Goal: Task Accomplishment & Management: Complete application form

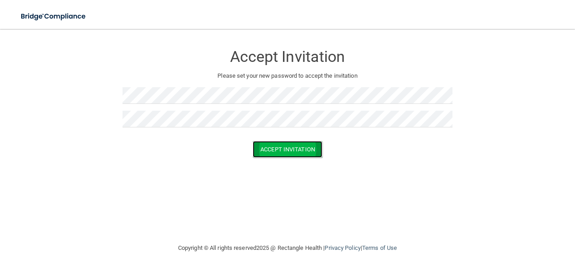
click at [262, 146] on button "Accept Invitation" at bounding box center [288, 149] width 70 height 17
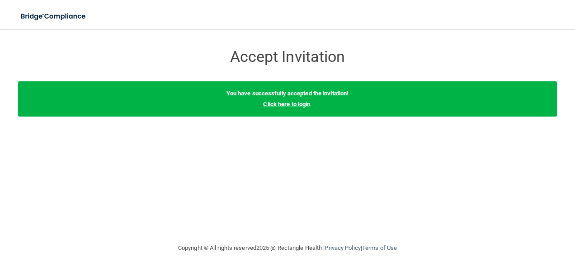
click at [304, 101] on link "Click here to login" at bounding box center [286, 104] width 47 height 7
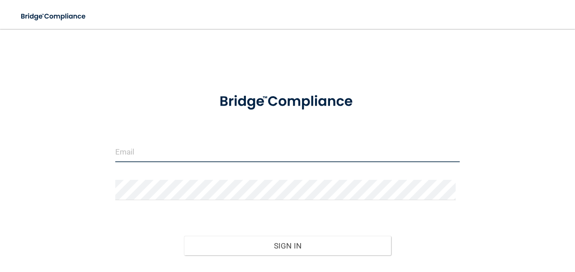
click at [336, 151] on input "email" at bounding box center [287, 152] width 345 height 20
type input "[EMAIL_ADDRESS][DOMAIN_NAME]"
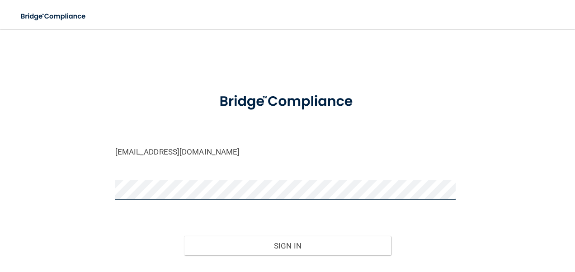
click at [184, 236] on button "Sign In" at bounding box center [287, 246] width 207 height 20
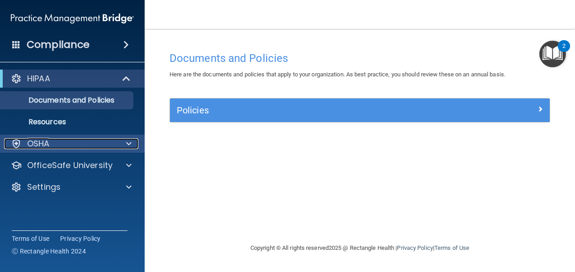
click at [112, 144] on div "OSHA" at bounding box center [60, 143] width 112 height 11
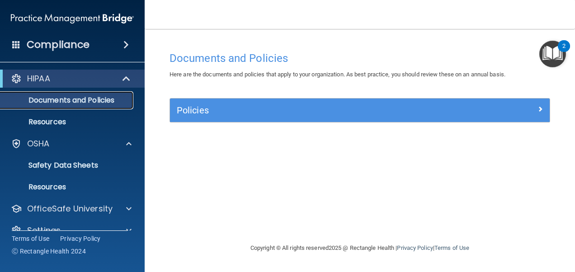
click at [71, 99] on p "Documents and Policies" at bounding box center [67, 100] width 123 height 9
click at [64, 81] on div "HIPAA" at bounding box center [60, 78] width 112 height 11
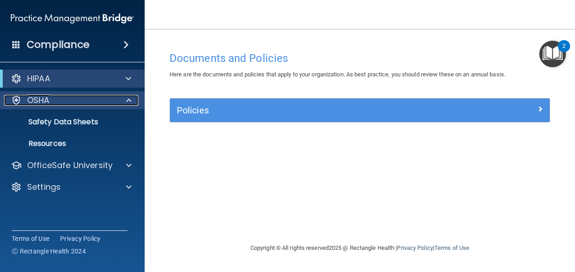
click at [68, 98] on div "OSHA" at bounding box center [60, 100] width 112 height 11
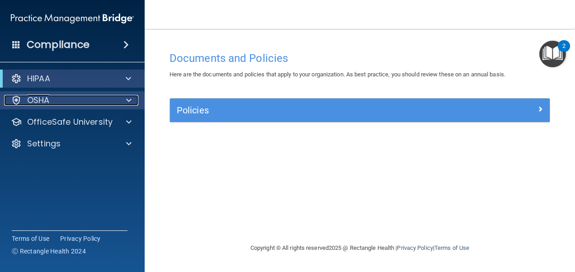
click at [68, 98] on div "OSHA" at bounding box center [60, 100] width 112 height 11
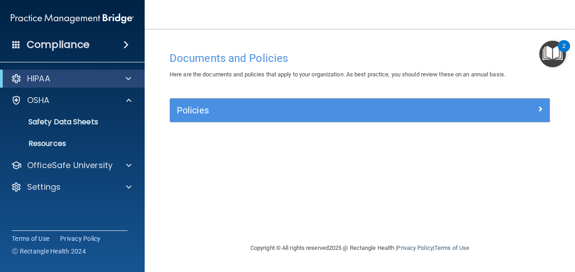
click at [110, 49] on div "Compliance" at bounding box center [72, 45] width 145 height 20
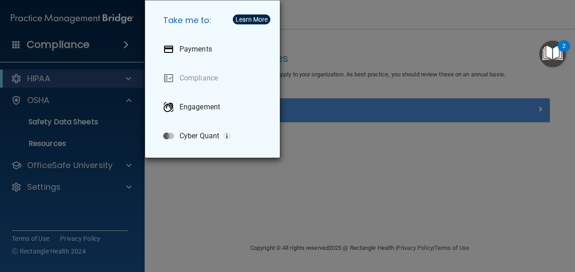
click at [298, 203] on div "Take me to: Payments Compliance Engagement Cyber Quant" at bounding box center [287, 136] width 575 height 272
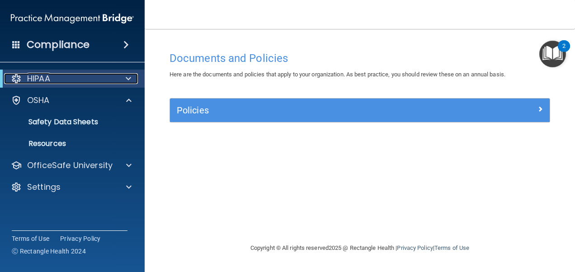
click at [130, 79] on span at bounding box center [128, 78] width 5 height 11
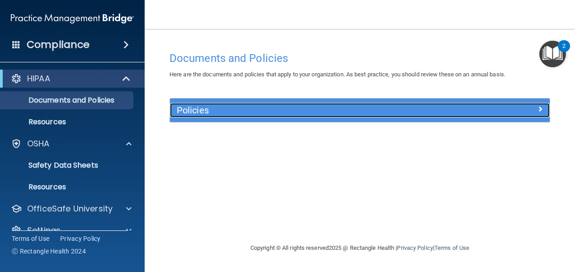
click at [190, 109] on h5 "Policies" at bounding box center [312, 110] width 271 height 10
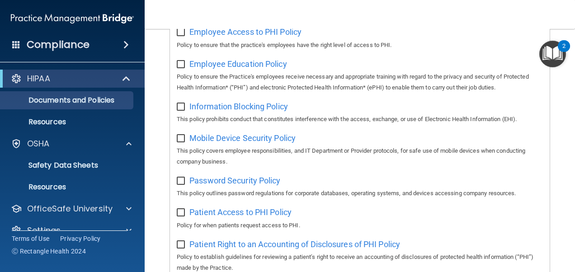
scroll to position [308, 0]
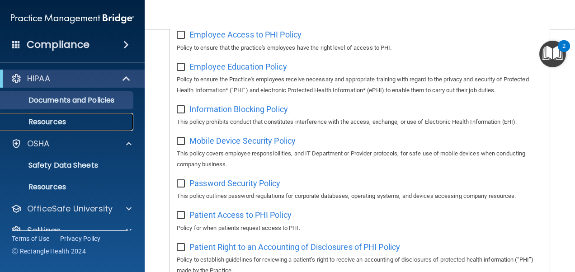
click at [52, 114] on link "Resources" at bounding box center [62, 122] width 142 height 18
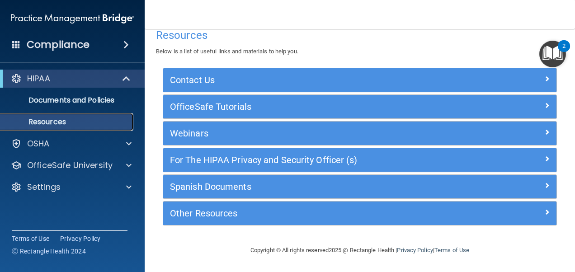
scroll to position [12, 0]
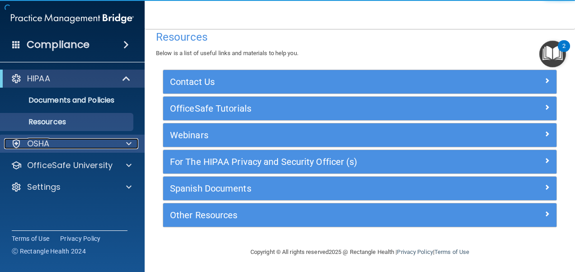
click at [54, 138] on div "OSHA" at bounding box center [60, 143] width 112 height 11
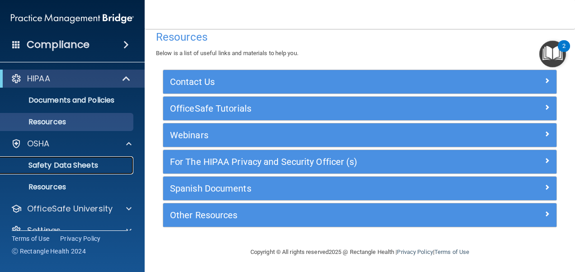
click at [66, 165] on p "Safety Data Sheets" at bounding box center [67, 165] width 123 height 9
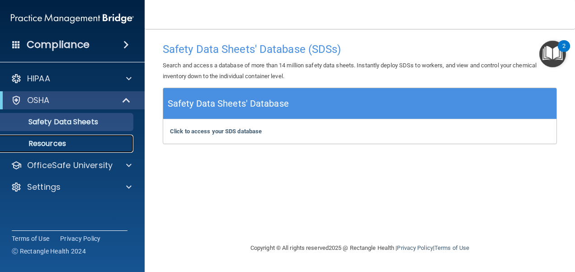
click at [54, 137] on link "Resources" at bounding box center [62, 144] width 142 height 18
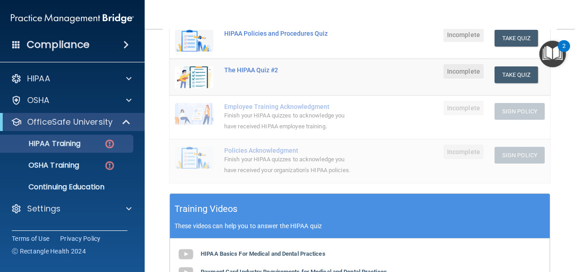
scroll to position [158, 0]
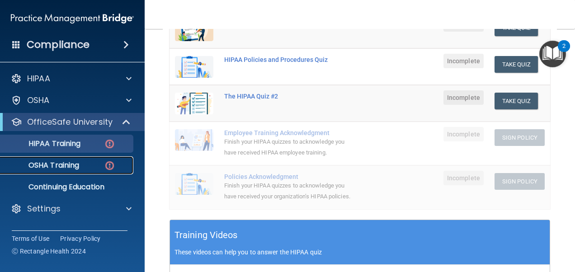
click at [72, 172] on link "OSHA Training" at bounding box center [62, 165] width 142 height 18
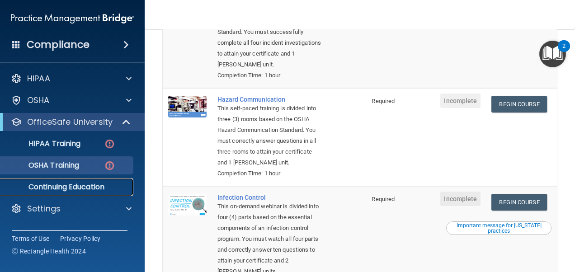
click at [63, 185] on p "Continuing Education" at bounding box center [67, 187] width 123 height 9
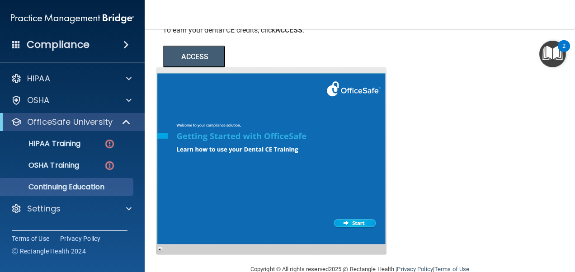
scroll to position [169, 0]
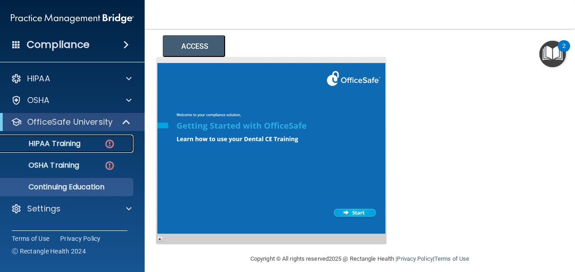
click at [65, 147] on p "HIPAA Training" at bounding box center [43, 143] width 75 height 9
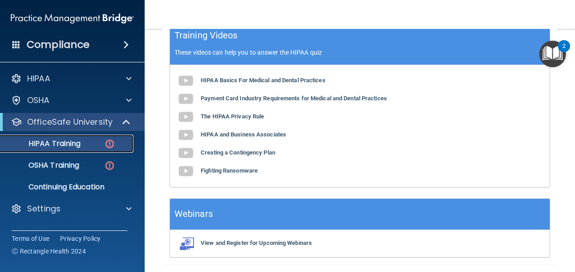
scroll to position [358, 0]
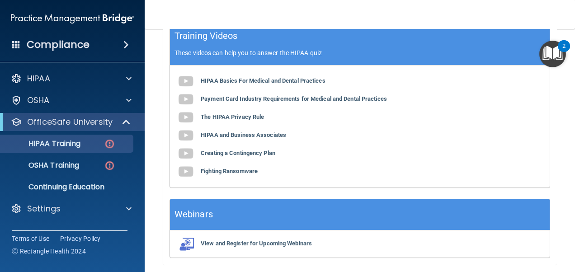
click at [296, 86] on div "HIPAA Basics For Medical and Dental Practices Payment Card Industry Requirement…" at bounding box center [360, 127] width 380 height 122
click at [303, 84] on b "HIPAA Basics For Medical and Dental Practices" at bounding box center [263, 80] width 125 height 7
click at [305, 102] on b "Payment Card Industry Requirements for Medical and Dental Practices" at bounding box center [294, 98] width 186 height 7
click at [253, 120] on b "The HIPAA Privacy Rule" at bounding box center [232, 116] width 63 height 7
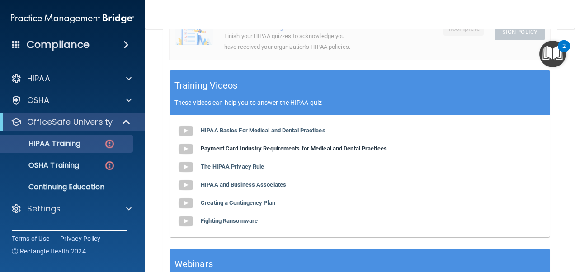
scroll to position [308, 0]
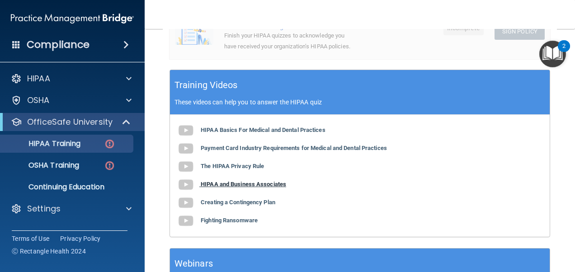
click at [264, 188] on b "HIPAA and Business Associates" at bounding box center [243, 184] width 85 height 7
click at [247, 206] on b "Creating a Contingency Plan" at bounding box center [238, 202] width 75 height 7
click at [249, 224] on b "Fighting Ransomware" at bounding box center [229, 220] width 57 height 7
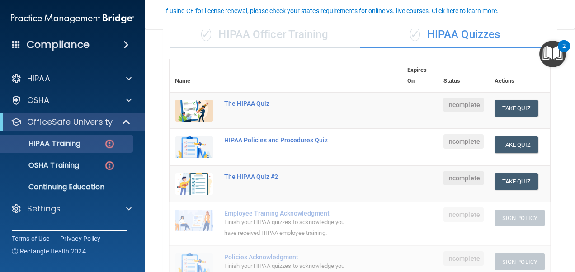
scroll to position [81, 0]
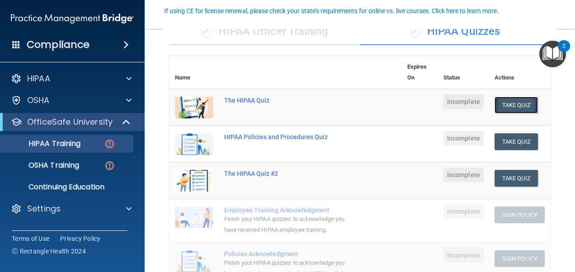
click at [503, 109] on button "Take Quiz" at bounding box center [516, 105] width 43 height 17
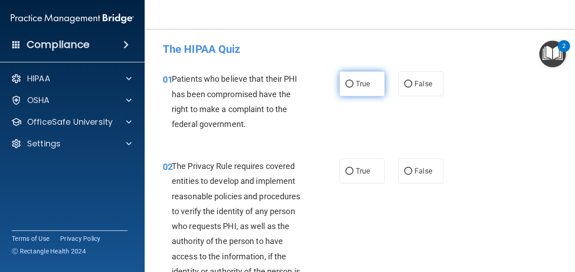
click at [374, 92] on label "True" at bounding box center [362, 83] width 45 height 25
click at [354, 88] on input "True" at bounding box center [349, 84] width 8 height 7
radio input "true"
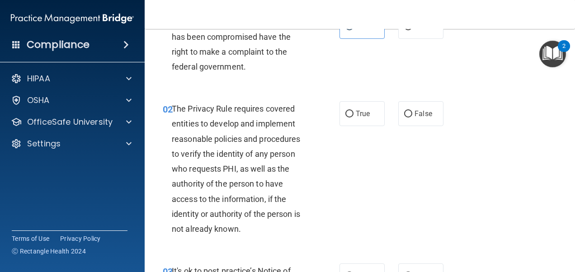
scroll to position [62, 0]
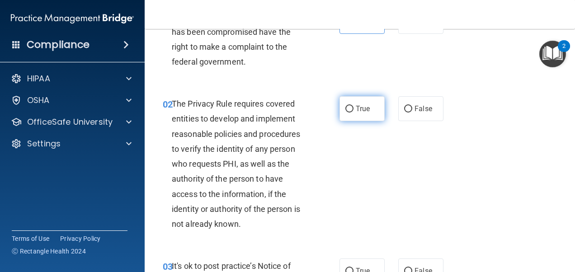
click at [365, 102] on label "True" at bounding box center [362, 108] width 45 height 25
click at [354, 106] on input "True" at bounding box center [349, 109] width 8 height 7
radio input "true"
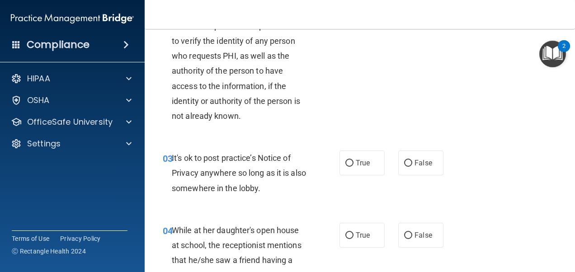
scroll to position [187, 0]
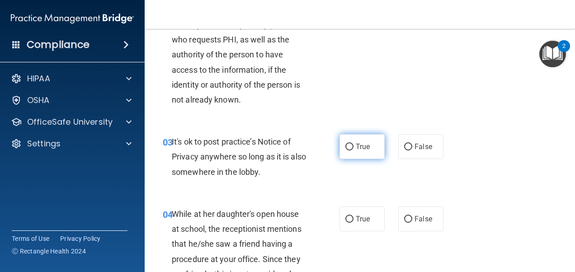
click at [352, 140] on label "True" at bounding box center [362, 146] width 45 height 25
click at [352, 144] on input "True" at bounding box center [349, 147] width 8 height 7
radio input "true"
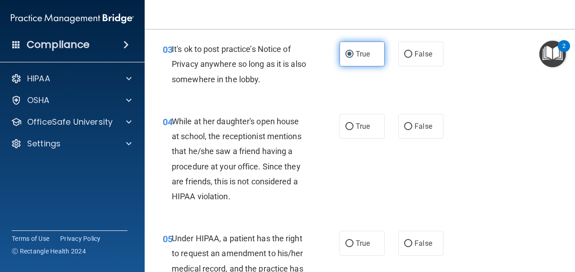
scroll to position [280, 0]
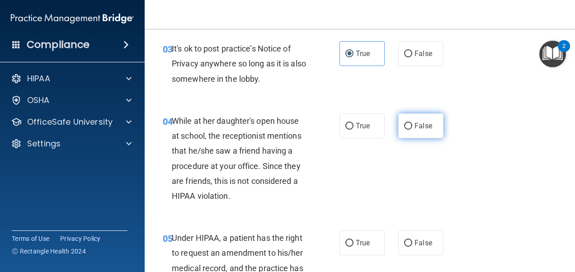
click at [411, 134] on label "False" at bounding box center [420, 125] width 45 height 25
click at [411, 130] on input "False" at bounding box center [408, 126] width 8 height 7
radio input "true"
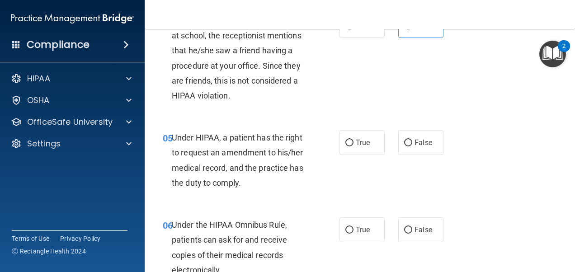
scroll to position [382, 0]
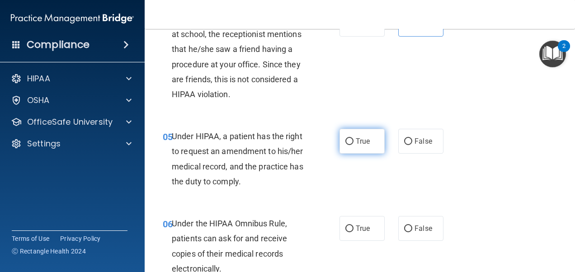
click at [352, 137] on label "True" at bounding box center [362, 141] width 45 height 25
click at [352, 138] on input "True" at bounding box center [349, 141] width 8 height 7
radio input "true"
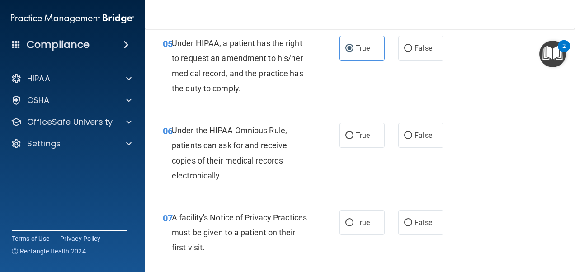
scroll to position [478, 0]
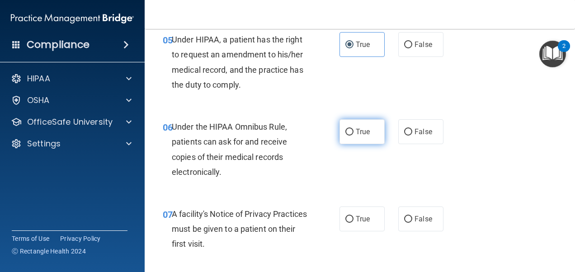
click at [351, 122] on label "True" at bounding box center [362, 131] width 45 height 25
click at [351, 129] on input "True" at bounding box center [349, 132] width 8 height 7
radio input "true"
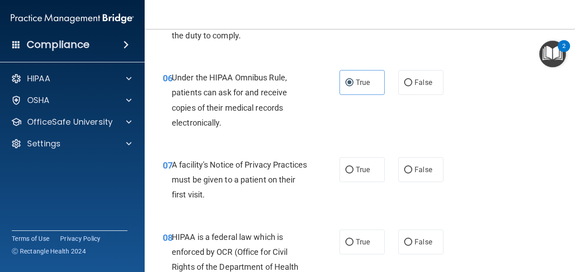
scroll to position [528, 0]
click at [362, 176] on label "True" at bounding box center [362, 169] width 45 height 25
click at [354, 173] on input "True" at bounding box center [349, 169] width 8 height 7
radio input "true"
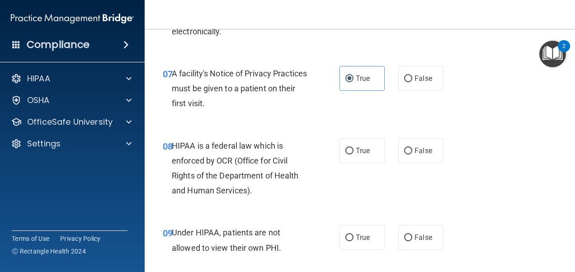
scroll to position [648, 0]
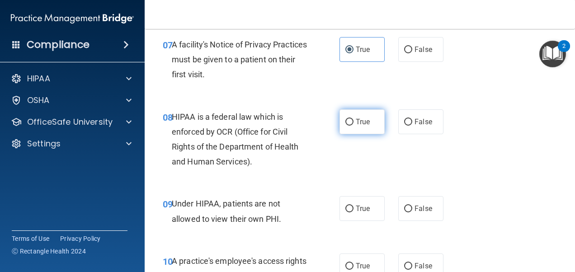
click at [347, 120] on input "True" at bounding box center [349, 122] width 8 height 7
radio input "true"
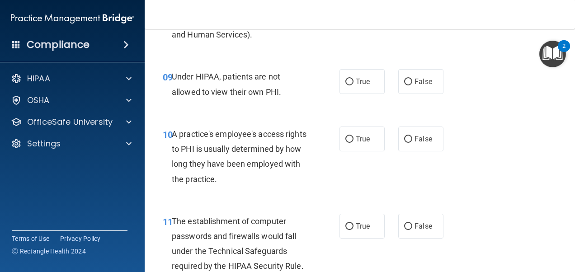
scroll to position [792, 0]
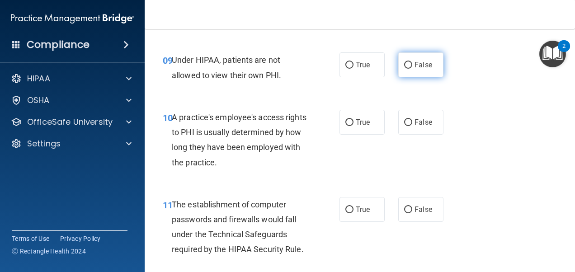
click at [404, 66] on input "False" at bounding box center [408, 65] width 8 height 7
radio input "true"
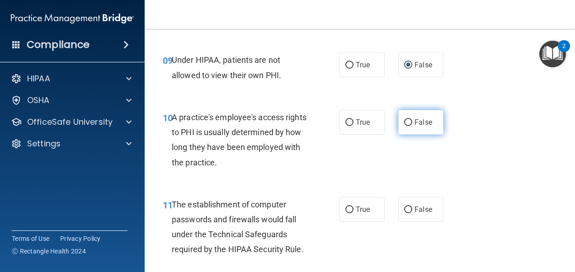
click at [408, 123] on label "False" at bounding box center [420, 122] width 45 height 25
click at [408, 123] on input "False" at bounding box center [408, 122] width 8 height 7
radio input "true"
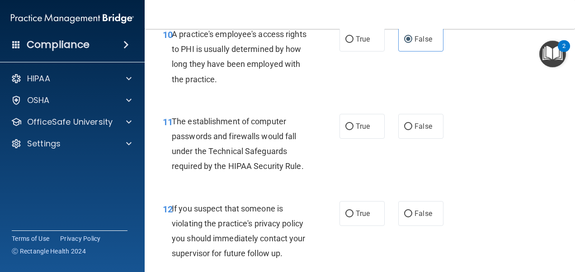
scroll to position [876, 0]
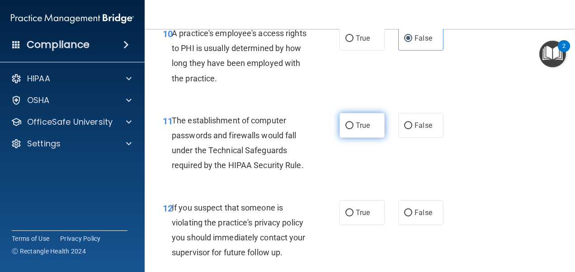
click at [359, 119] on label "True" at bounding box center [362, 125] width 45 height 25
click at [354, 123] on input "True" at bounding box center [349, 126] width 8 height 7
radio input "true"
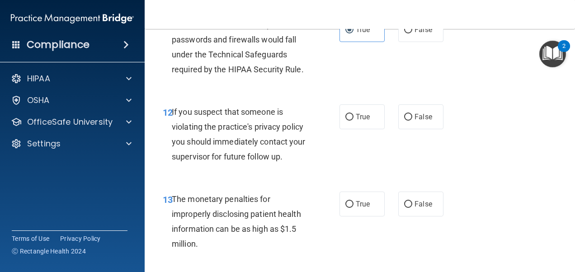
scroll to position [972, 0]
click at [343, 122] on label "True" at bounding box center [362, 116] width 45 height 25
click at [345, 120] on input "True" at bounding box center [349, 116] width 8 height 7
radio input "true"
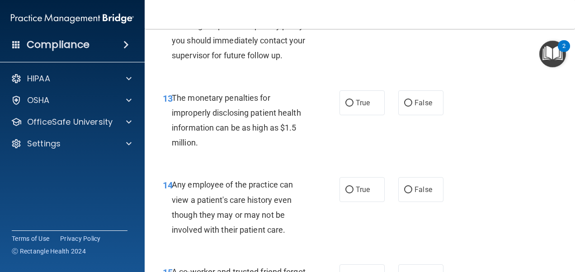
scroll to position [1073, 0]
click at [358, 105] on span "True" at bounding box center [363, 102] width 14 height 9
click at [354, 105] on input "True" at bounding box center [349, 102] width 8 height 7
radio input "true"
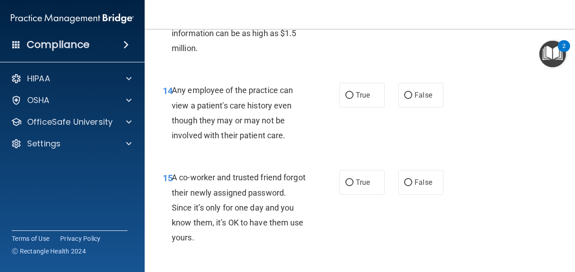
scroll to position [1169, 0]
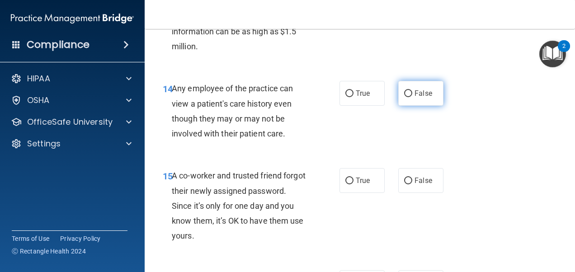
click at [418, 99] on label "False" at bounding box center [420, 93] width 45 height 25
click at [412, 97] on input "False" at bounding box center [408, 93] width 8 height 7
radio input "true"
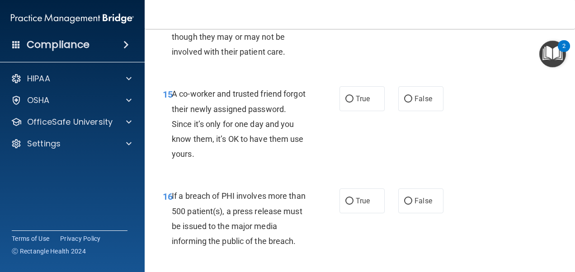
scroll to position [1252, 0]
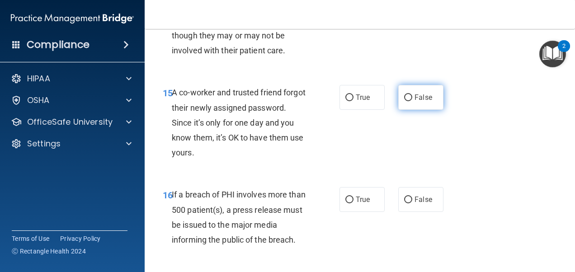
click at [407, 106] on label "False" at bounding box center [420, 97] width 45 height 25
click at [407, 101] on input "False" at bounding box center [408, 97] width 8 height 7
radio input "true"
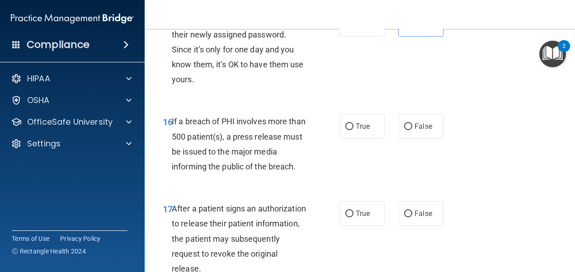
scroll to position [1351, 0]
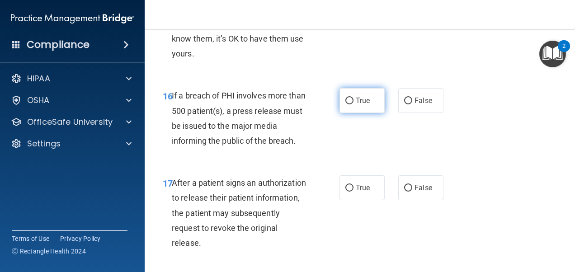
click at [351, 92] on label "True" at bounding box center [362, 100] width 45 height 25
click at [351, 98] on input "True" at bounding box center [349, 101] width 8 height 7
radio input "true"
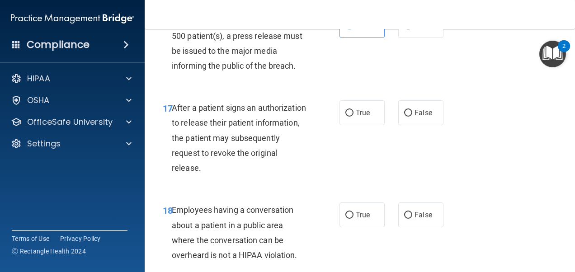
scroll to position [1429, 0]
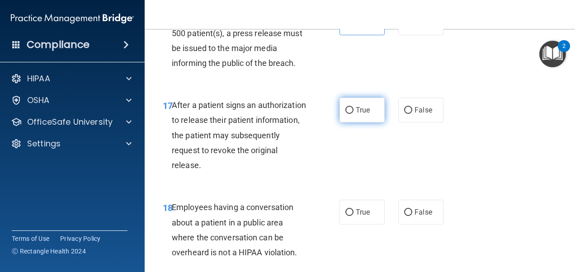
click at [359, 108] on span "True" at bounding box center [363, 110] width 14 height 9
click at [354, 108] on input "True" at bounding box center [349, 110] width 8 height 7
radio input "true"
click at [424, 109] on span "False" at bounding box center [424, 110] width 18 height 9
click at [412, 109] on input "False" at bounding box center [408, 110] width 8 height 7
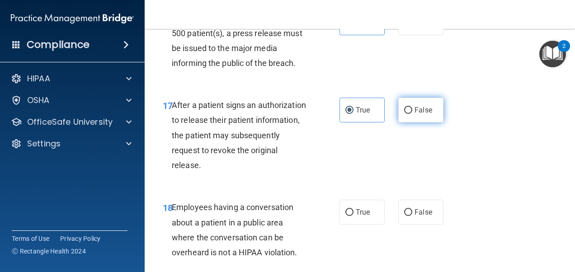
radio input "true"
click at [356, 102] on label "True" at bounding box center [362, 110] width 45 height 25
click at [354, 107] on input "True" at bounding box center [349, 110] width 8 height 7
radio input "true"
click at [415, 114] on label "False" at bounding box center [420, 110] width 45 height 25
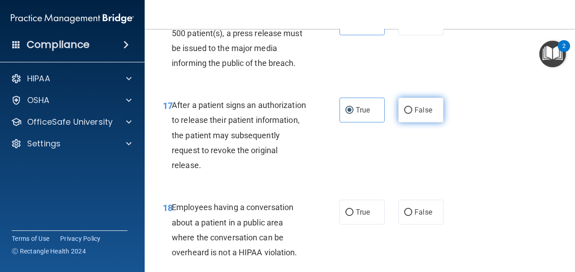
click at [412, 114] on input "False" at bounding box center [408, 110] width 8 height 7
radio input "true"
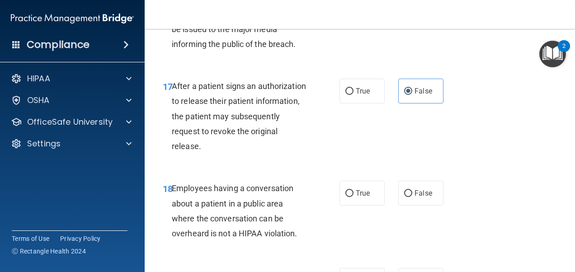
scroll to position [1448, 0]
click at [353, 103] on label "True" at bounding box center [362, 91] width 45 height 25
click at [353, 95] on input "True" at bounding box center [349, 91] width 8 height 7
radio input "true"
radio input "false"
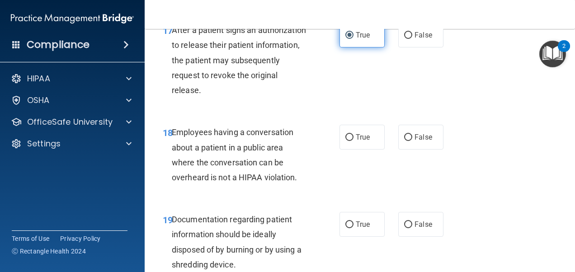
scroll to position [1512, 0]
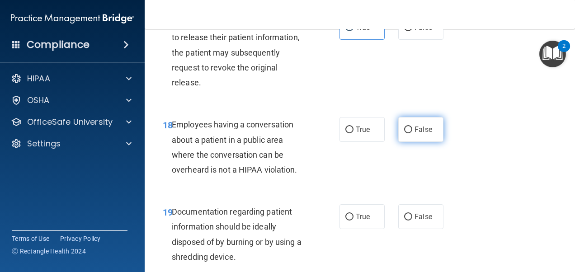
click at [409, 122] on label "False" at bounding box center [420, 129] width 45 height 25
click at [409, 127] on input "False" at bounding box center [408, 130] width 8 height 7
radio input "true"
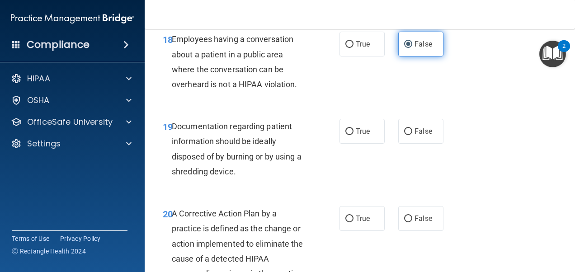
scroll to position [1606, 0]
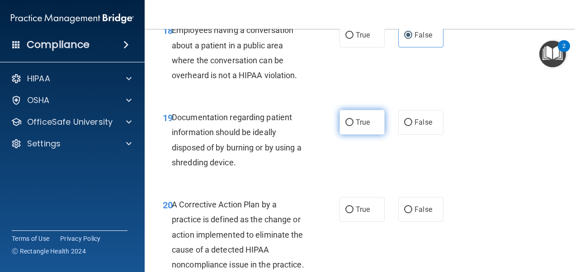
click at [365, 110] on label "True" at bounding box center [362, 122] width 45 height 25
click at [354, 119] on input "True" at bounding box center [349, 122] width 8 height 7
radio input "true"
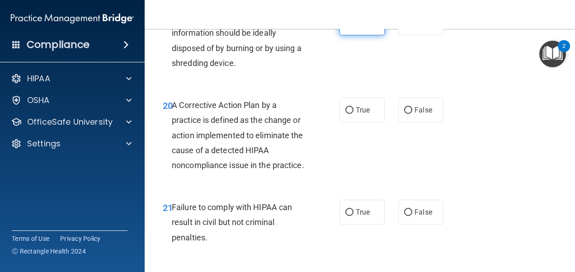
scroll to position [1725, 0]
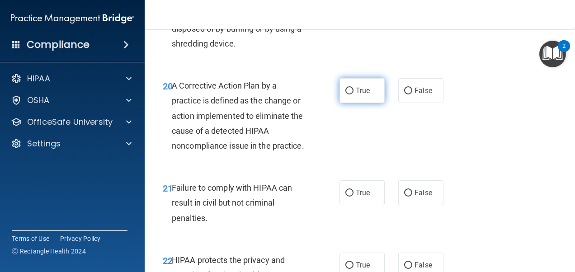
click at [351, 95] on label "True" at bounding box center [362, 90] width 45 height 25
click at [351, 94] on input "True" at bounding box center [349, 91] width 8 height 7
radio input "true"
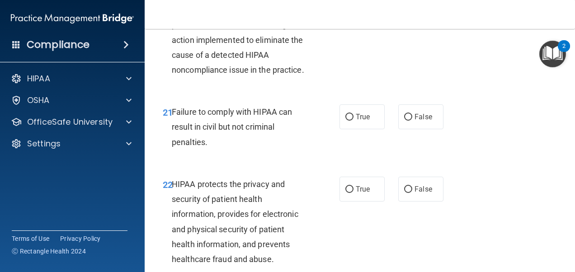
scroll to position [1802, 0]
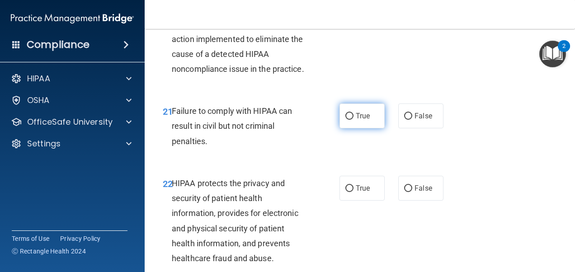
click at [341, 119] on label "True" at bounding box center [362, 116] width 45 height 25
click at [345, 119] on input "True" at bounding box center [349, 116] width 8 height 7
radio input "true"
click at [430, 128] on label "False" at bounding box center [420, 116] width 45 height 25
click at [412, 120] on input "False" at bounding box center [408, 116] width 8 height 7
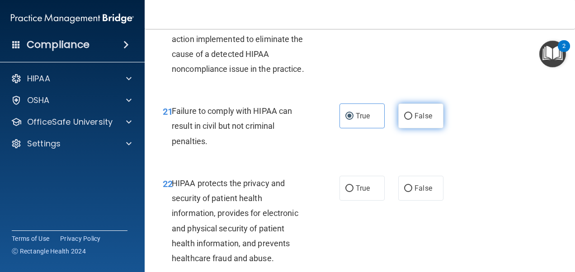
radio input "true"
radio input "false"
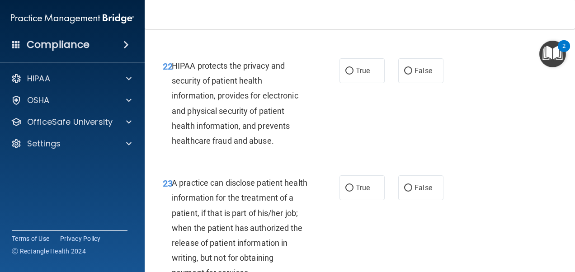
scroll to position [1931, 0]
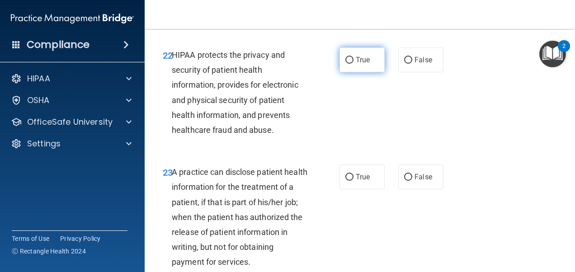
click at [358, 72] on label "True" at bounding box center [362, 59] width 45 height 25
click at [354, 64] on input "True" at bounding box center [349, 60] width 8 height 7
radio input "true"
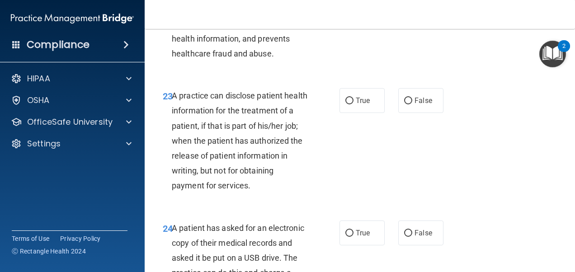
scroll to position [2012, 0]
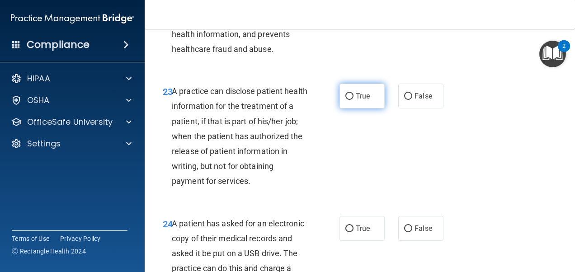
click at [361, 99] on label "True" at bounding box center [362, 96] width 45 height 25
click at [354, 99] on input "True" at bounding box center [349, 96] width 8 height 7
radio input "true"
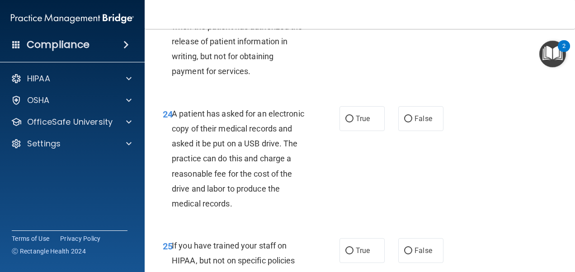
scroll to position [2122, 0]
click at [439, 131] on div "True False" at bounding box center [394, 118] width 109 height 25
click at [421, 123] on span "False" at bounding box center [424, 118] width 18 height 9
click at [412, 122] on input "False" at bounding box center [408, 118] width 8 height 7
radio input "true"
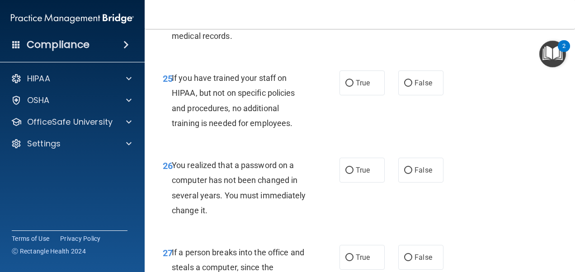
scroll to position [2293, 0]
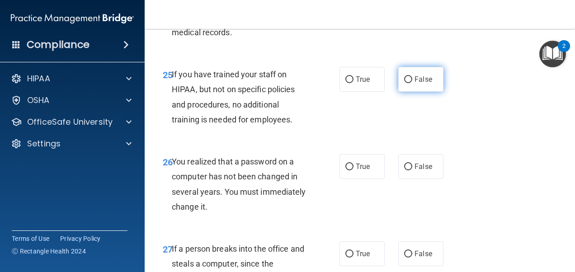
click at [418, 84] on span "False" at bounding box center [424, 79] width 18 height 9
click at [412, 83] on input "False" at bounding box center [408, 79] width 8 height 7
radio input "true"
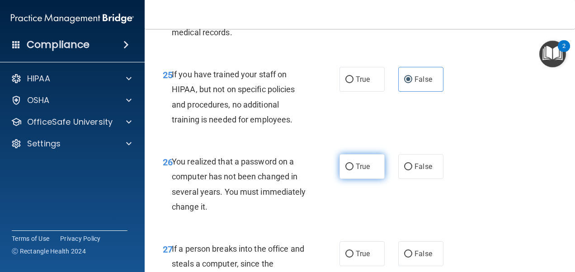
click at [370, 179] on label "True" at bounding box center [362, 166] width 45 height 25
click at [354, 170] on input "True" at bounding box center [349, 167] width 8 height 7
radio input "true"
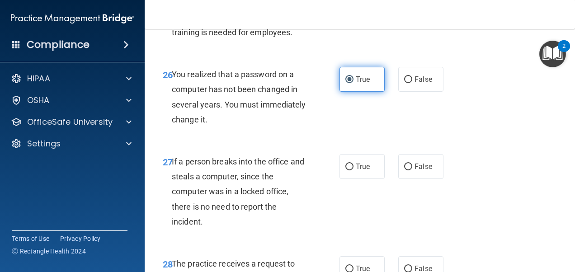
scroll to position [2380, 0]
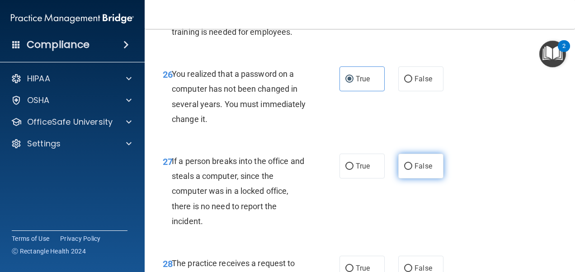
click at [405, 170] on input "False" at bounding box center [408, 166] width 8 height 7
radio input "true"
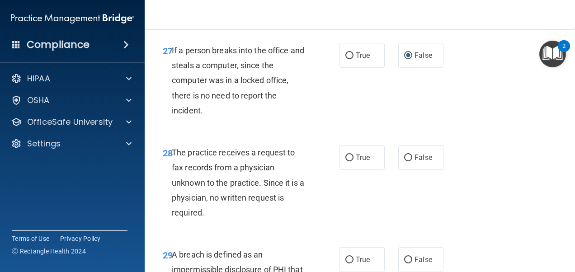
scroll to position [2492, 0]
click at [424, 161] on span "False" at bounding box center [424, 157] width 18 height 9
click at [412, 161] on input "False" at bounding box center [408, 157] width 8 height 7
radio input "true"
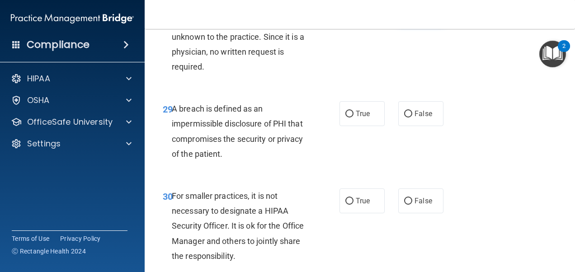
scroll to position [2638, 0]
click at [356, 118] on span "True" at bounding box center [363, 113] width 14 height 9
click at [354, 117] on input "True" at bounding box center [349, 113] width 8 height 7
radio input "true"
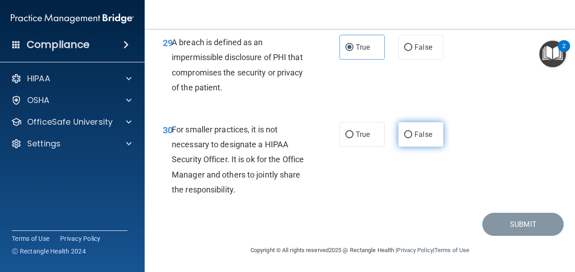
click at [415, 130] on span "False" at bounding box center [424, 134] width 18 height 9
click at [412, 132] on input "False" at bounding box center [408, 135] width 8 height 7
radio input "true"
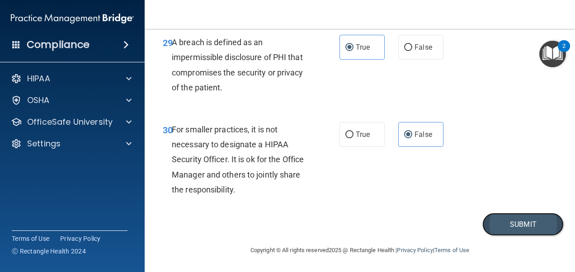
click at [486, 216] on button "Submit" at bounding box center [522, 224] width 81 height 23
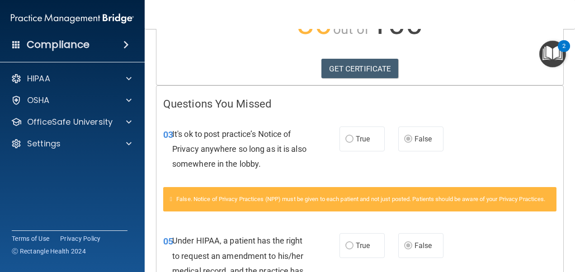
scroll to position [128, 0]
click at [413, 143] on label "False" at bounding box center [420, 139] width 45 height 25
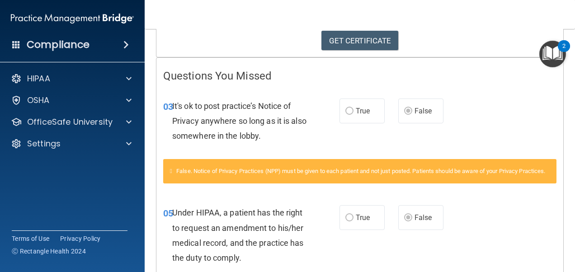
scroll to position [0, 0]
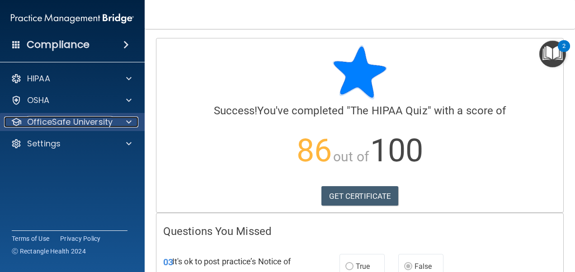
click at [105, 118] on p "OfficeSafe University" at bounding box center [69, 122] width 85 height 11
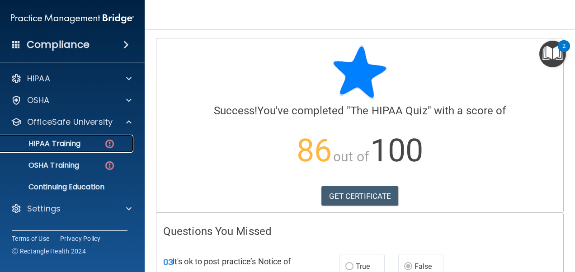
click at [88, 148] on link "HIPAA Training" at bounding box center [62, 144] width 142 height 18
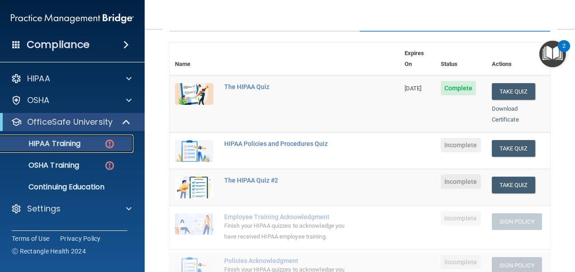
scroll to position [93, 0]
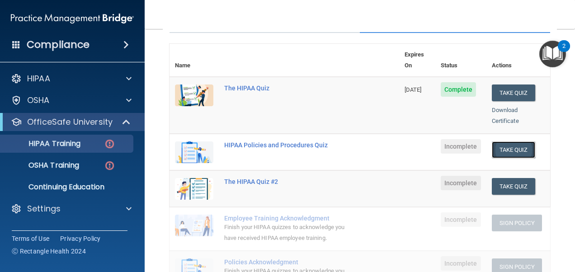
click at [503, 142] on button "Take Quiz" at bounding box center [513, 150] width 43 height 17
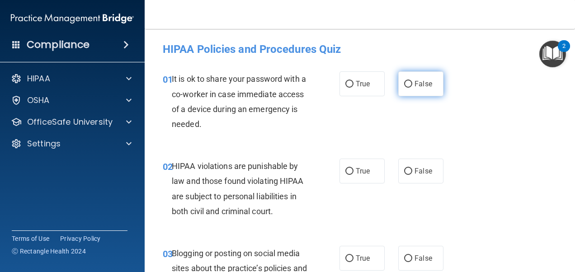
click at [435, 89] on label "False" at bounding box center [420, 83] width 45 height 25
click at [412, 88] on input "False" at bounding box center [408, 84] width 8 height 7
radio input "true"
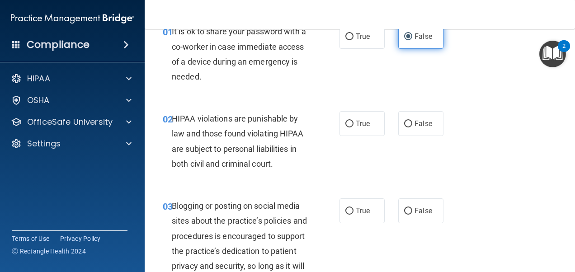
scroll to position [48, 0]
click at [358, 124] on span "True" at bounding box center [363, 123] width 14 height 9
click at [354, 124] on input "True" at bounding box center [349, 123] width 8 height 7
radio input "true"
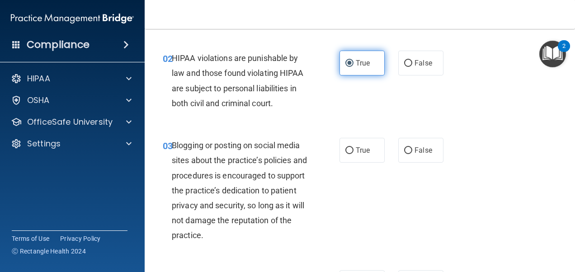
scroll to position [130, 0]
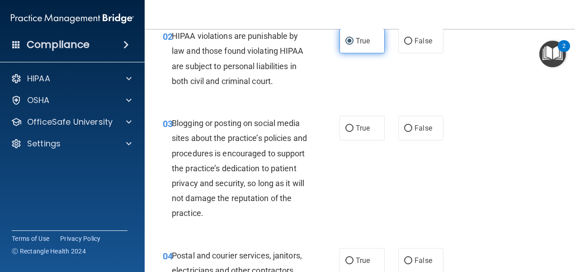
click at [358, 124] on span "True" at bounding box center [363, 128] width 14 height 9
click at [354, 125] on input "True" at bounding box center [349, 128] width 8 height 7
radio input "true"
click at [214, 231] on div "03 Blogging or posting on social media sites about the practice’s policies and …" at bounding box center [360, 170] width 408 height 132
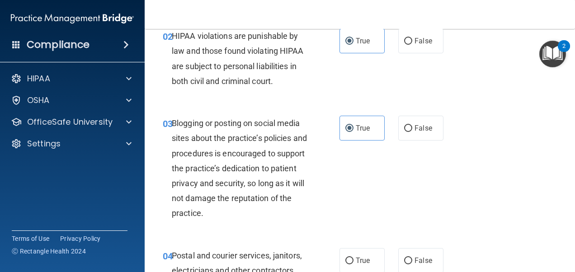
click at [214, 231] on div "03 Blogging or posting on social media sites about the practice’s policies and …" at bounding box center [360, 170] width 408 height 132
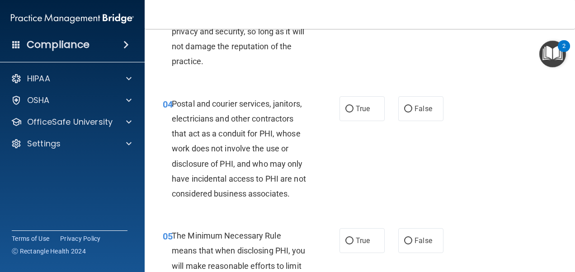
scroll to position [283, 0]
click at [356, 115] on label "True" at bounding box center [362, 108] width 45 height 25
click at [354, 112] on input "True" at bounding box center [349, 108] width 8 height 7
radio input "true"
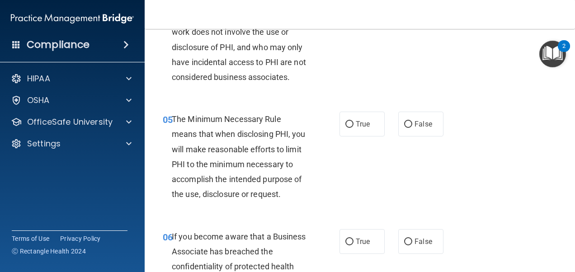
scroll to position [399, 0]
click at [359, 132] on label "True" at bounding box center [362, 123] width 45 height 25
click at [354, 128] on input "True" at bounding box center [349, 124] width 8 height 7
radio input "true"
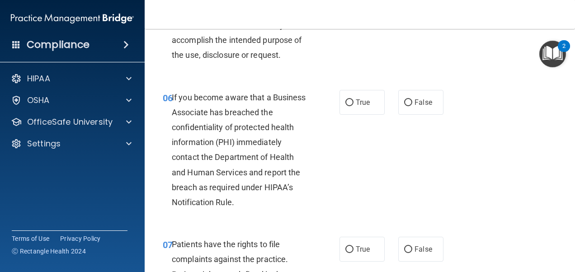
scroll to position [538, 0]
click at [350, 114] on label "True" at bounding box center [362, 102] width 45 height 25
click at [350, 106] on input "True" at bounding box center [349, 102] width 8 height 7
radio input "true"
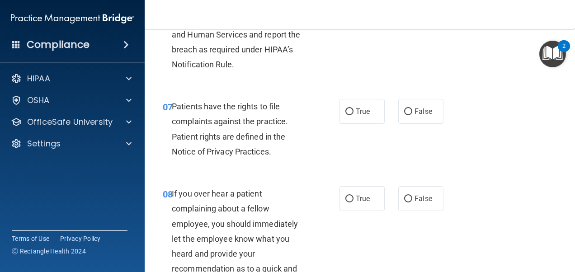
scroll to position [676, 0]
click at [358, 115] on span "True" at bounding box center [363, 111] width 14 height 9
click at [354, 115] on input "True" at bounding box center [349, 111] width 8 height 7
radio input "true"
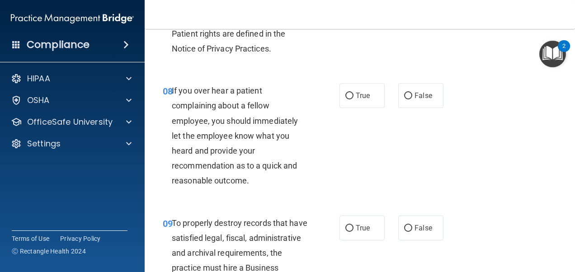
scroll to position [779, 0]
click at [405, 99] on input "False" at bounding box center [408, 95] width 8 height 7
radio input "true"
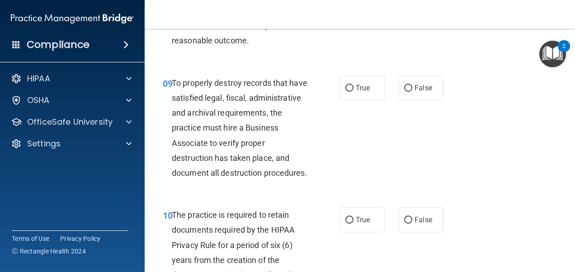
scroll to position [920, 0]
click at [352, 100] on label "True" at bounding box center [362, 87] width 45 height 25
click at [352, 91] on input "True" at bounding box center [349, 88] width 8 height 7
radio input "true"
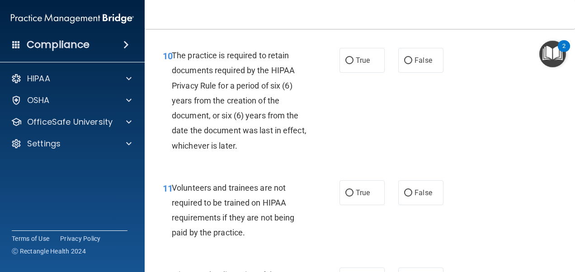
scroll to position [1081, 0]
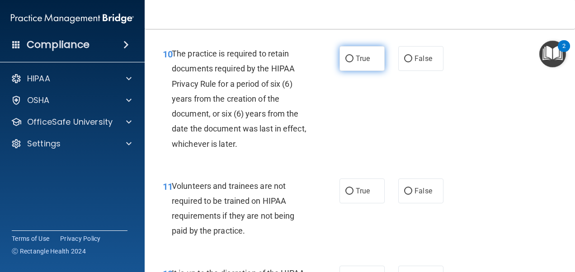
click at [354, 71] on label "True" at bounding box center [362, 58] width 45 height 25
click at [354, 62] on input "True" at bounding box center [349, 59] width 8 height 7
radio input "true"
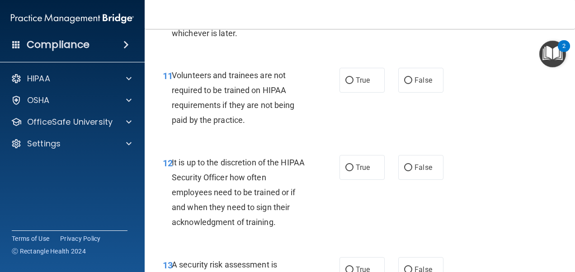
scroll to position [1210, 0]
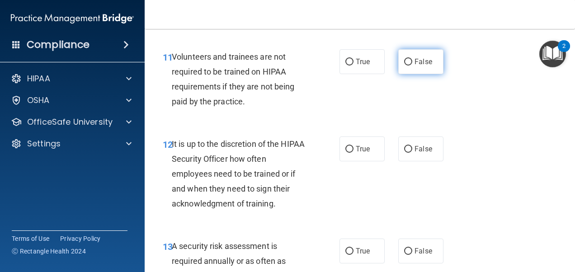
click at [425, 66] on span "False" at bounding box center [424, 61] width 18 height 9
click at [412, 66] on input "False" at bounding box center [408, 62] width 8 height 7
radio input "true"
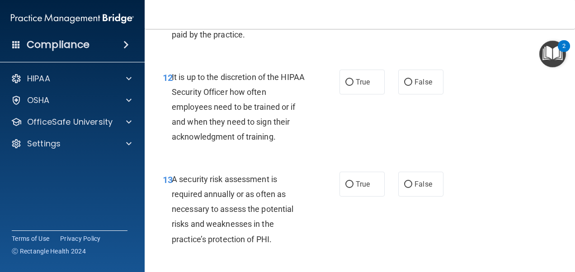
scroll to position [1278, 0]
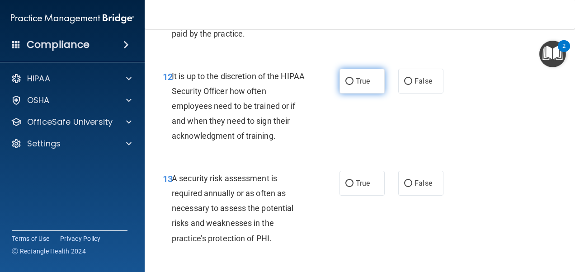
click at [362, 94] on label "True" at bounding box center [362, 81] width 45 height 25
click at [354, 85] on input "True" at bounding box center [349, 81] width 8 height 7
radio input "true"
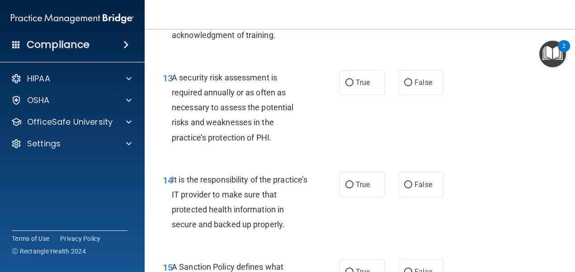
scroll to position [1391, 0]
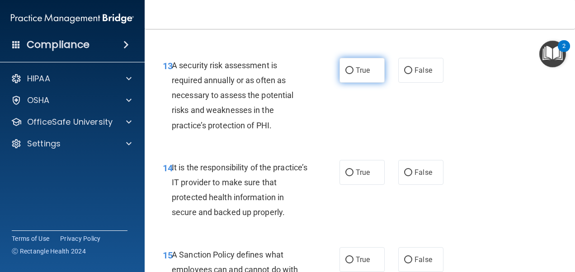
click at [359, 83] on label "True" at bounding box center [362, 70] width 45 height 25
click at [354, 74] on input "True" at bounding box center [349, 70] width 8 height 7
radio input "true"
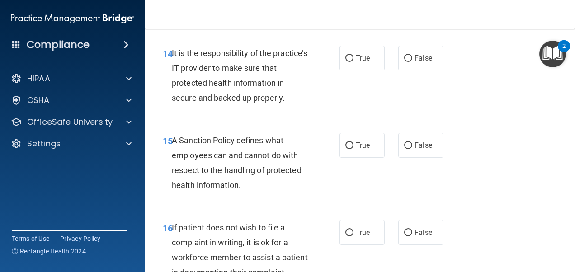
scroll to position [1511, 0]
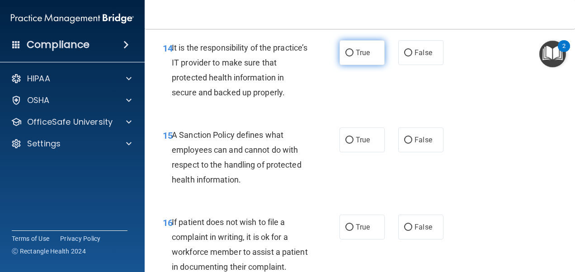
click at [358, 57] on span "True" at bounding box center [363, 52] width 14 height 9
click at [354, 57] on input "True" at bounding box center [349, 53] width 8 height 7
radio input "true"
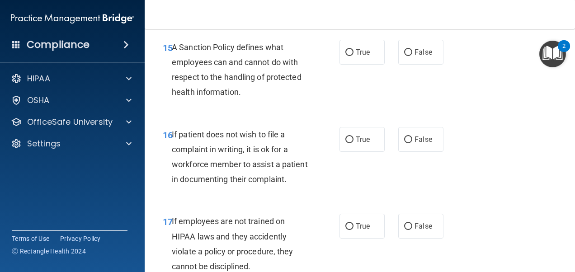
scroll to position [1599, 0]
click at [358, 56] on span "True" at bounding box center [363, 51] width 14 height 9
click at [354, 56] on input "True" at bounding box center [349, 52] width 8 height 7
radio input "true"
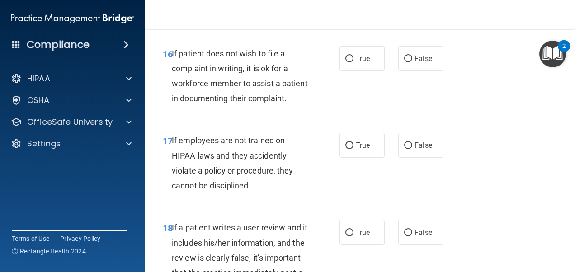
scroll to position [1696, 0]
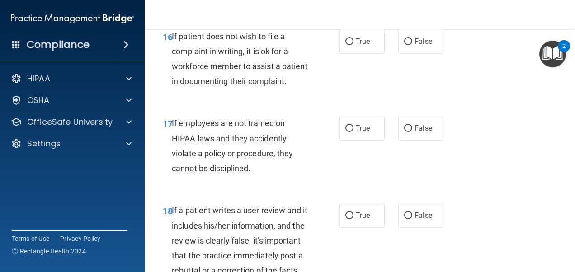
click at [393, 54] on div "True False" at bounding box center [394, 41] width 109 height 25
click at [415, 46] on span "False" at bounding box center [424, 41] width 18 height 9
click at [411, 45] on input "False" at bounding box center [408, 41] width 8 height 7
radio input "true"
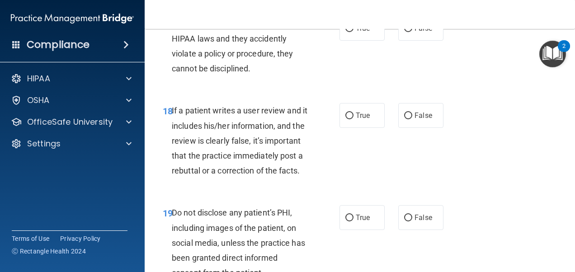
scroll to position [1797, 0]
click at [415, 32] on span "False" at bounding box center [424, 28] width 18 height 9
click at [411, 32] on input "False" at bounding box center [408, 28] width 8 height 7
radio input "true"
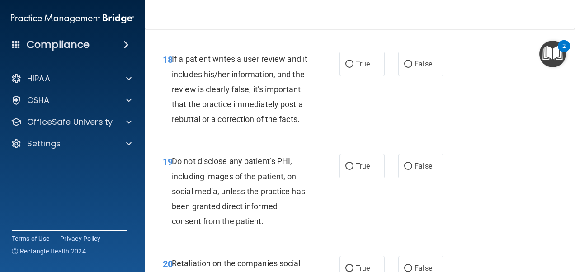
scroll to position [1858, 0]
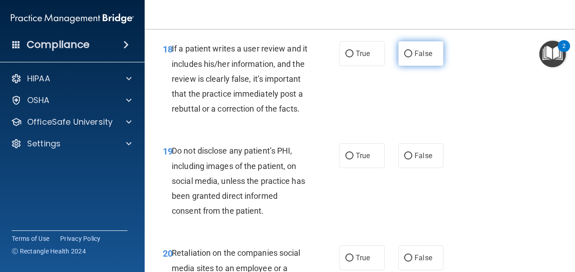
click at [422, 66] on label "False" at bounding box center [420, 53] width 45 height 25
click at [412, 57] on input "False" at bounding box center [408, 54] width 8 height 7
radio input "true"
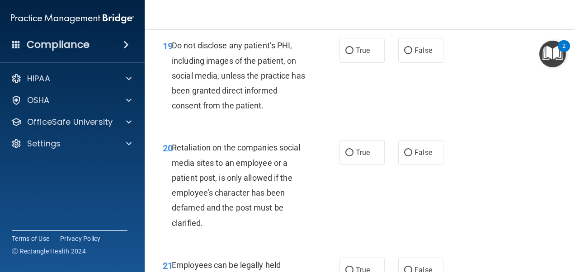
scroll to position [1979, 0]
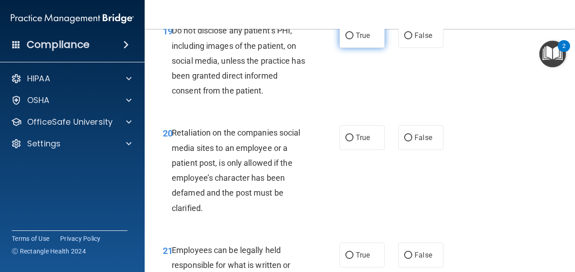
click at [368, 48] on label "True" at bounding box center [362, 35] width 45 height 25
click at [354, 39] on input "True" at bounding box center [349, 36] width 8 height 7
radio input "true"
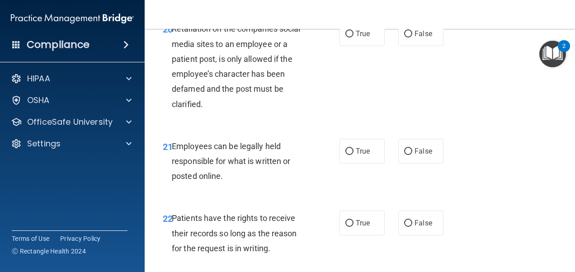
scroll to position [2084, 0]
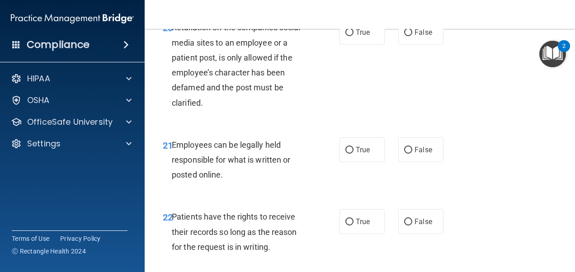
click at [368, 45] on label "True" at bounding box center [362, 32] width 45 height 25
click at [354, 36] on input "True" at bounding box center [349, 32] width 8 height 7
radio input "true"
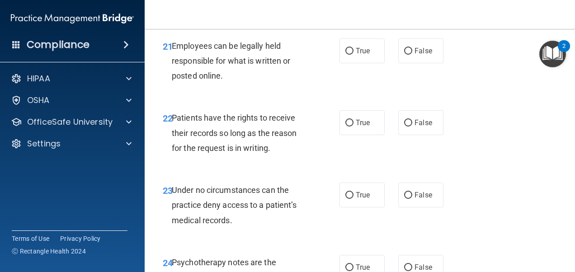
scroll to position [2183, 0]
click at [406, 54] on input "False" at bounding box center [408, 50] width 8 height 7
radio input "true"
click at [345, 54] on input "True" at bounding box center [349, 50] width 8 height 7
radio input "true"
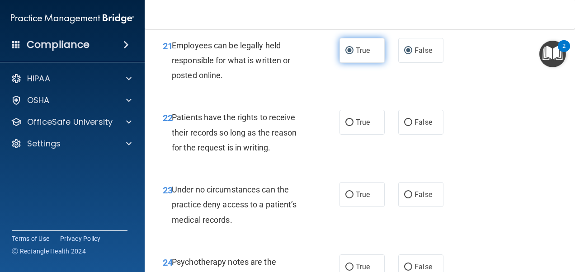
radio input "false"
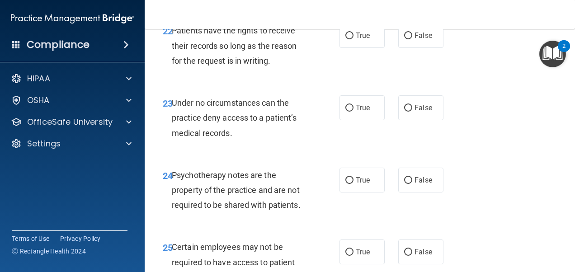
scroll to position [2271, 0]
click at [425, 39] on span "False" at bounding box center [424, 35] width 18 height 9
click at [412, 39] on input "False" at bounding box center [408, 35] width 8 height 7
radio input "true"
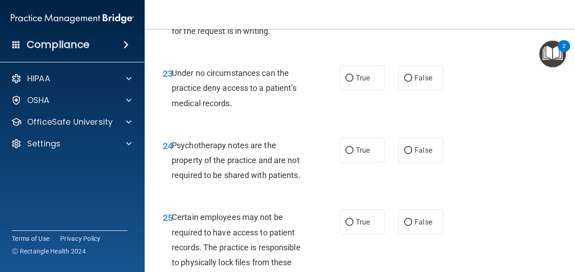
scroll to position [2300, 0]
click at [363, 18] on label "True" at bounding box center [362, 5] width 45 height 25
click at [354, 9] on input "True" at bounding box center [349, 5] width 8 height 7
radio input "true"
radio input "false"
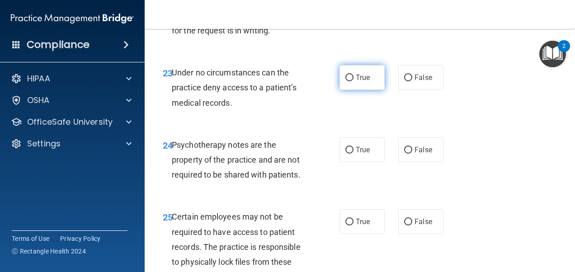
click at [354, 90] on label "True" at bounding box center [362, 77] width 45 height 25
click at [354, 81] on input "True" at bounding box center [349, 78] width 8 height 7
radio input "true"
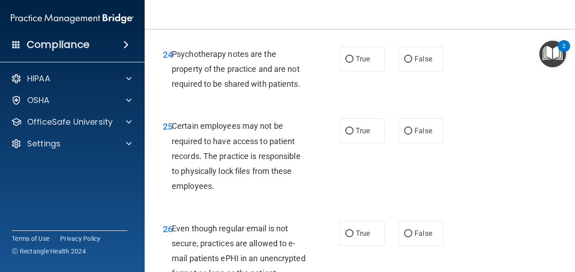
scroll to position [2392, 0]
click at [356, 63] on span "True" at bounding box center [363, 58] width 14 height 9
click at [353, 62] on input "True" at bounding box center [349, 59] width 8 height 7
radio input "true"
click at [411, 71] on label "False" at bounding box center [420, 58] width 45 height 25
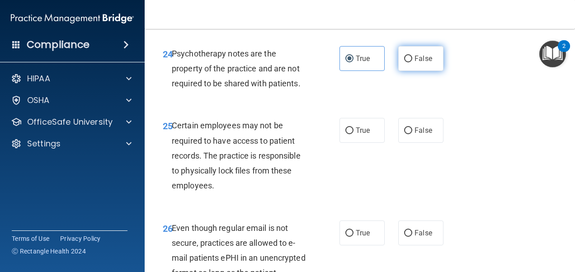
click at [411, 62] on input "False" at bounding box center [408, 59] width 8 height 7
radio input "true"
radio input "false"
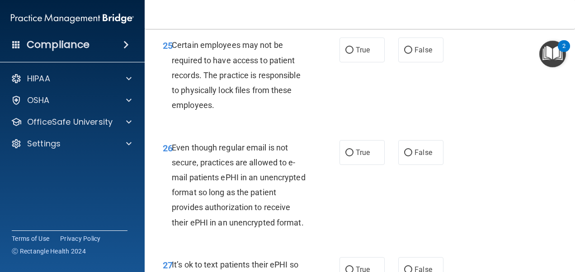
scroll to position [2473, 0]
click at [340, 62] on label "True" at bounding box center [362, 49] width 45 height 25
click at [345, 53] on input "True" at bounding box center [349, 50] width 8 height 7
radio input "true"
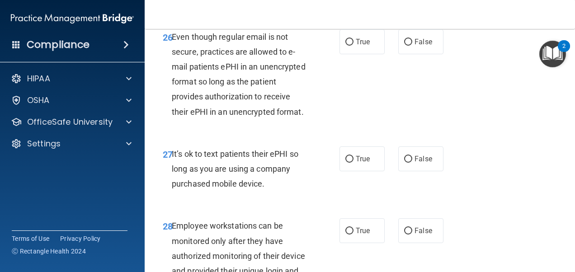
scroll to position [2595, 0]
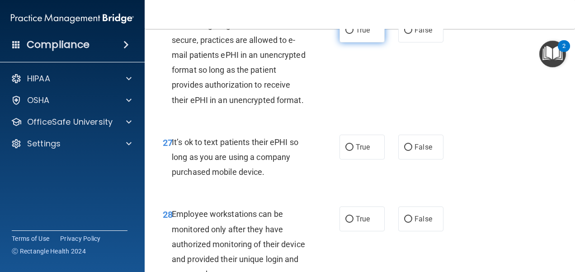
click at [352, 43] on label "True" at bounding box center [362, 30] width 45 height 25
click at [352, 34] on input "True" at bounding box center [349, 30] width 8 height 7
radio input "true"
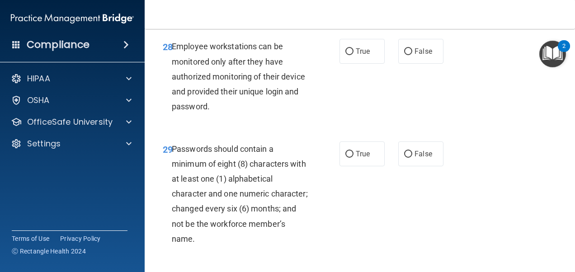
scroll to position [2762, 0]
radio input "true"
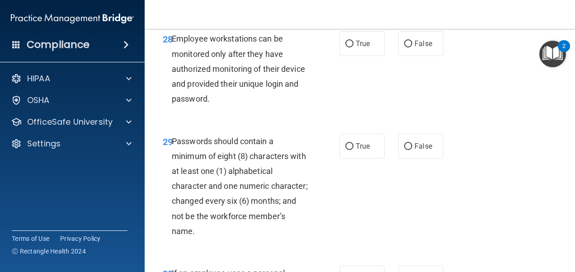
scroll to position [2770, 0]
click at [357, 57] on label "True" at bounding box center [362, 44] width 45 height 25
click at [354, 48] on input "True" at bounding box center [349, 44] width 8 height 7
radio input "true"
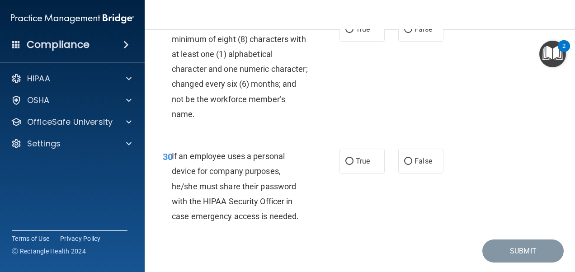
scroll to position [2888, 0]
click at [348, 41] on label "True" at bounding box center [362, 28] width 45 height 25
click at [348, 33] on input "True" at bounding box center [349, 29] width 8 height 7
radio input "true"
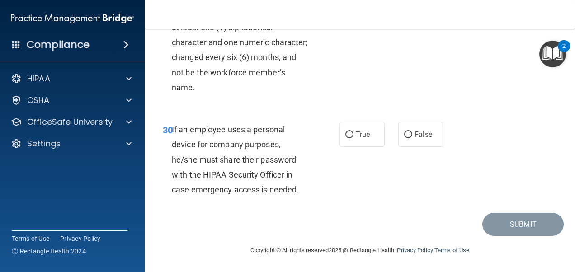
scroll to position [3002, 0]
click at [398, 138] on label "False" at bounding box center [420, 134] width 45 height 25
click at [404, 138] on input "False" at bounding box center [408, 135] width 8 height 7
radio input "true"
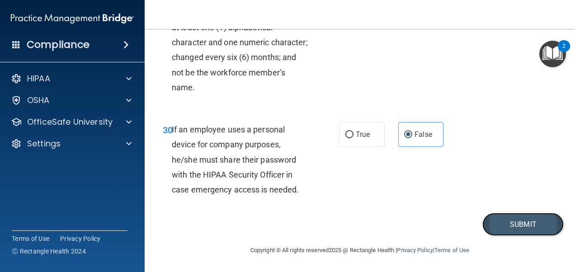
click at [487, 224] on button "Submit" at bounding box center [522, 224] width 81 height 23
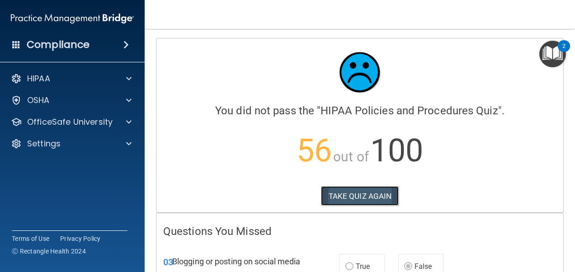
click at [378, 193] on button "TAKE QUIZ AGAIN" at bounding box center [360, 196] width 78 height 20
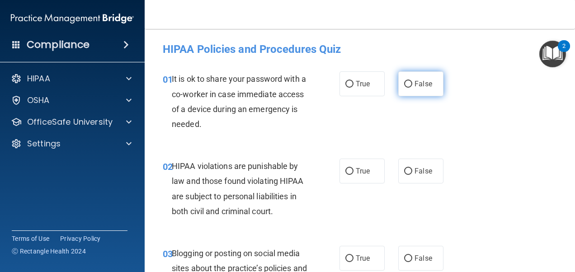
click at [415, 90] on label "False" at bounding box center [420, 83] width 45 height 25
click at [412, 88] on input "False" at bounding box center [408, 84] width 8 height 7
radio input "true"
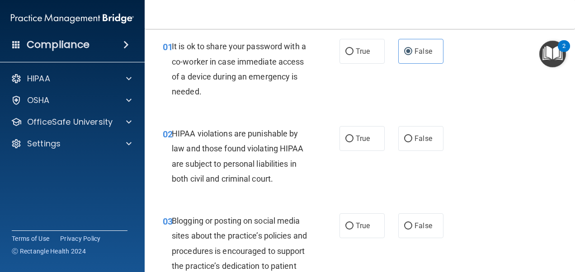
scroll to position [35, 0]
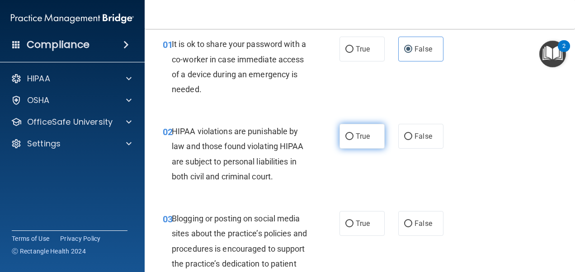
click at [356, 139] on span "True" at bounding box center [363, 136] width 14 height 9
click at [354, 139] on input "True" at bounding box center [349, 136] width 8 height 7
radio input "true"
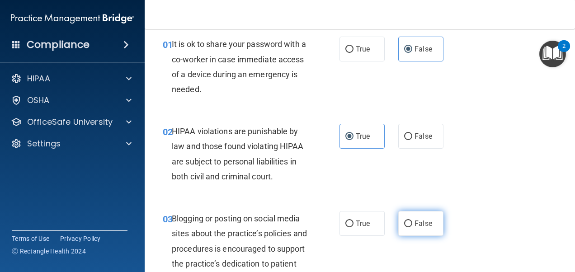
click at [416, 225] on span "False" at bounding box center [424, 223] width 18 height 9
click at [412, 225] on input "False" at bounding box center [408, 224] width 8 height 7
radio input "true"
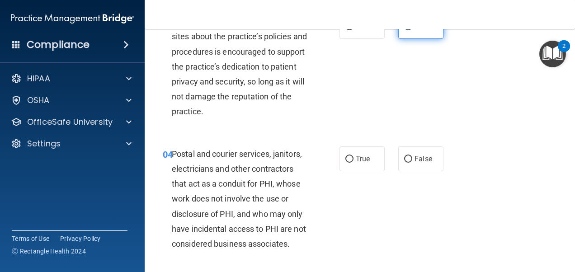
scroll to position [232, 0]
click at [356, 158] on span "True" at bounding box center [363, 158] width 14 height 9
click at [354, 158] on input "True" at bounding box center [349, 159] width 8 height 7
radio input "true"
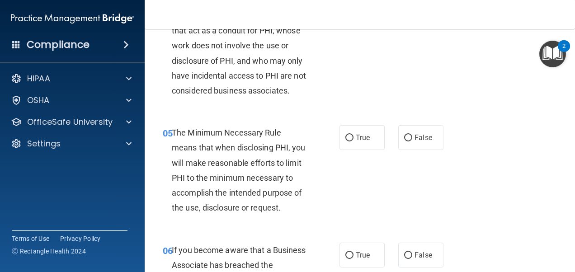
scroll to position [386, 0]
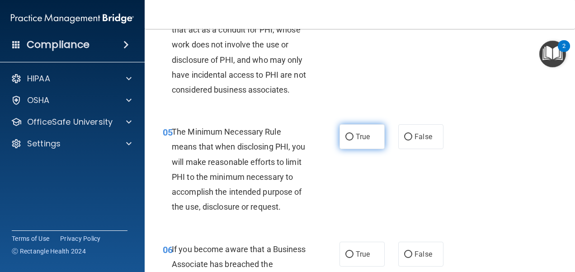
click at [356, 141] on span "True" at bounding box center [363, 136] width 14 height 9
click at [353, 141] on input "True" at bounding box center [349, 137] width 8 height 7
radio input "true"
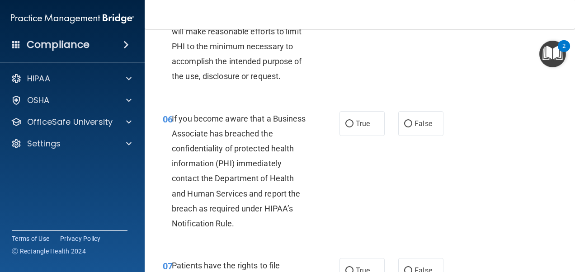
scroll to position [517, 0]
click at [422, 128] on span "False" at bounding box center [424, 123] width 18 height 9
click at [412, 127] on input "False" at bounding box center [408, 123] width 8 height 7
radio input "true"
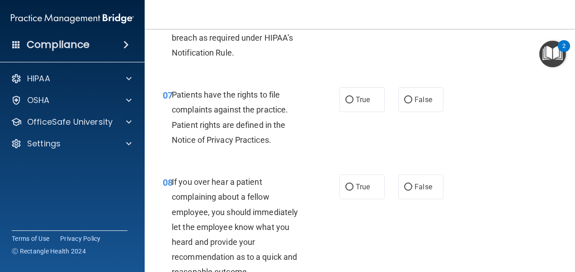
scroll to position [688, 0]
click at [349, 112] on label "True" at bounding box center [362, 99] width 45 height 25
click at [349, 103] on input "True" at bounding box center [349, 99] width 8 height 7
radio input "true"
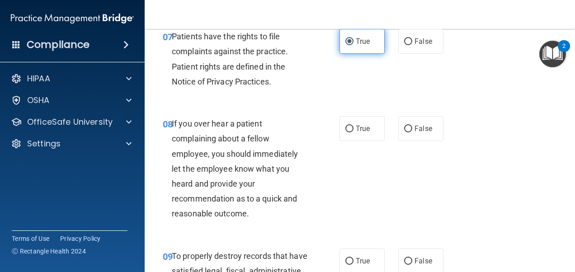
scroll to position [746, 0]
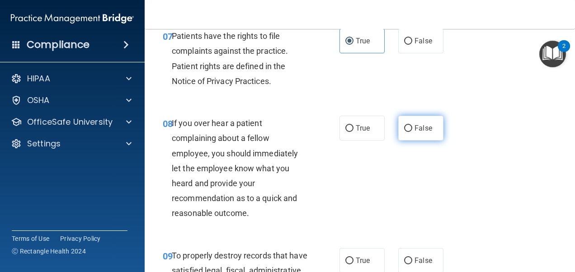
click at [424, 132] on span "False" at bounding box center [424, 128] width 18 height 9
click at [412, 132] on input "False" at bounding box center [408, 128] width 8 height 7
radio input "true"
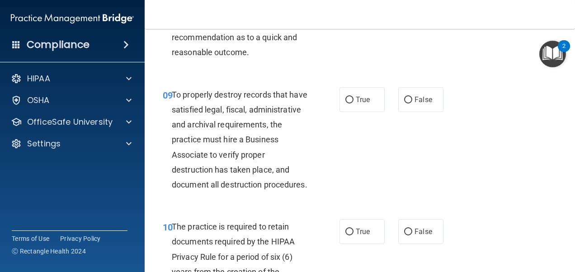
scroll to position [910, 0]
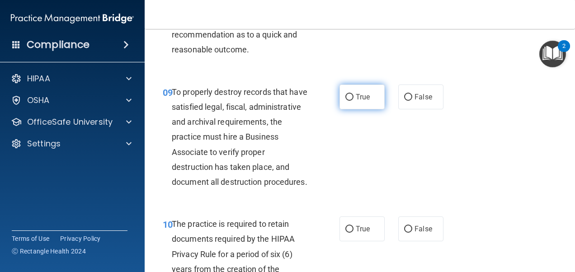
click at [361, 101] on span "True" at bounding box center [363, 97] width 14 height 9
click at [354, 101] on input "True" at bounding box center [349, 97] width 8 height 7
radio input "true"
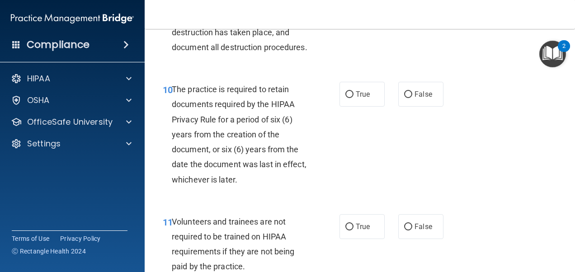
scroll to position [1050, 0]
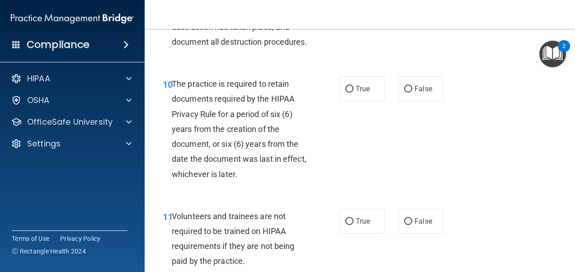
click at [361, 101] on label "True" at bounding box center [362, 88] width 45 height 25
click at [354, 93] on input "True" at bounding box center [349, 89] width 8 height 7
radio input "true"
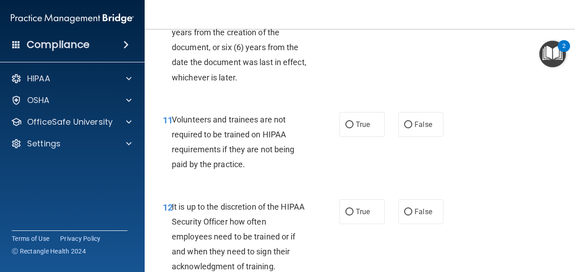
scroll to position [1170, 0]
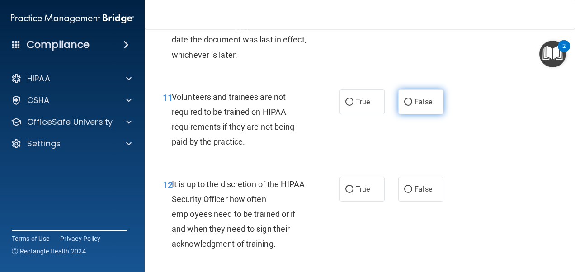
click at [407, 114] on label "False" at bounding box center [420, 102] width 45 height 25
click at [407, 106] on input "False" at bounding box center [408, 102] width 8 height 7
radio input "true"
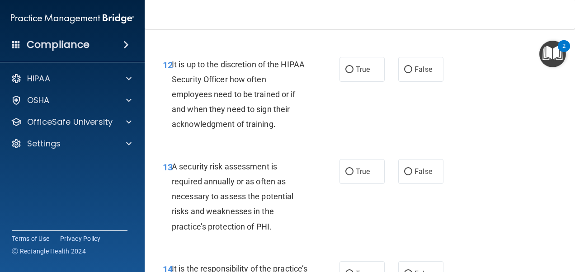
scroll to position [1290, 0]
click at [366, 81] on label "True" at bounding box center [362, 69] width 45 height 25
click at [354, 73] on input "True" at bounding box center [349, 69] width 8 height 7
radio input "true"
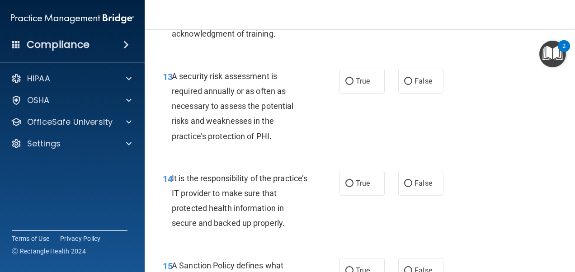
scroll to position [1380, 0]
click at [366, 85] on span "True" at bounding box center [363, 80] width 14 height 9
click at [354, 85] on input "True" at bounding box center [349, 81] width 8 height 7
radio input "true"
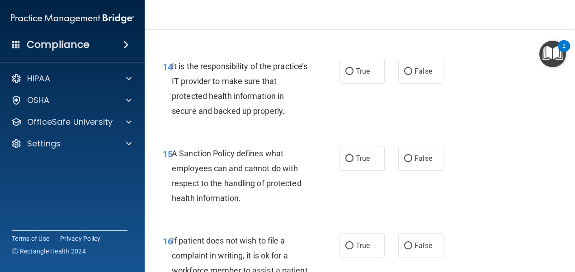
scroll to position [1495, 0]
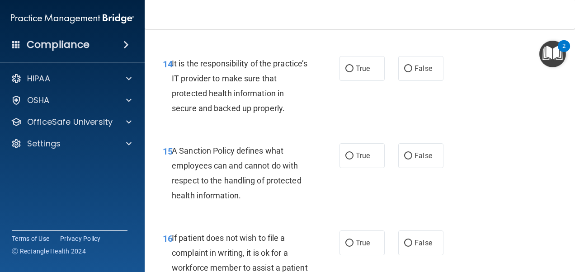
click at [366, 81] on label "True" at bounding box center [362, 68] width 45 height 25
click at [354, 72] on input "True" at bounding box center [349, 69] width 8 height 7
radio input "true"
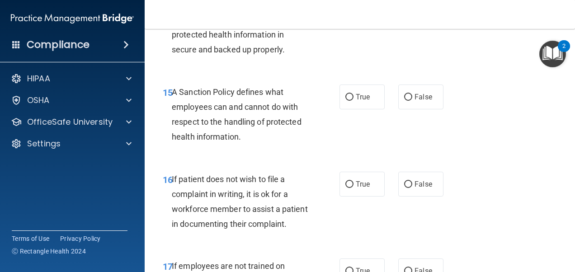
scroll to position [1558, 0]
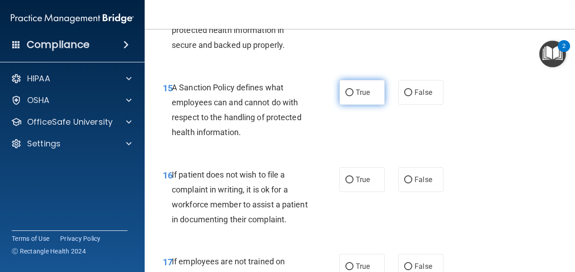
click at [361, 97] on span "True" at bounding box center [363, 92] width 14 height 9
click at [354, 96] on input "True" at bounding box center [349, 93] width 8 height 7
radio input "true"
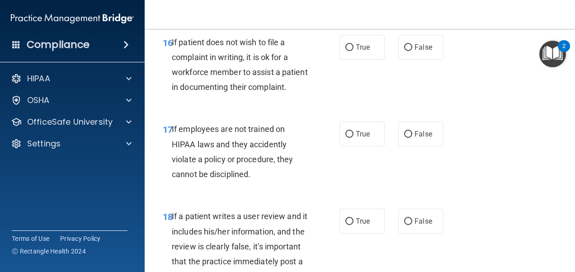
scroll to position [1691, 0]
click at [419, 51] on span "False" at bounding box center [424, 47] width 18 height 9
click at [412, 51] on input "False" at bounding box center [408, 47] width 8 height 7
radio input "true"
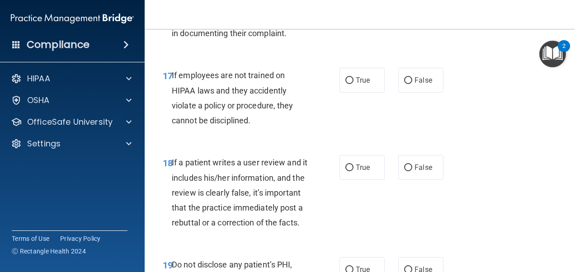
scroll to position [1747, 0]
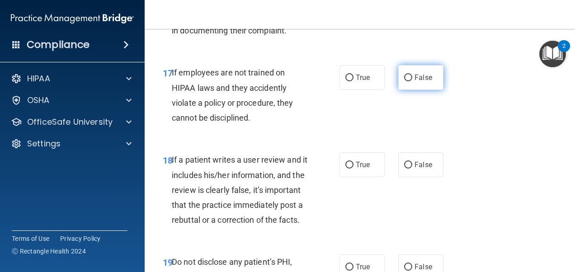
click at [404, 81] on input "False" at bounding box center [408, 78] width 8 height 7
radio input "true"
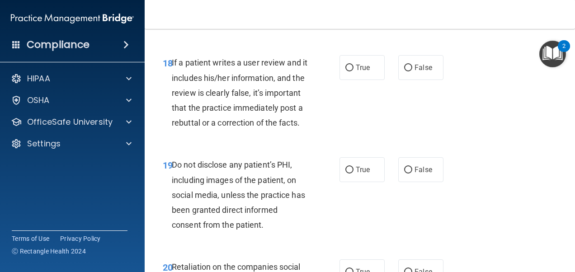
scroll to position [1845, 0]
click at [403, 80] on label "False" at bounding box center [420, 67] width 45 height 25
click at [404, 71] on input "False" at bounding box center [408, 67] width 8 height 7
radio input "true"
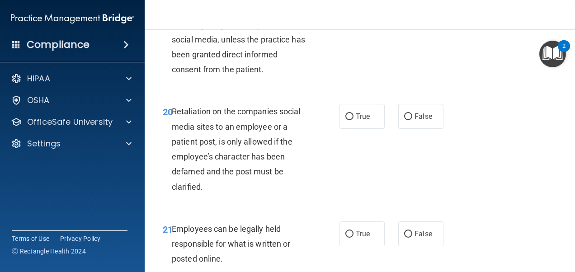
scroll to position [1997, 0]
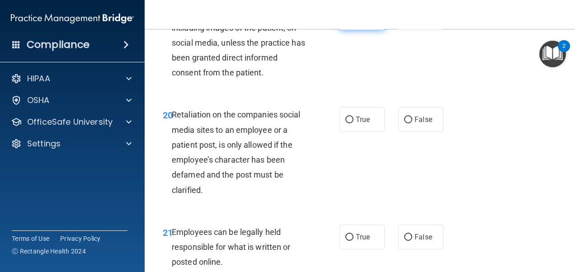
click at [354, 30] on label "True" at bounding box center [362, 17] width 45 height 25
click at [354, 21] on input "True" at bounding box center [349, 17] width 8 height 7
radio input "true"
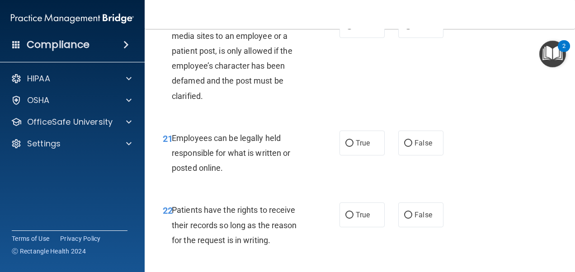
scroll to position [2092, 0]
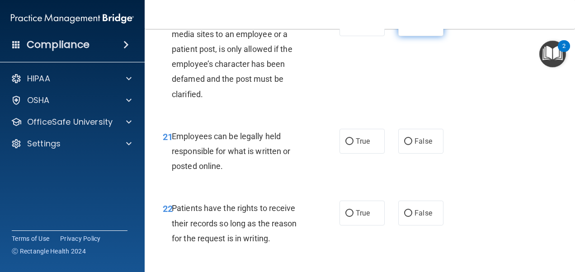
click at [415, 28] on span "False" at bounding box center [424, 23] width 18 height 9
click at [411, 28] on input "False" at bounding box center [408, 24] width 8 height 7
radio input "true"
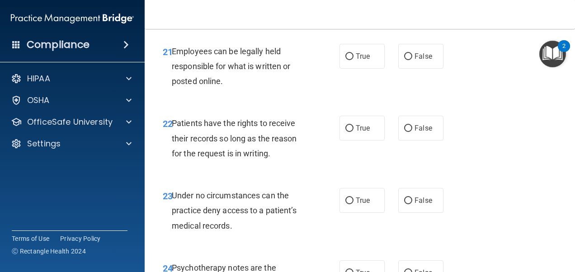
scroll to position [2186, 0]
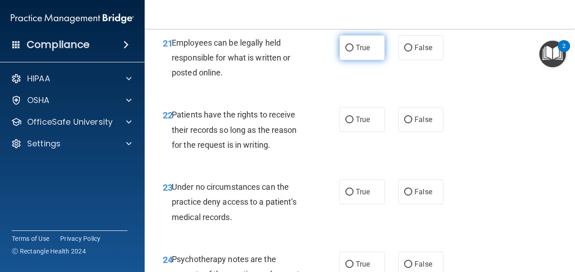
click at [358, 52] on span "True" at bounding box center [363, 47] width 14 height 9
click at [354, 52] on input "True" at bounding box center [349, 48] width 8 height 7
radio input "true"
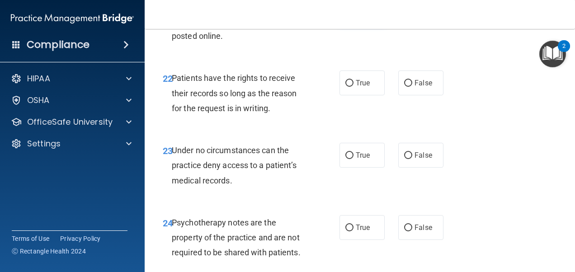
scroll to position [2223, 0]
click at [435, 95] on label "False" at bounding box center [420, 82] width 45 height 25
click at [412, 86] on input "False" at bounding box center [408, 83] width 8 height 7
radio input "true"
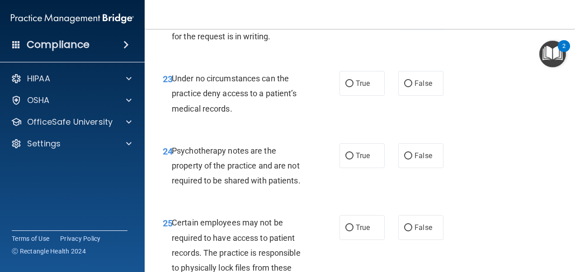
scroll to position [2295, 0]
click at [356, 87] on span "True" at bounding box center [363, 83] width 14 height 9
click at [354, 87] on input "True" at bounding box center [349, 83] width 8 height 7
radio input "true"
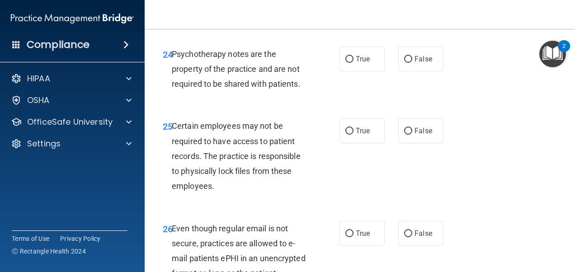
scroll to position [2392, 0]
click at [356, 63] on span "True" at bounding box center [363, 58] width 14 height 9
click at [354, 62] on input "True" at bounding box center [349, 59] width 8 height 7
radio input "true"
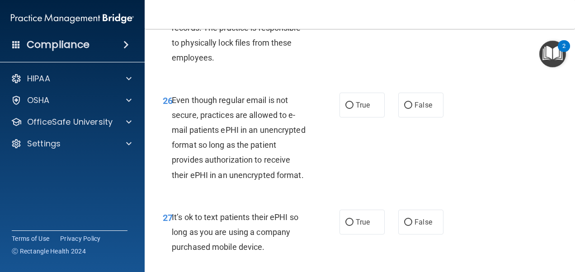
scroll to position [2510, 0]
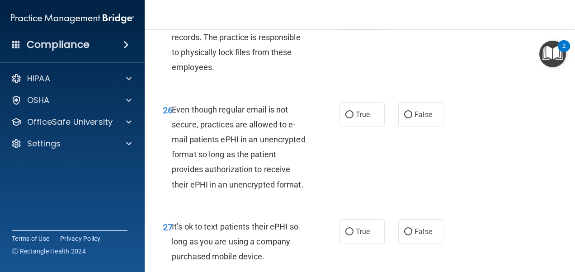
click at [341, 24] on label "True" at bounding box center [362, 12] width 45 height 25
click at [345, 16] on input "True" at bounding box center [349, 12] width 8 height 7
radio input "true"
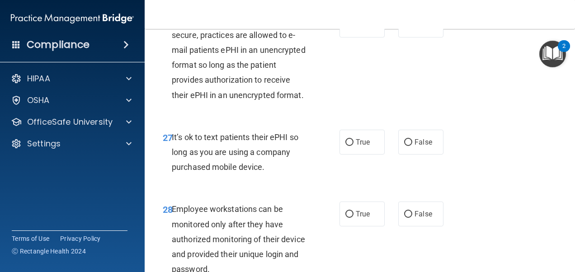
scroll to position [2601, 0]
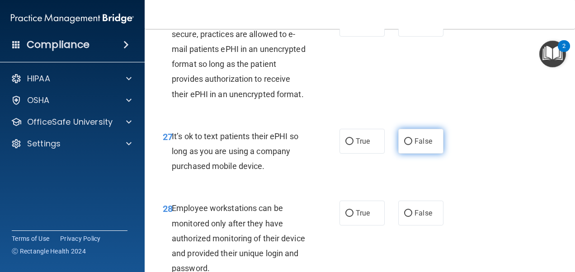
click at [408, 154] on label "False" at bounding box center [420, 141] width 45 height 25
click at [408, 145] on input "False" at bounding box center [408, 141] width 8 height 7
radio input "true"
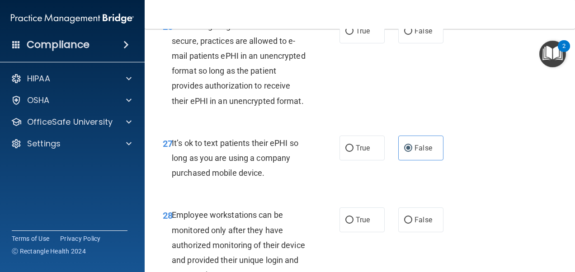
scroll to position [2593, 0]
click at [342, 44] on label "True" at bounding box center [362, 31] width 45 height 25
click at [345, 35] on input "True" at bounding box center [349, 31] width 8 height 7
radio input "true"
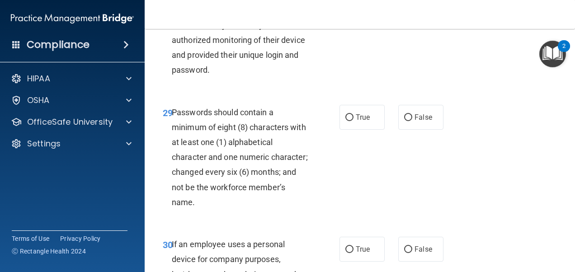
scroll to position [2802, 0]
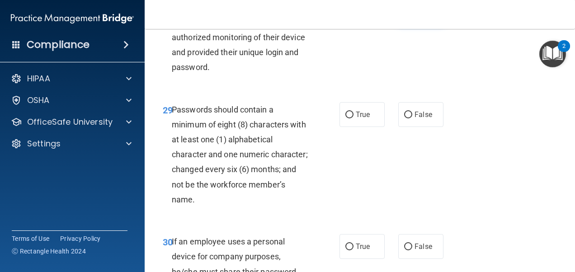
click at [427, 16] on span "False" at bounding box center [424, 12] width 18 height 9
click at [412, 16] on input "False" at bounding box center [408, 12] width 8 height 7
radio input "true"
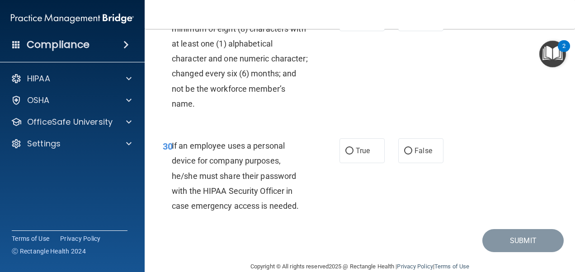
scroll to position [2904, 0]
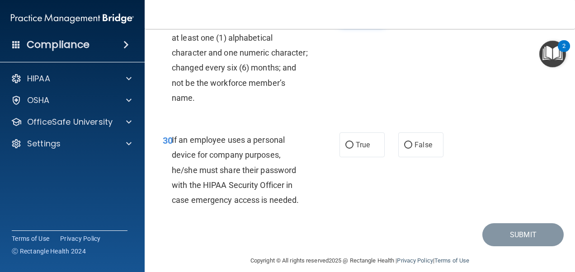
click at [356, 17] on span "True" at bounding box center [363, 13] width 14 height 9
click at [354, 17] on input "True" at bounding box center [349, 13] width 8 height 7
radio input "true"
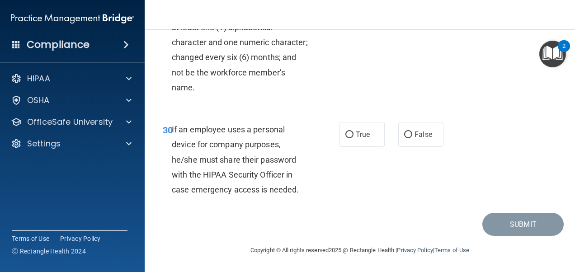
scroll to position [3004, 0]
click at [403, 127] on label "False" at bounding box center [420, 134] width 45 height 25
click at [404, 132] on input "False" at bounding box center [408, 135] width 8 height 7
radio input "true"
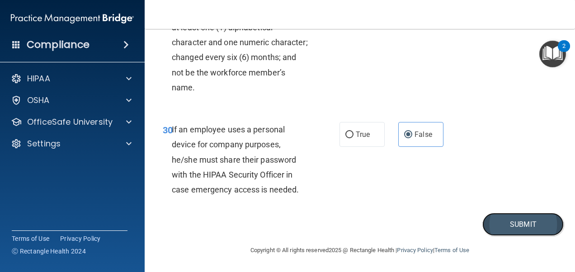
click at [488, 226] on button "Submit" at bounding box center [522, 224] width 81 height 23
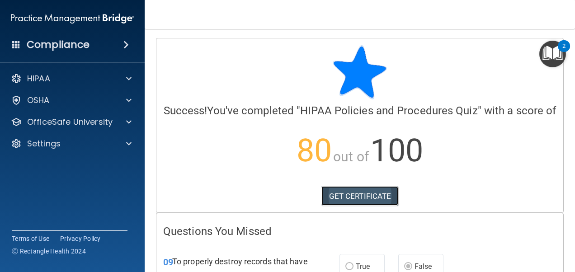
click at [340, 206] on link "GET CERTIFICATE" at bounding box center [359, 196] width 77 height 20
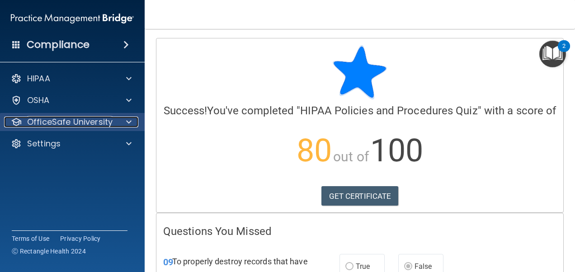
click at [85, 119] on p "OfficeSafe University" at bounding box center [69, 122] width 85 height 11
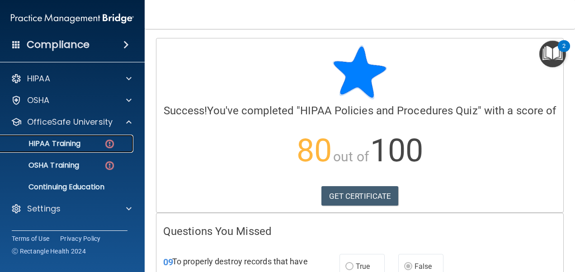
click at [93, 145] on div "HIPAA Training" at bounding box center [67, 143] width 123 height 9
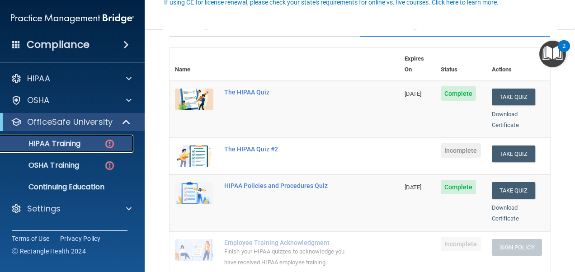
scroll to position [90, 0]
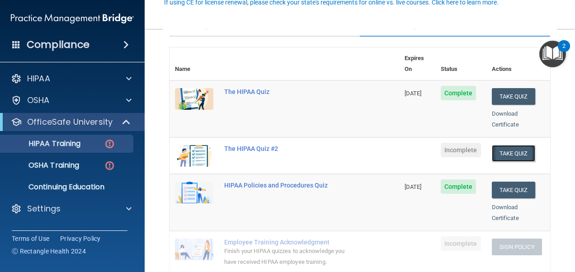
click at [505, 146] on button "Take Quiz" at bounding box center [513, 153] width 43 height 17
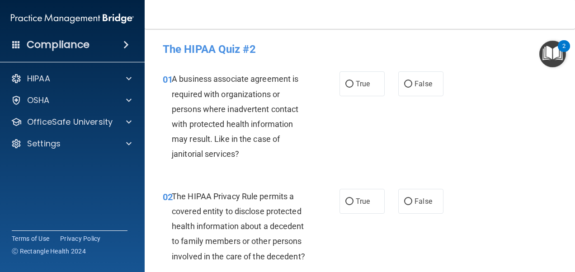
click at [349, 99] on div "01 A business associate agreement is required with organizations or persons whe…" at bounding box center [251, 118] width 204 height 94
click at [359, 81] on span "True" at bounding box center [363, 84] width 14 height 9
click at [354, 81] on input "True" at bounding box center [349, 84] width 8 height 7
radio input "true"
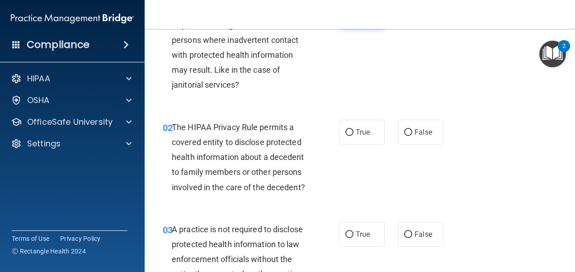
scroll to position [70, 0]
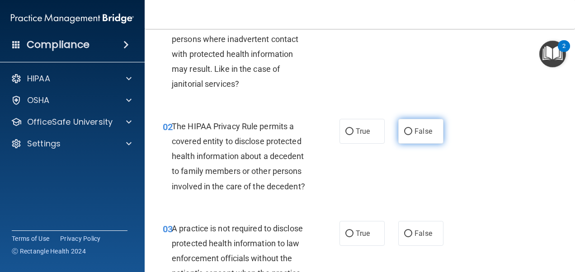
click at [417, 128] on span "False" at bounding box center [424, 131] width 18 height 9
click at [412, 128] on input "False" at bounding box center [408, 131] width 8 height 7
radio input "true"
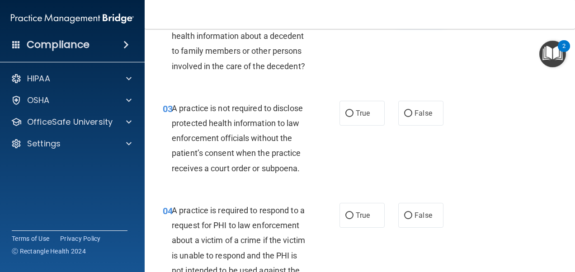
scroll to position [191, 0]
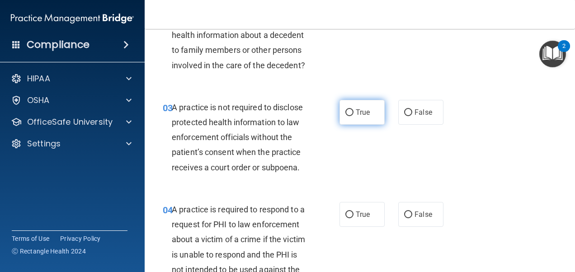
click at [373, 119] on label "True" at bounding box center [362, 112] width 45 height 25
click at [354, 116] on input "True" at bounding box center [349, 112] width 8 height 7
radio input "true"
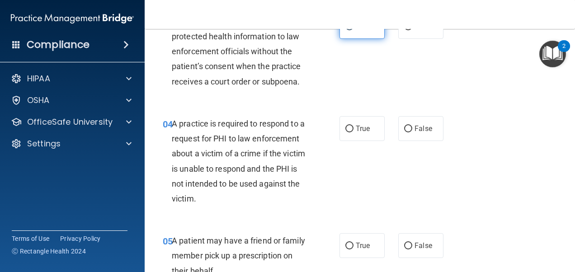
scroll to position [281, 0]
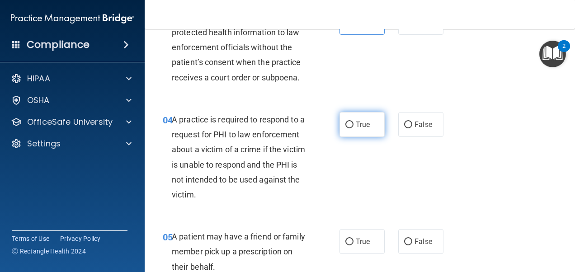
click at [346, 128] on input "True" at bounding box center [349, 125] width 8 height 7
radio input "true"
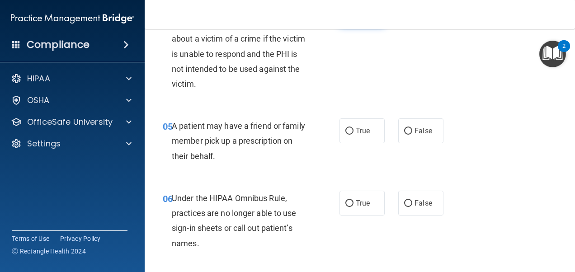
scroll to position [392, 0]
click at [411, 143] on label "False" at bounding box center [420, 130] width 45 height 25
click at [411, 134] on input "False" at bounding box center [408, 131] width 8 height 7
radio input "true"
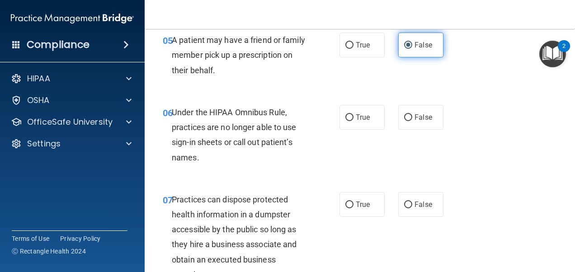
scroll to position [479, 0]
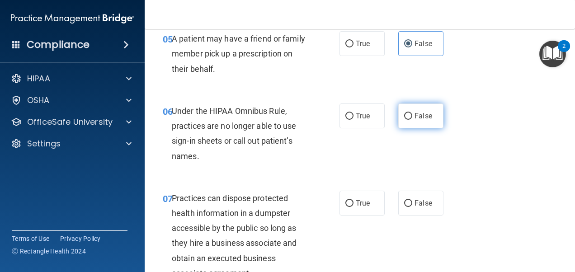
click at [404, 120] on input "False" at bounding box center [408, 116] width 8 height 7
radio input "true"
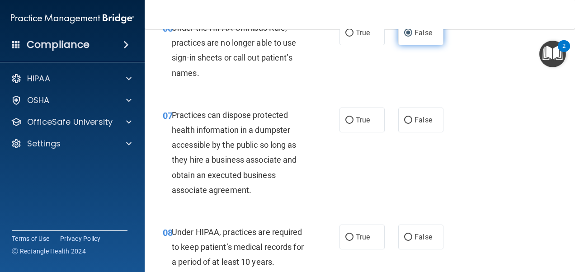
scroll to position [578, 0]
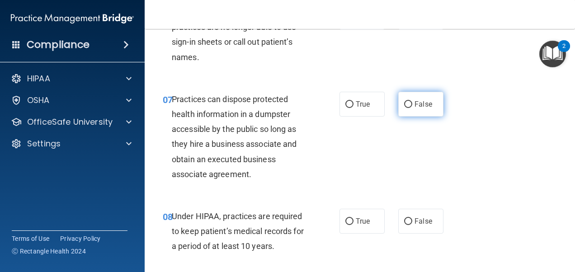
click at [415, 109] on span "False" at bounding box center [424, 104] width 18 height 9
click at [412, 108] on input "False" at bounding box center [408, 104] width 8 height 7
radio input "true"
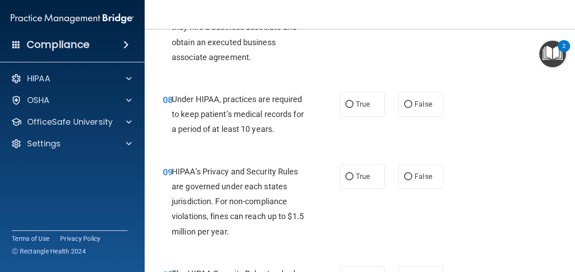
scroll to position [696, 0]
click at [350, 116] on label "True" at bounding box center [362, 103] width 45 height 25
click at [350, 108] on input "True" at bounding box center [349, 104] width 8 height 7
radio input "true"
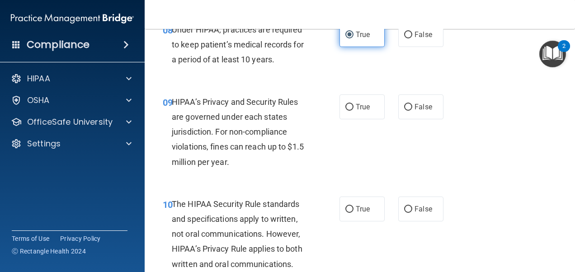
scroll to position [765, 0]
click at [350, 110] on input "True" at bounding box center [349, 107] width 8 height 7
radio input "true"
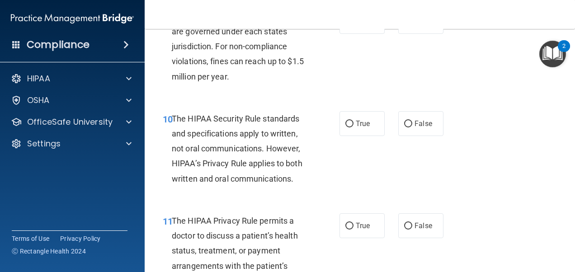
scroll to position [851, 0]
click at [356, 128] on span "True" at bounding box center [363, 123] width 14 height 9
click at [354, 127] on input "True" at bounding box center [349, 123] width 8 height 7
radio input "true"
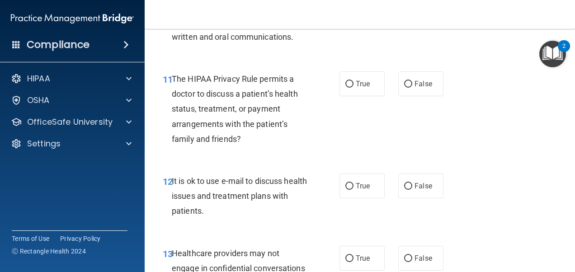
scroll to position [1006, 0]
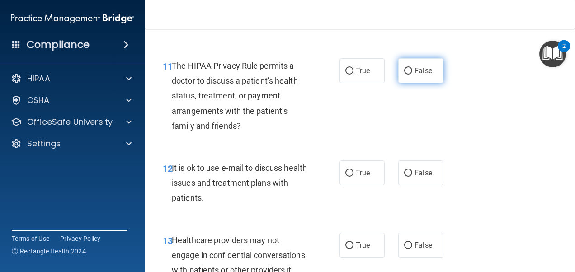
click at [436, 83] on label "False" at bounding box center [420, 70] width 45 height 25
click at [412, 75] on input "False" at bounding box center [408, 71] width 8 height 7
radio input "true"
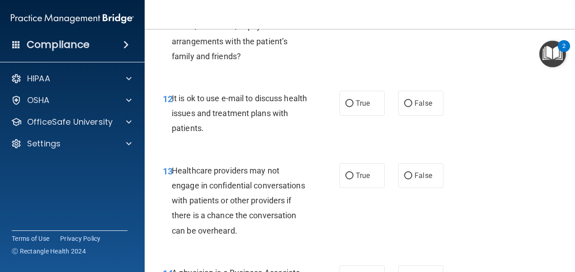
scroll to position [1076, 0]
click at [419, 115] on label "False" at bounding box center [420, 102] width 45 height 25
click at [412, 107] on input "False" at bounding box center [408, 103] width 8 height 7
radio input "true"
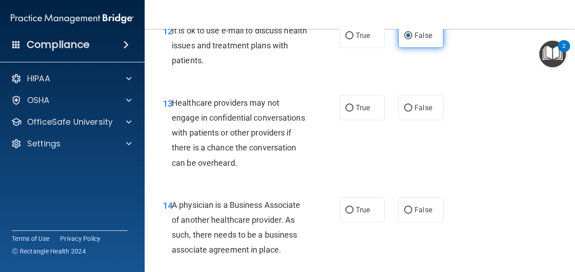
scroll to position [1143, 0]
click at [368, 120] on label "True" at bounding box center [362, 107] width 45 height 25
click at [354, 111] on input "True" at bounding box center [349, 107] width 8 height 7
radio input "true"
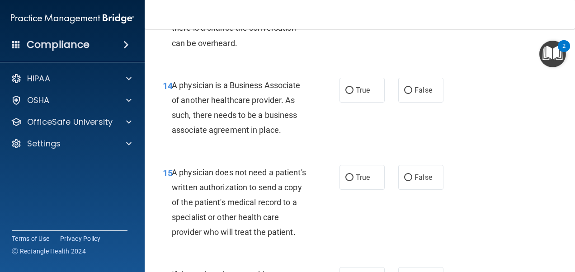
scroll to position [1264, 0]
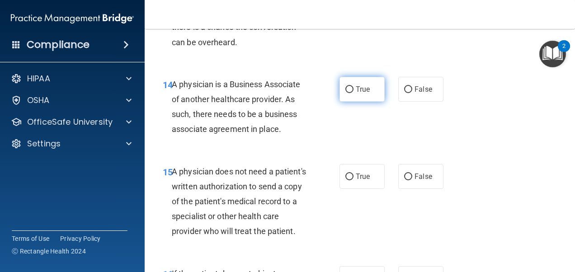
click at [358, 94] on span "True" at bounding box center [363, 89] width 14 height 9
click at [354, 93] on input "True" at bounding box center [349, 89] width 8 height 7
radio input "true"
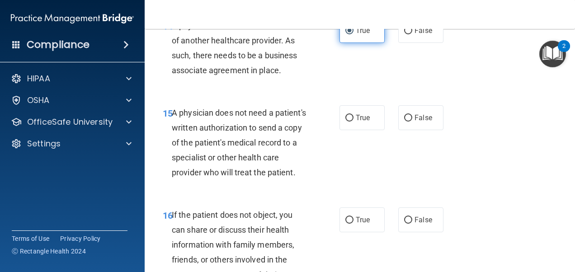
scroll to position [1323, 0]
click at [432, 130] on label "False" at bounding box center [420, 117] width 45 height 25
click at [412, 121] on input "False" at bounding box center [408, 117] width 8 height 7
radio input "true"
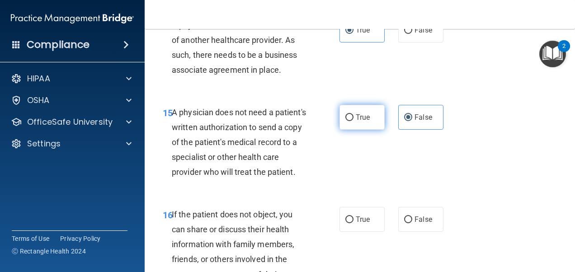
click at [370, 130] on label "True" at bounding box center [362, 117] width 45 height 25
click at [354, 121] on input "True" at bounding box center [349, 117] width 8 height 7
radio input "true"
radio input "false"
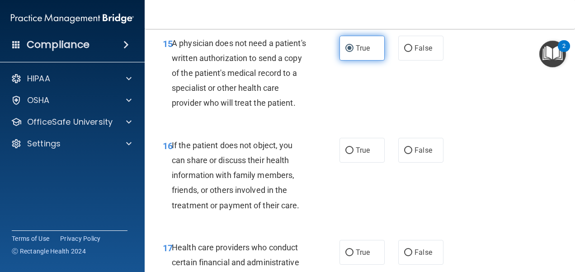
scroll to position [1392, 0]
click at [369, 163] on label "True" at bounding box center [362, 150] width 45 height 25
click at [354, 155] on input "True" at bounding box center [349, 151] width 8 height 7
radio input "true"
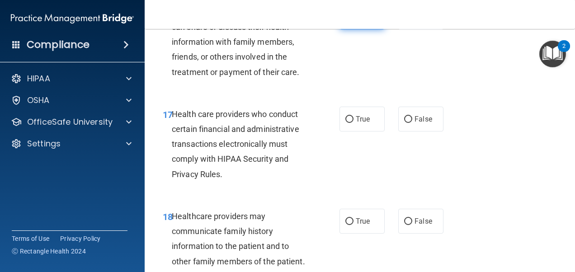
scroll to position [1526, 0]
click at [360, 131] on label "True" at bounding box center [362, 118] width 45 height 25
click at [354, 123] on input "True" at bounding box center [349, 119] width 8 height 7
radio input "true"
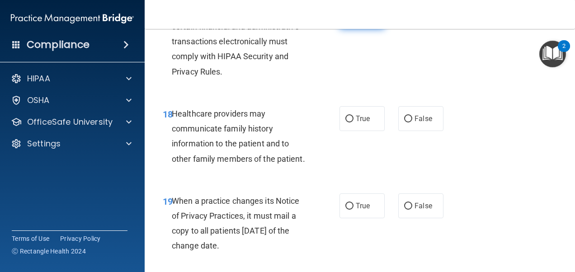
scroll to position [1630, 0]
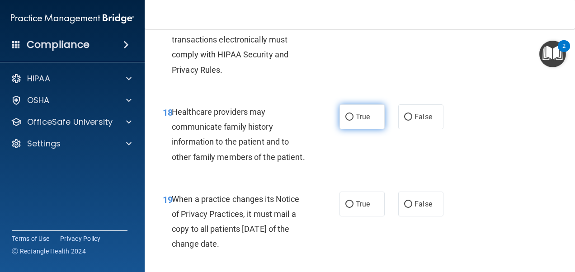
click at [353, 129] on label "True" at bounding box center [362, 116] width 45 height 25
click at [353, 121] on input "True" at bounding box center [349, 117] width 8 height 7
radio input "true"
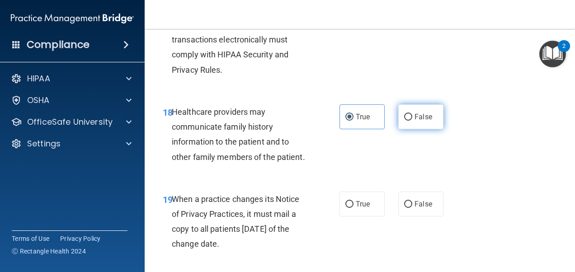
click at [407, 129] on label "False" at bounding box center [420, 116] width 45 height 25
click at [407, 121] on input "False" at bounding box center [408, 117] width 8 height 7
radio input "true"
radio input "false"
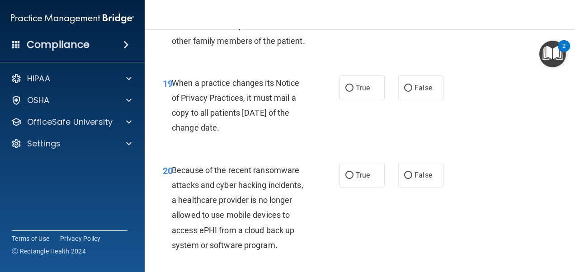
scroll to position [1747, 0]
click at [340, 100] on label "True" at bounding box center [362, 87] width 45 height 25
click at [345, 91] on input "True" at bounding box center [349, 88] width 8 height 7
radio input "true"
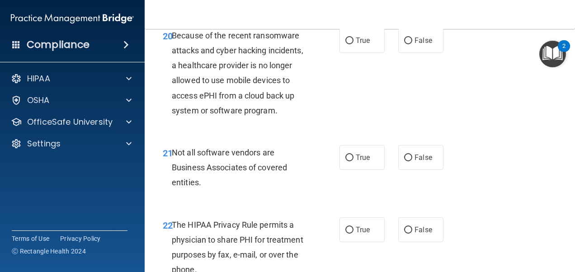
scroll to position [1881, 0]
click at [348, 52] on label "True" at bounding box center [362, 40] width 45 height 25
click at [348, 44] on input "True" at bounding box center [349, 40] width 8 height 7
radio input "true"
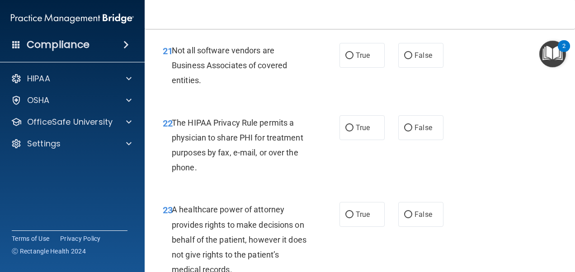
scroll to position [1984, 0]
click at [423, 67] on label "False" at bounding box center [420, 54] width 45 height 25
click at [412, 58] on input "False" at bounding box center [408, 55] width 8 height 7
radio input "true"
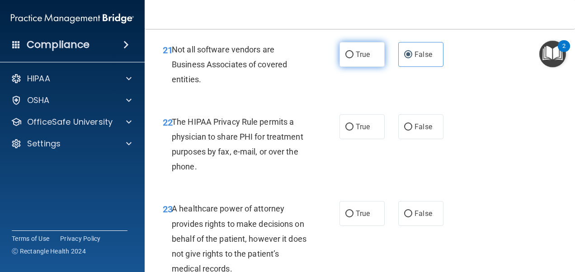
click at [359, 59] on span "True" at bounding box center [363, 54] width 14 height 9
click at [354, 58] on input "True" at bounding box center [349, 55] width 8 height 7
radio input "true"
radio input "false"
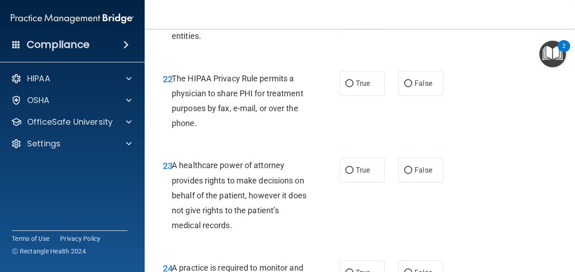
scroll to position [2030, 0]
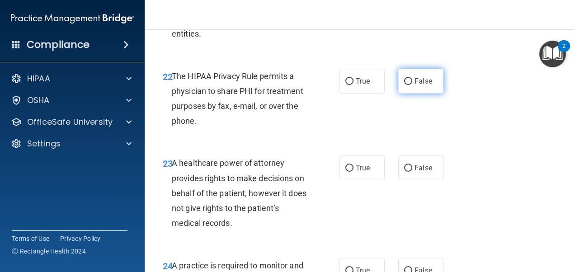
click at [428, 94] on label "False" at bounding box center [420, 81] width 45 height 25
click at [412, 85] on input "False" at bounding box center [408, 81] width 8 height 7
radio input "true"
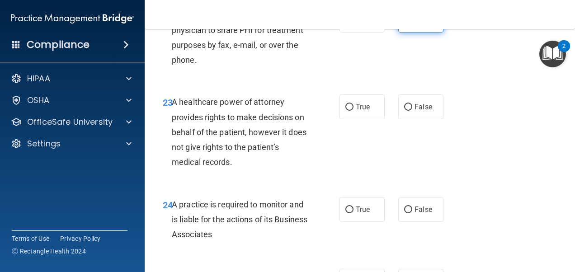
scroll to position [2091, 0]
click at [350, 119] on label "True" at bounding box center [362, 106] width 45 height 25
click at [350, 110] on input "True" at bounding box center [349, 107] width 8 height 7
radio input "true"
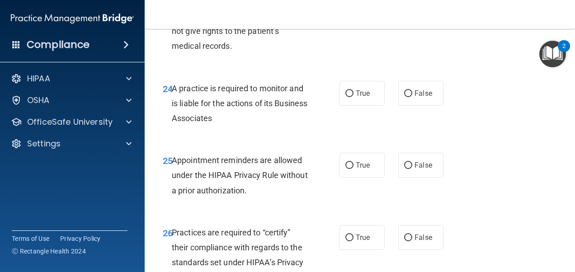
scroll to position [2208, 0]
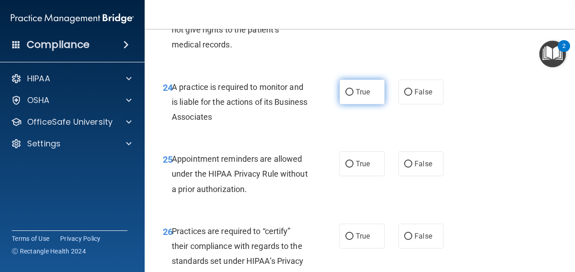
click at [356, 96] on span "True" at bounding box center [363, 92] width 14 height 9
click at [353, 96] on input "True" at bounding box center [349, 92] width 8 height 7
radio input "true"
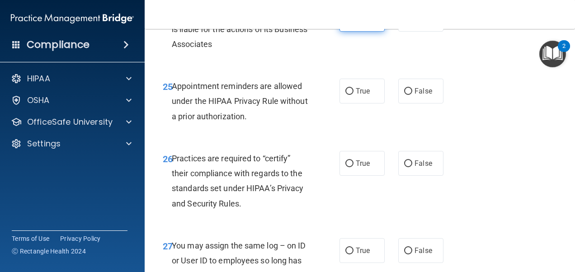
scroll to position [2281, 0]
click at [356, 95] on span "True" at bounding box center [363, 90] width 14 height 9
click at [353, 94] on input "True" at bounding box center [349, 91] width 8 height 7
radio input "true"
click at [356, 95] on span "True" at bounding box center [363, 90] width 14 height 9
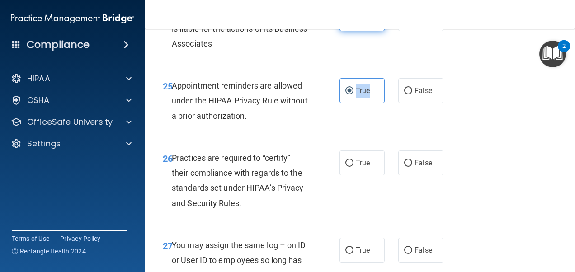
click at [353, 94] on input "True" at bounding box center [349, 91] width 8 height 7
drag, startPoint x: 353, startPoint y: 134, endPoint x: 368, endPoint y: 169, distance: 38.3
click at [368, 139] on div "25 Appointment reminders are allowed under the HIPAA Privacy Rule without a pri…" at bounding box center [360, 103] width 408 height 72
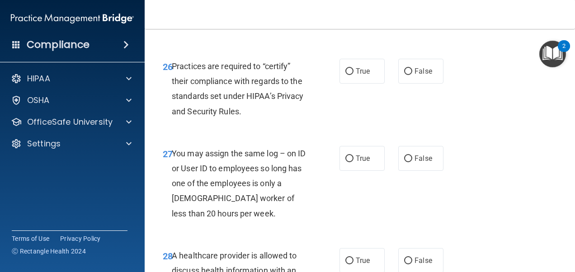
scroll to position [2375, 0]
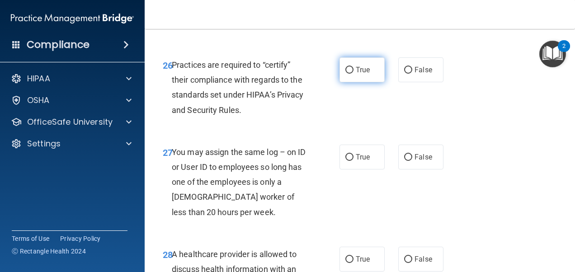
click at [371, 82] on label "True" at bounding box center [362, 69] width 45 height 25
click at [354, 74] on input "True" at bounding box center [349, 70] width 8 height 7
radio input "true"
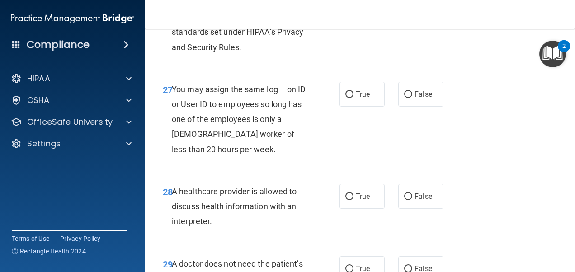
scroll to position [2442, 0]
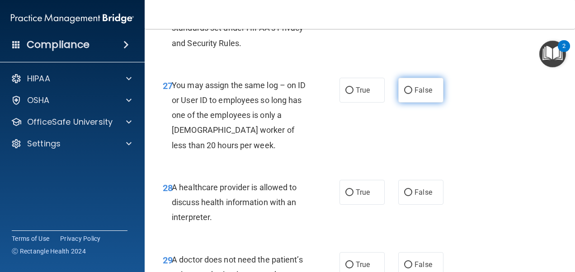
click at [432, 103] on label "False" at bounding box center [420, 90] width 45 height 25
click at [412, 94] on input "False" at bounding box center [408, 90] width 8 height 7
radio input "true"
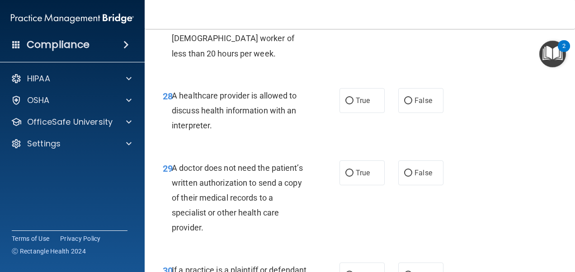
scroll to position [2552, 0]
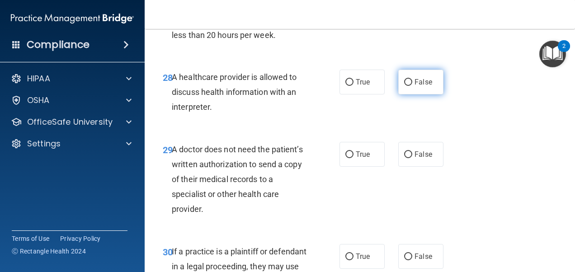
click at [403, 94] on label "False" at bounding box center [420, 82] width 45 height 25
click at [404, 86] on input "False" at bounding box center [408, 82] width 8 height 7
radio input "true"
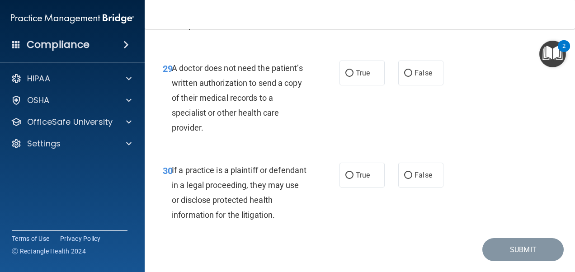
scroll to position [2639, 0]
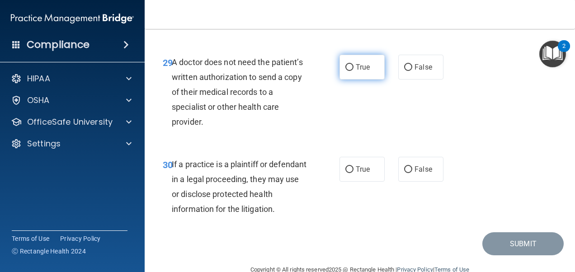
click at [357, 80] on label "True" at bounding box center [362, 67] width 45 height 25
click at [354, 71] on input "True" at bounding box center [349, 67] width 8 height 7
radio input "true"
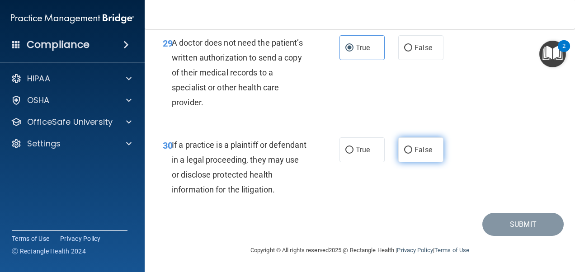
click at [417, 144] on label "False" at bounding box center [420, 149] width 45 height 25
click at [412, 147] on input "False" at bounding box center [408, 150] width 8 height 7
radio input "true"
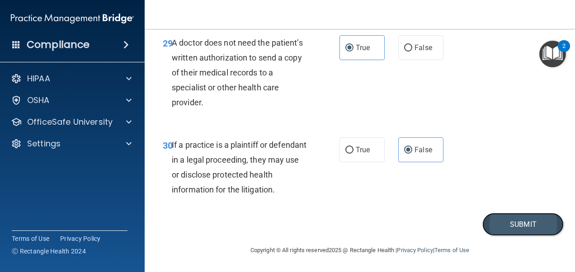
click at [496, 227] on button "Submit" at bounding box center [522, 224] width 81 height 23
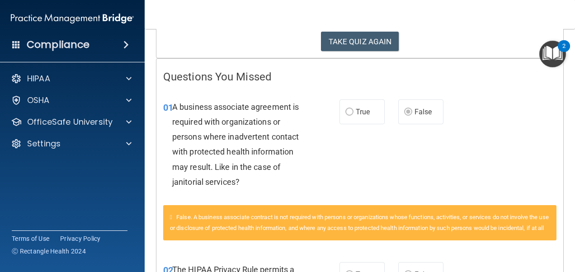
scroll to position [127, 0]
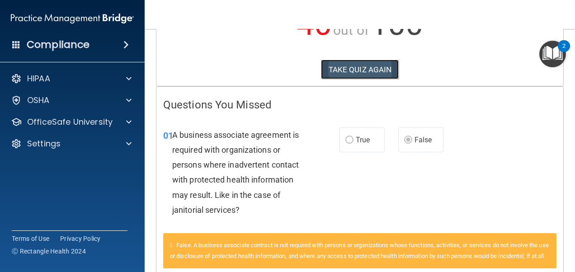
click at [390, 69] on button "TAKE QUIZ AGAIN" at bounding box center [360, 70] width 78 height 20
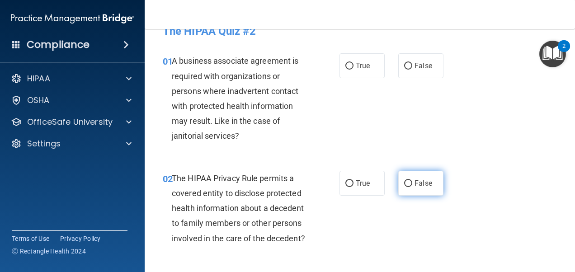
scroll to position [16, 0]
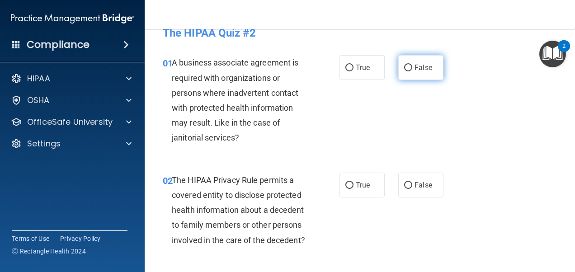
click at [421, 72] on label "False" at bounding box center [420, 67] width 45 height 25
click at [412, 71] on input "False" at bounding box center [408, 68] width 8 height 7
radio input "true"
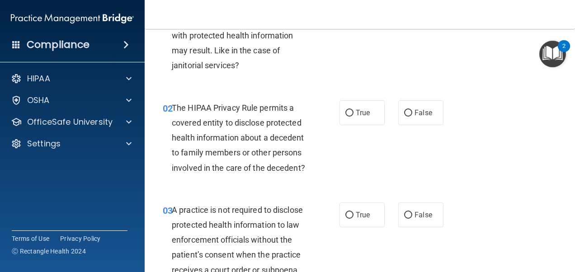
scroll to position [90, 0]
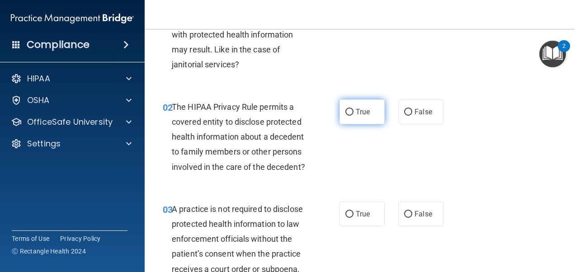
click at [357, 106] on label "True" at bounding box center [362, 111] width 45 height 25
click at [354, 109] on input "True" at bounding box center [349, 112] width 8 height 7
radio input "true"
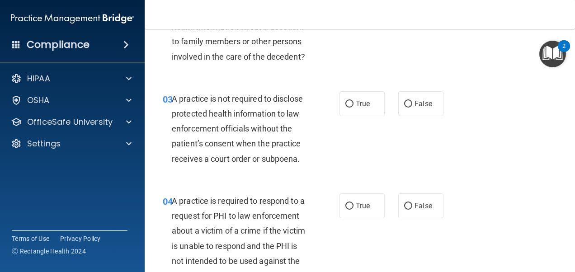
scroll to position [201, 0]
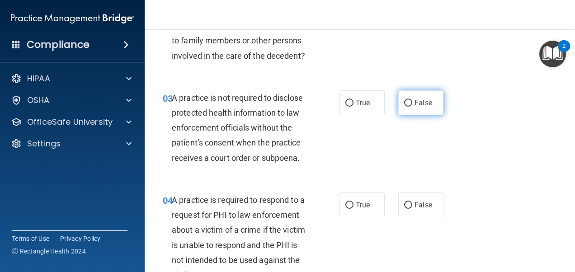
click at [425, 107] on span "False" at bounding box center [424, 103] width 18 height 9
click at [412, 107] on input "False" at bounding box center [408, 103] width 8 height 7
radio input "true"
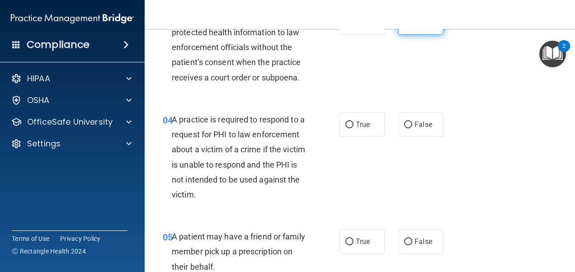
scroll to position [282, 0]
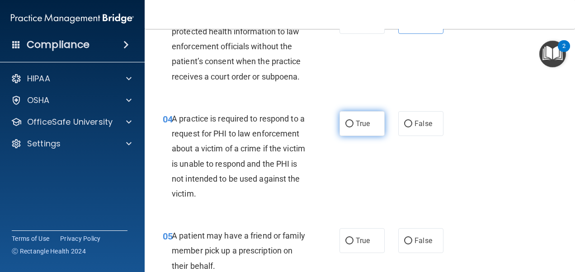
click at [348, 128] on input "True" at bounding box center [349, 124] width 8 height 7
radio input "true"
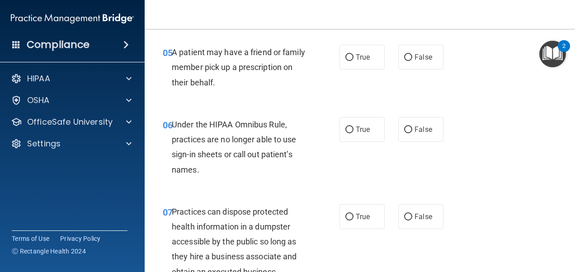
scroll to position [468, 0]
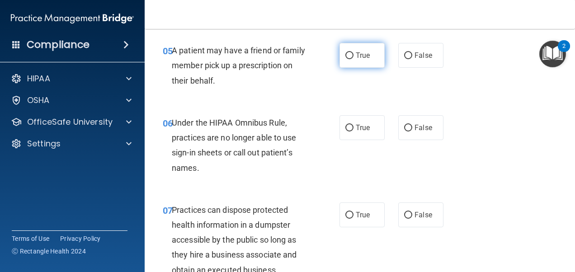
click at [359, 60] on span "True" at bounding box center [363, 55] width 14 height 9
click at [354, 59] on input "True" at bounding box center [349, 55] width 8 height 7
radio input "true"
click at [431, 68] on label "False" at bounding box center [420, 55] width 45 height 25
click at [412, 59] on input "False" at bounding box center [408, 55] width 8 height 7
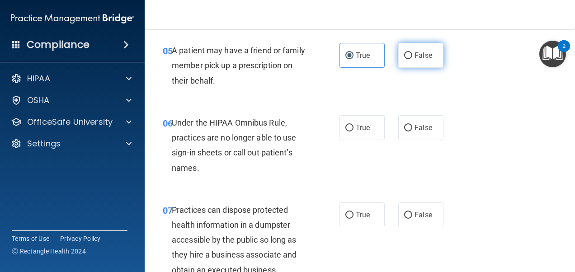
radio input "true"
radio input "false"
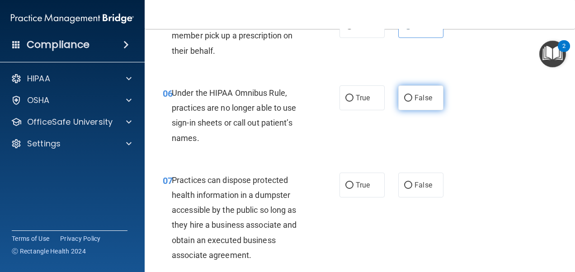
click at [409, 109] on label "False" at bounding box center [420, 97] width 45 height 25
click at [409, 102] on input "False" at bounding box center [408, 98] width 8 height 7
radio input "true"
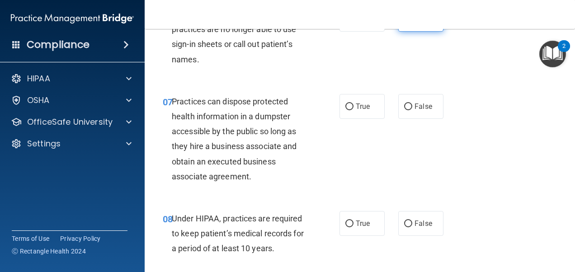
scroll to position [576, 0]
click at [409, 109] on label "False" at bounding box center [420, 106] width 45 height 25
click at [409, 109] on input "False" at bounding box center [408, 107] width 8 height 7
radio input "true"
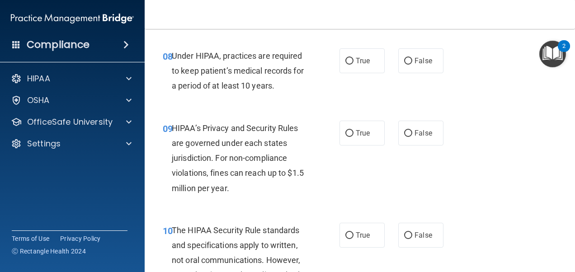
scroll to position [739, 0]
click at [346, 65] on input "True" at bounding box center [349, 61] width 8 height 7
radio input "true"
click at [359, 137] on label "True" at bounding box center [362, 133] width 45 height 25
click at [354, 137] on input "True" at bounding box center [349, 133] width 8 height 7
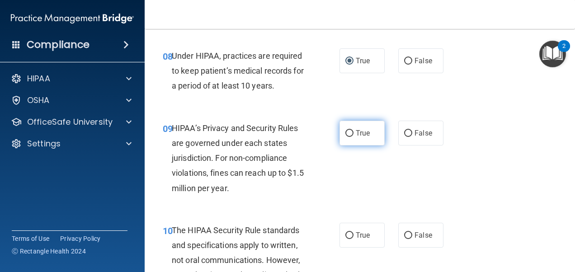
radio input "true"
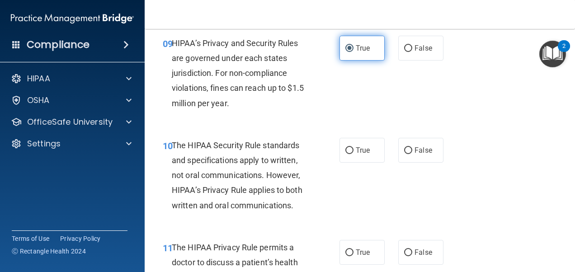
scroll to position [824, 0]
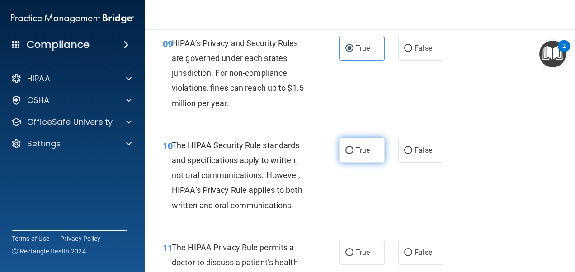
click at [368, 163] on label "True" at bounding box center [362, 150] width 45 height 25
click at [354, 154] on input "True" at bounding box center [349, 150] width 8 height 7
radio input "true"
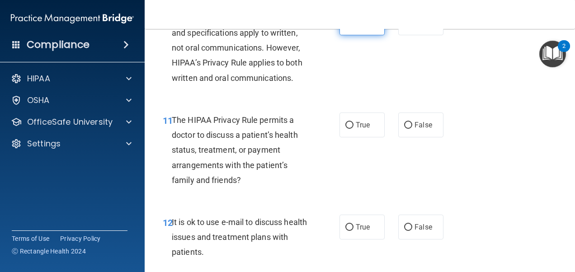
scroll to position [992, 0]
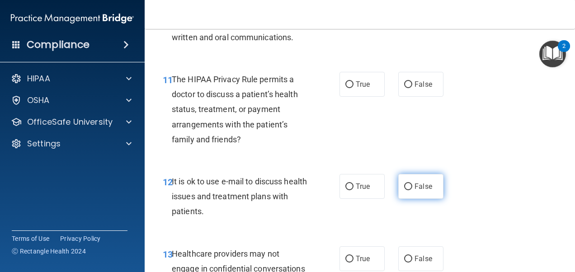
click at [422, 199] on label "False" at bounding box center [420, 186] width 45 height 25
click at [412, 190] on input "False" at bounding box center [408, 187] width 8 height 7
radio input "true"
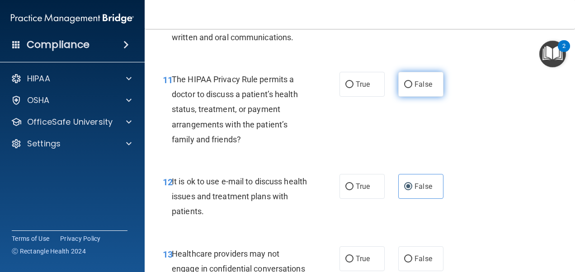
click at [412, 97] on label "False" at bounding box center [420, 84] width 45 height 25
click at [412, 88] on input "False" at bounding box center [408, 84] width 8 height 7
radio input "true"
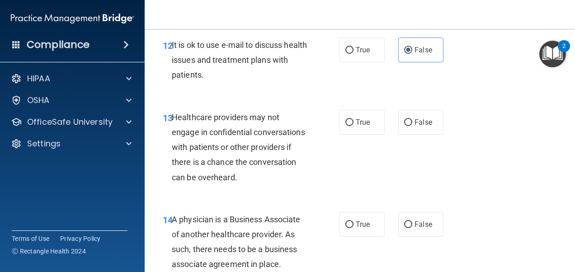
scroll to position [1129, 0]
click at [352, 134] on label "True" at bounding box center [362, 121] width 45 height 25
click at [352, 125] on input "True" at bounding box center [349, 121] width 8 height 7
radio input "true"
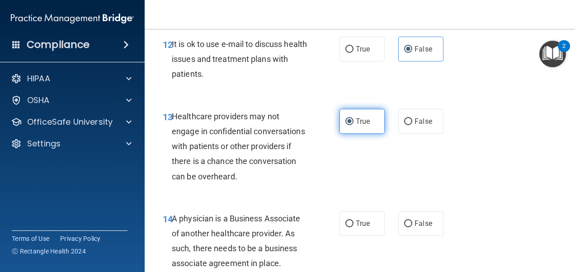
scroll to position [1207, 0]
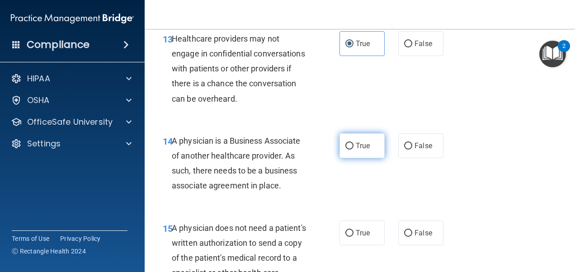
click at [356, 150] on span "True" at bounding box center [363, 146] width 14 height 9
click at [354, 150] on input "True" at bounding box center [349, 146] width 8 height 7
radio input "true"
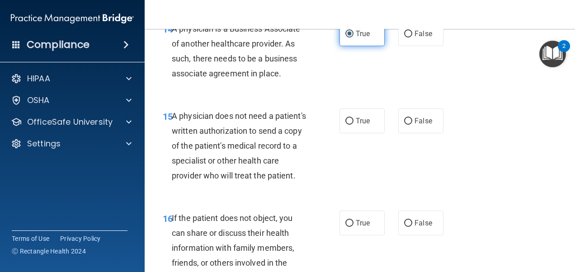
scroll to position [1319, 0]
click at [357, 130] on label "True" at bounding box center [362, 121] width 45 height 25
click at [354, 125] on input "True" at bounding box center [349, 121] width 8 height 7
radio input "true"
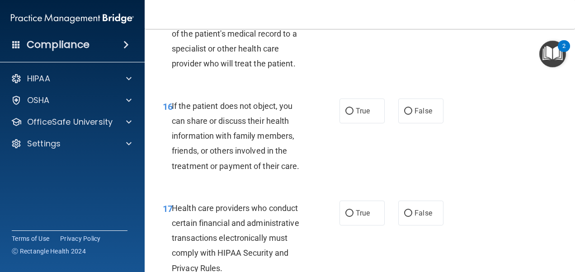
scroll to position [1432, 0]
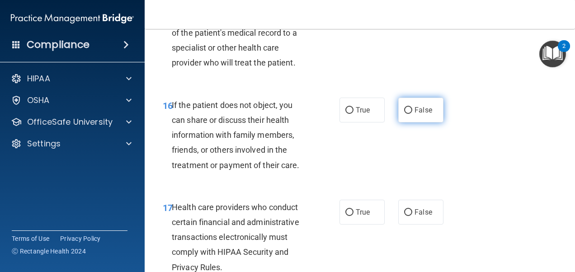
click at [425, 123] on label "False" at bounding box center [420, 110] width 45 height 25
click at [412, 114] on input "False" at bounding box center [408, 110] width 8 height 7
radio input "true"
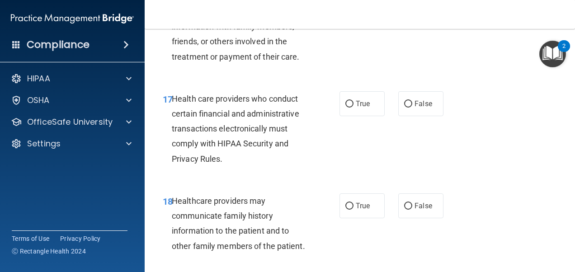
scroll to position [1563, 0]
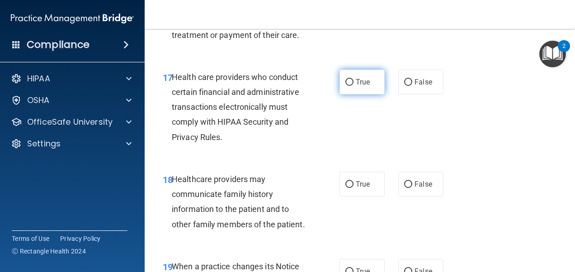
click at [347, 94] on label "True" at bounding box center [362, 82] width 45 height 25
click at [347, 86] on input "True" at bounding box center [349, 82] width 8 height 7
radio input "true"
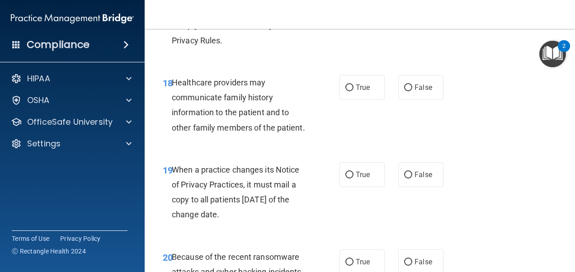
scroll to position [1667, 0]
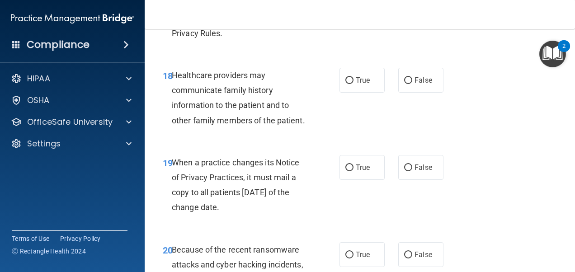
click at [347, 93] on label "True" at bounding box center [362, 80] width 45 height 25
click at [347, 84] on input "True" at bounding box center [349, 80] width 8 height 7
radio input "true"
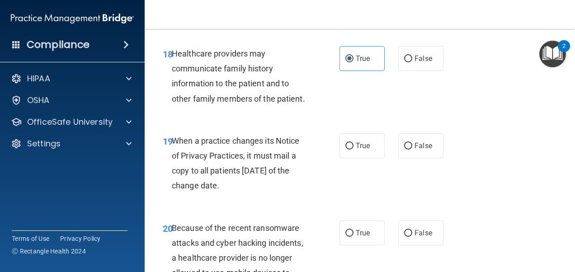
scroll to position [1689, 0]
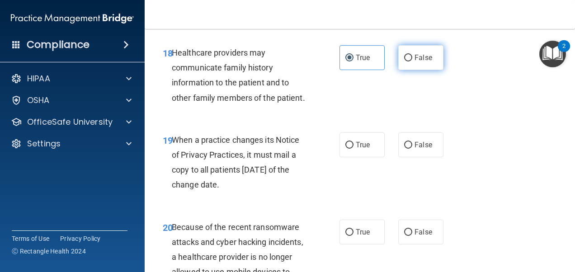
click at [419, 62] on span "False" at bounding box center [424, 57] width 18 height 9
click at [412, 61] on input "False" at bounding box center [408, 58] width 8 height 7
radio input "true"
radio input "false"
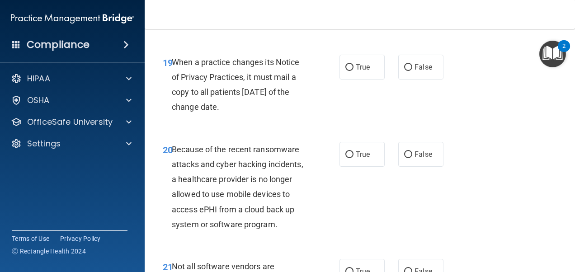
scroll to position [1767, 0]
click at [366, 71] on span "True" at bounding box center [363, 67] width 14 height 9
click at [354, 71] on input "True" at bounding box center [349, 67] width 8 height 7
radio input "true"
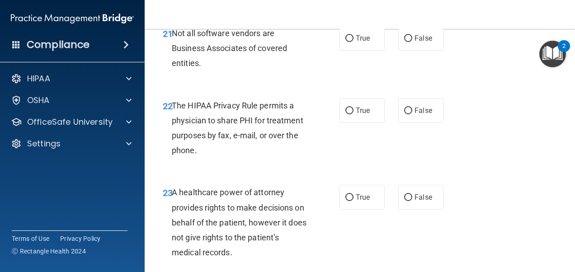
scroll to position [2000, 0]
click at [372, 123] on label "True" at bounding box center [362, 110] width 45 height 25
click at [354, 114] on input "True" at bounding box center [349, 111] width 8 height 7
radio input "true"
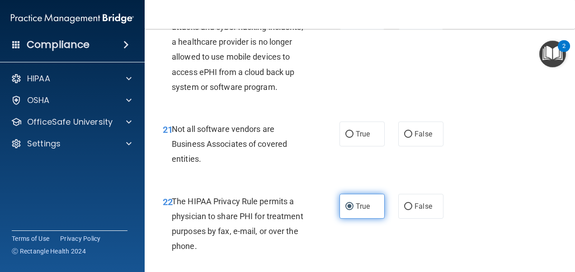
scroll to position [1886, 0]
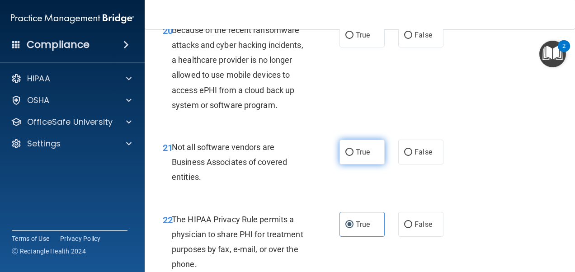
click at [371, 165] on label "True" at bounding box center [362, 152] width 45 height 25
click at [354, 156] on input "True" at bounding box center [349, 152] width 8 height 7
radio input "true"
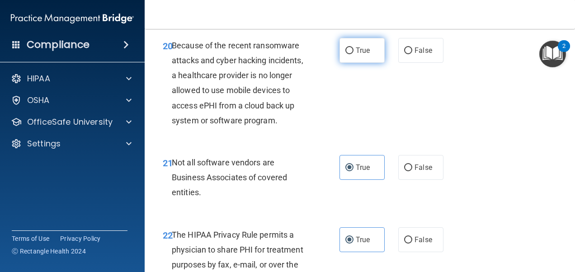
click at [376, 63] on label "True" at bounding box center [362, 50] width 45 height 25
click at [354, 54] on input "True" at bounding box center [349, 50] width 8 height 7
radio input "true"
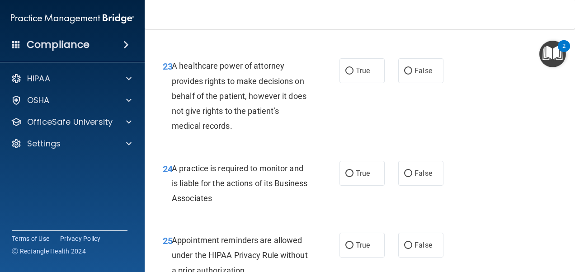
scroll to position [2127, 0]
click at [426, 75] on span "False" at bounding box center [424, 70] width 18 height 9
click at [412, 75] on input "False" at bounding box center [408, 71] width 8 height 7
radio input "true"
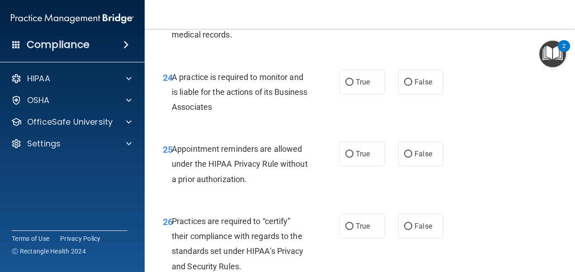
scroll to position [2218, 0]
click at [344, 94] on label "True" at bounding box center [362, 82] width 45 height 25
click at [345, 86] on input "True" at bounding box center [349, 82] width 8 height 7
radio input "true"
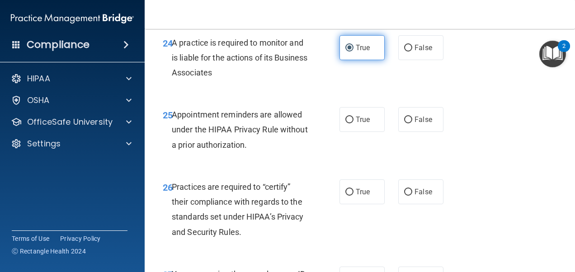
scroll to position [2275, 0]
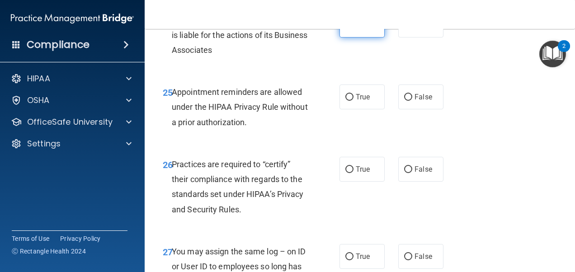
click at [344, 109] on label "True" at bounding box center [362, 97] width 45 height 25
click at [345, 101] on input "True" at bounding box center [349, 97] width 8 height 7
radio input "true"
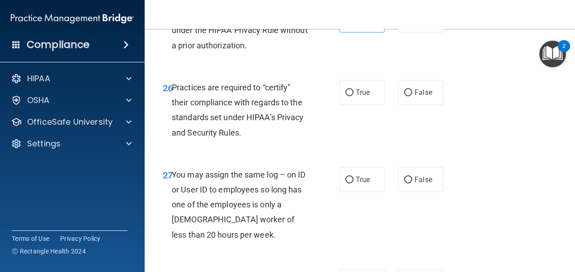
scroll to position [2355, 0]
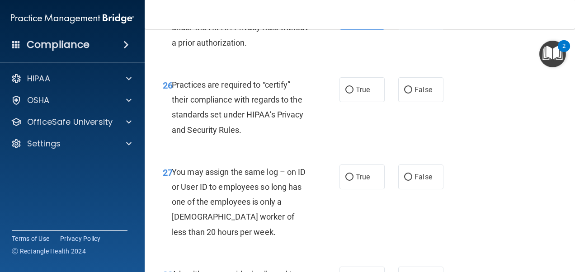
click at [345, 94] on input "True" at bounding box center [349, 90] width 8 height 7
radio input "true"
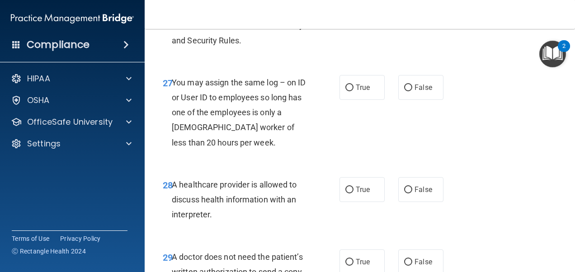
scroll to position [2444, 0]
click at [425, 92] on span "False" at bounding box center [424, 87] width 18 height 9
click at [412, 91] on input "False" at bounding box center [408, 88] width 8 height 7
radio input "true"
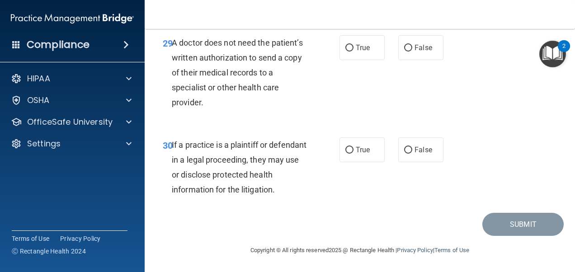
scroll to position [2679, 0]
click at [348, 162] on label "True" at bounding box center [362, 149] width 45 height 25
click at [348, 154] on input "True" at bounding box center [349, 150] width 8 height 7
radio input "true"
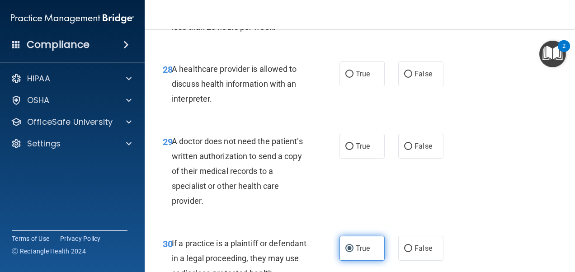
scroll to position [2555, 0]
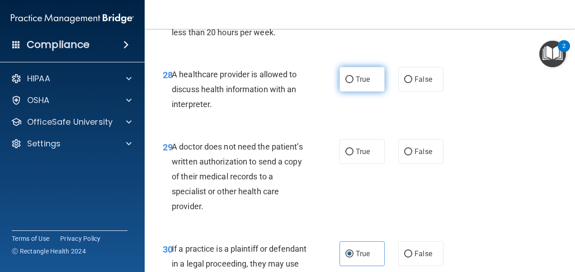
click at [345, 92] on label "True" at bounding box center [362, 79] width 45 height 25
click at [345, 83] on input "True" at bounding box center [349, 79] width 8 height 7
radio input "true"
click at [364, 164] on label "True" at bounding box center [362, 151] width 45 height 25
click at [354, 156] on input "True" at bounding box center [349, 152] width 8 height 7
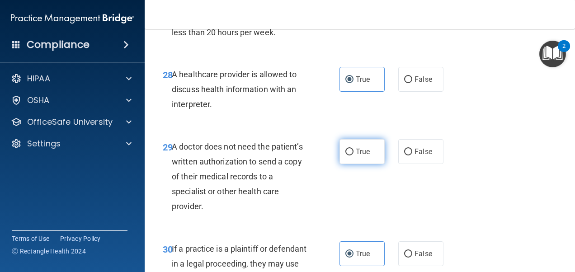
radio input "true"
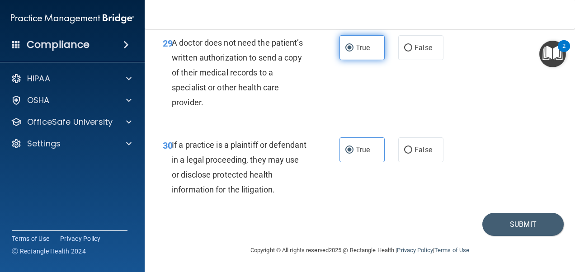
scroll to position [2703, 0]
click at [482, 230] on button "Submit" at bounding box center [522, 224] width 81 height 23
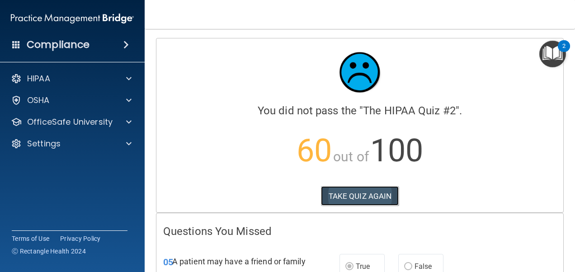
click at [369, 187] on button "TAKE QUIZ AGAIN" at bounding box center [360, 196] width 78 height 20
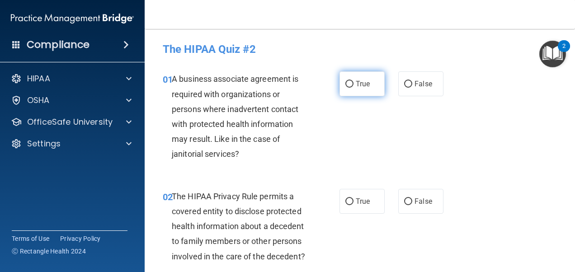
click at [364, 82] on span "True" at bounding box center [363, 84] width 14 height 9
click at [354, 82] on input "True" at bounding box center [349, 84] width 8 height 7
radio input "true"
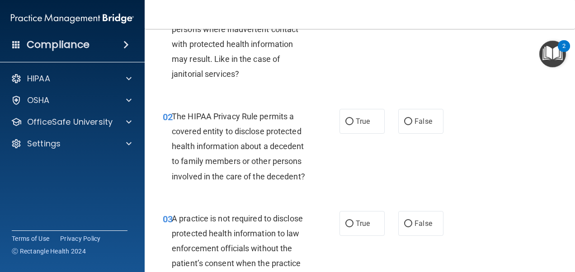
scroll to position [84, 0]
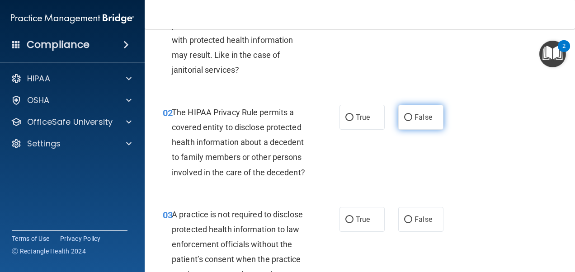
click at [418, 116] on span "False" at bounding box center [424, 117] width 18 height 9
click at [412, 116] on input "False" at bounding box center [408, 117] width 8 height 7
radio input "true"
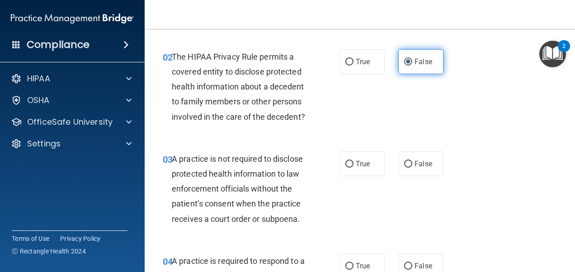
scroll to position [142, 0]
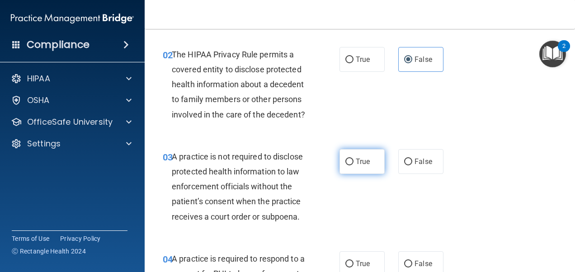
click at [366, 174] on label "True" at bounding box center [362, 161] width 45 height 25
click at [354, 165] on input "True" at bounding box center [349, 162] width 8 height 7
radio input "true"
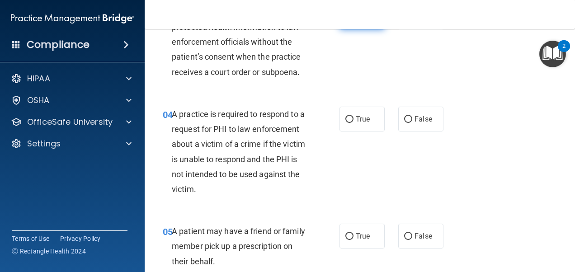
scroll to position [286, 0]
click at [365, 124] on span "True" at bounding box center [363, 119] width 14 height 9
click at [354, 123] on input "True" at bounding box center [349, 120] width 8 height 7
radio input "true"
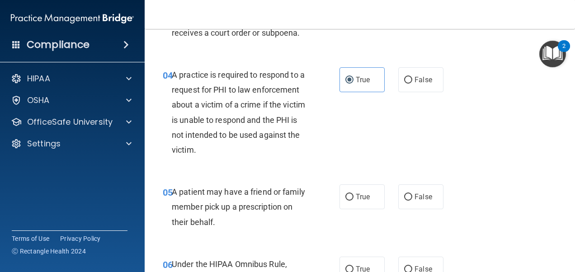
scroll to position [329, 0]
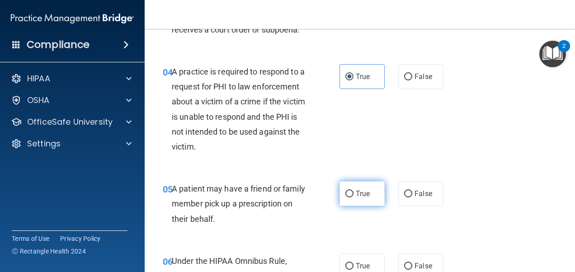
click at [357, 198] on span "True" at bounding box center [363, 193] width 14 height 9
click at [354, 198] on input "True" at bounding box center [349, 194] width 8 height 7
radio input "true"
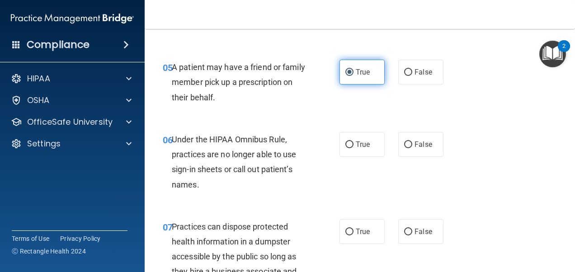
scroll to position [451, 0]
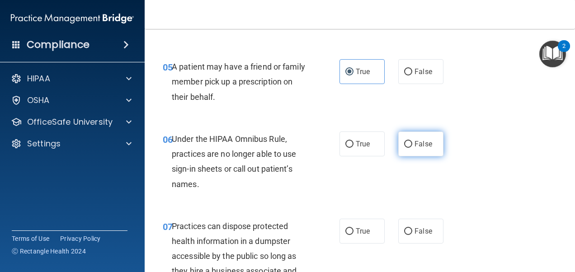
click at [416, 148] on span "False" at bounding box center [424, 144] width 18 height 9
click at [412, 148] on input "False" at bounding box center [408, 144] width 8 height 7
radio input "true"
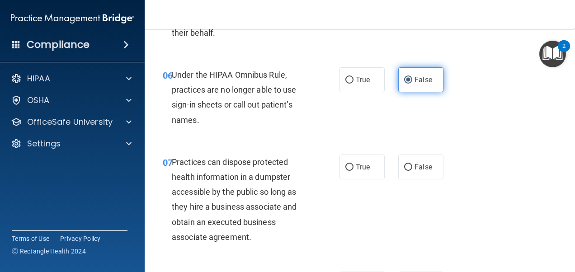
scroll to position [554, 0]
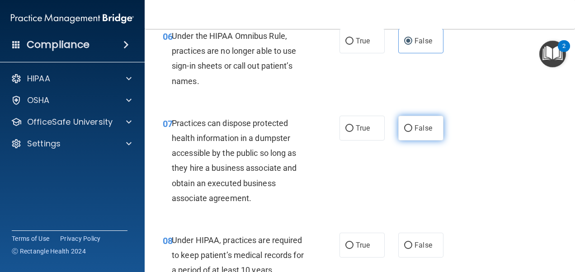
click at [420, 141] on label "False" at bounding box center [420, 128] width 45 height 25
click at [412, 132] on input "False" at bounding box center [408, 128] width 8 height 7
radio input "true"
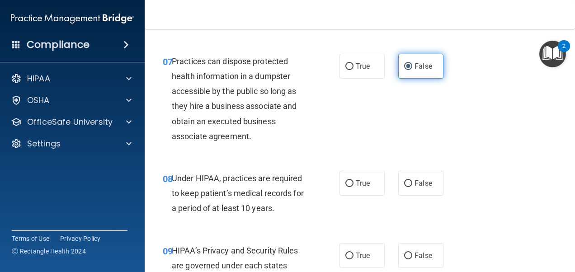
scroll to position [619, 0]
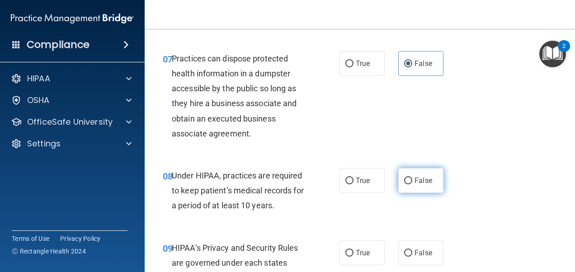
click at [413, 187] on label "False" at bounding box center [420, 180] width 45 height 25
click at [412, 184] on input "False" at bounding box center [408, 181] width 8 height 7
radio input "true"
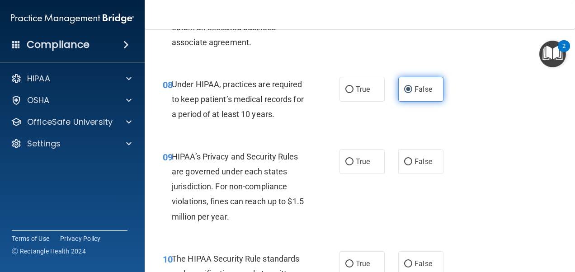
scroll to position [711, 0]
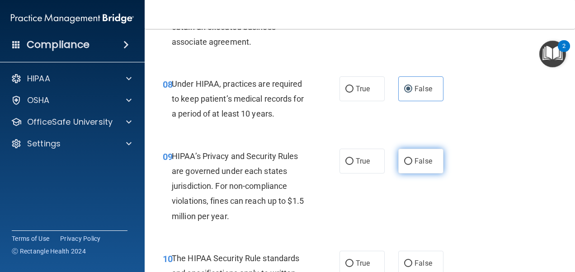
click at [417, 174] on label "False" at bounding box center [420, 161] width 45 height 25
click at [412, 165] on input "False" at bounding box center [408, 161] width 8 height 7
radio input "true"
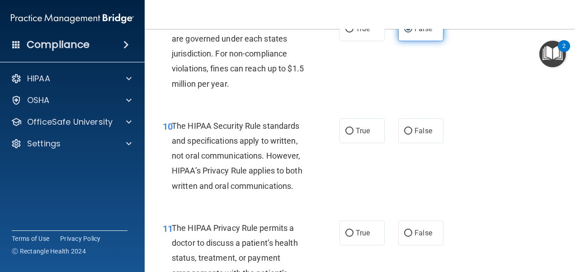
scroll to position [844, 0]
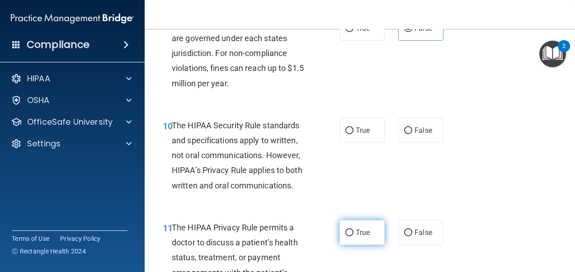
click at [359, 237] on span "True" at bounding box center [363, 232] width 14 height 9
click at [354, 236] on input "True" at bounding box center [349, 233] width 8 height 7
radio input "true"
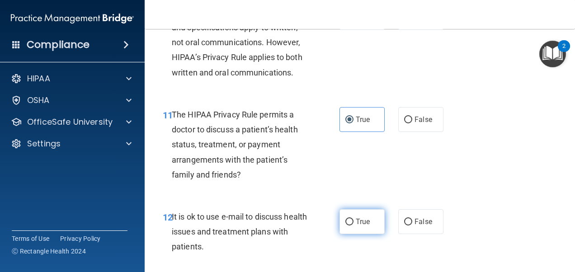
scroll to position [957, 0]
click at [359, 234] on label "True" at bounding box center [362, 221] width 45 height 25
click at [354, 226] on input "True" at bounding box center [349, 222] width 8 height 7
radio input "true"
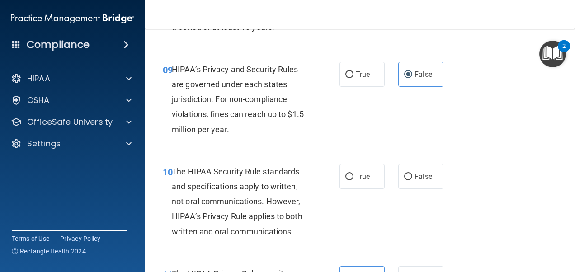
scroll to position [797, 0]
click at [352, 189] on label "True" at bounding box center [362, 177] width 45 height 25
click at [352, 181] on input "True" at bounding box center [349, 177] width 8 height 7
radio input "true"
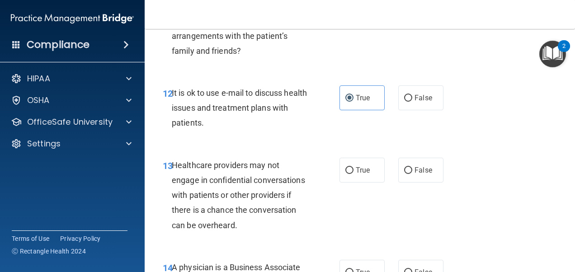
scroll to position [1081, 0]
click at [426, 174] on span "False" at bounding box center [424, 169] width 18 height 9
click at [412, 174] on input "False" at bounding box center [408, 170] width 8 height 7
radio input "true"
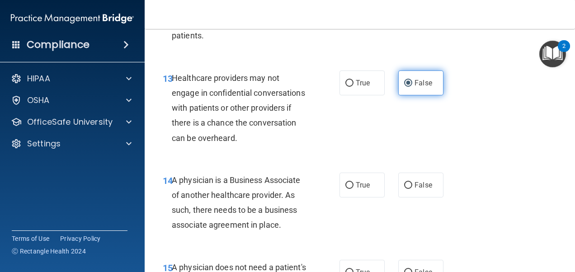
scroll to position [1166, 0]
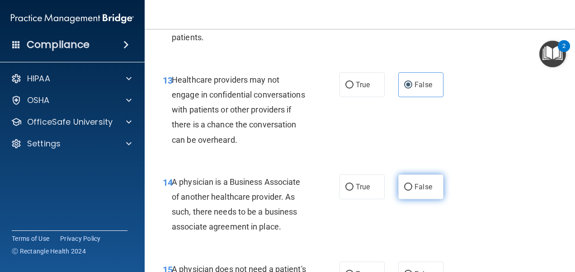
click at [434, 199] on label "False" at bounding box center [420, 187] width 45 height 25
click at [412, 191] on input "False" at bounding box center [408, 187] width 8 height 7
radio input "true"
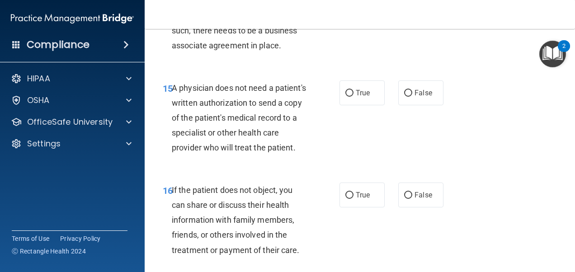
scroll to position [1348, 0]
click at [340, 101] on label "True" at bounding box center [362, 92] width 45 height 25
click at [345, 96] on input "True" at bounding box center [349, 93] width 8 height 7
radio input "true"
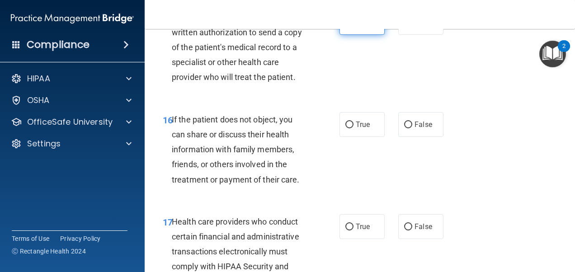
scroll to position [1426, 0]
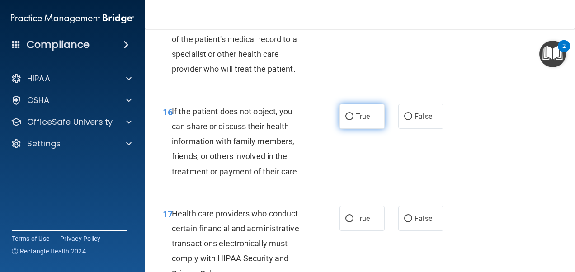
click at [361, 121] on span "True" at bounding box center [363, 116] width 14 height 9
click at [354, 120] on input "True" at bounding box center [349, 116] width 8 height 7
radio input "true"
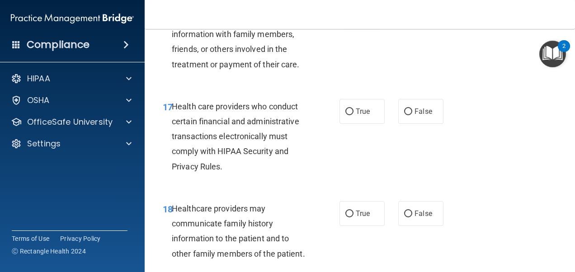
scroll to position [1534, 0]
click at [361, 115] on span "True" at bounding box center [363, 111] width 14 height 9
click at [354, 115] on input "True" at bounding box center [349, 111] width 8 height 7
radio input "true"
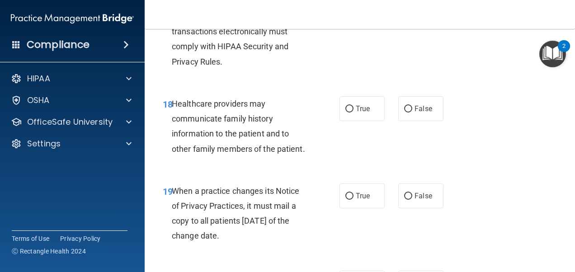
scroll to position [1639, 0]
click at [426, 121] on label "False" at bounding box center [420, 108] width 45 height 25
click at [412, 112] on input "False" at bounding box center [408, 108] width 8 height 7
radio input "true"
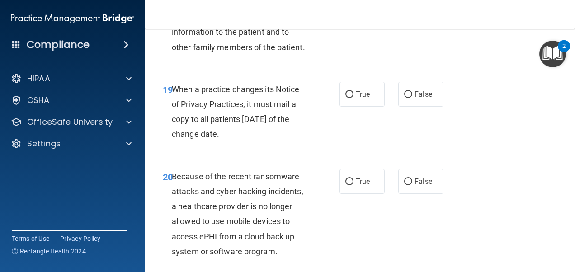
scroll to position [1740, 0]
click at [407, 106] on label "False" at bounding box center [420, 93] width 45 height 25
click at [407, 98] on input "False" at bounding box center [408, 94] width 8 height 7
radio input "true"
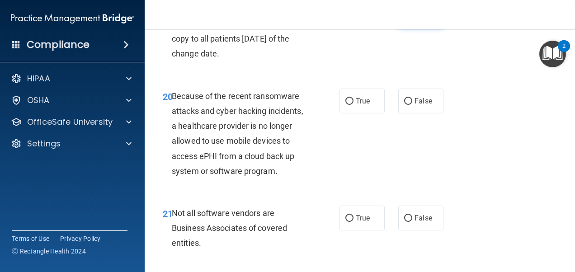
scroll to position [1830, 0]
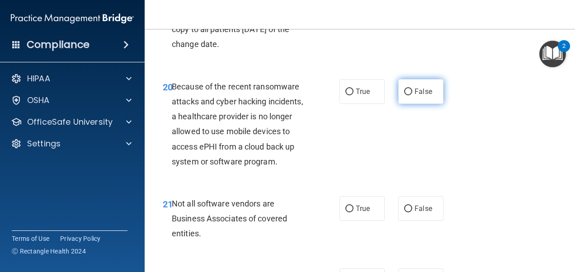
click at [415, 104] on label "False" at bounding box center [420, 91] width 45 height 25
click at [412, 95] on input "False" at bounding box center [408, 92] width 8 height 7
radio input "true"
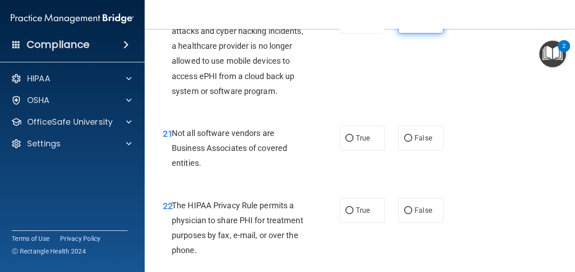
scroll to position [1901, 0]
click at [356, 150] on label "True" at bounding box center [362, 137] width 45 height 25
click at [354, 142] on input "True" at bounding box center [349, 138] width 8 height 7
radio input "true"
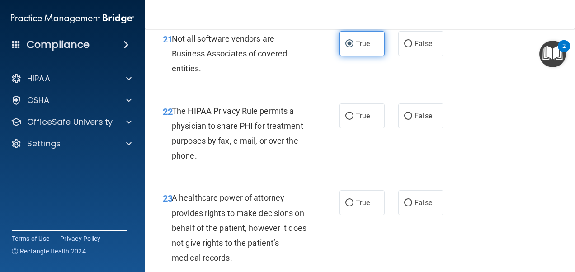
scroll to position [1996, 0]
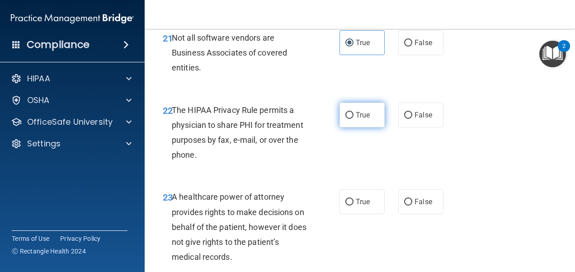
click at [366, 128] on label "True" at bounding box center [362, 115] width 45 height 25
click at [354, 119] on input "True" at bounding box center [349, 115] width 8 height 7
radio input "true"
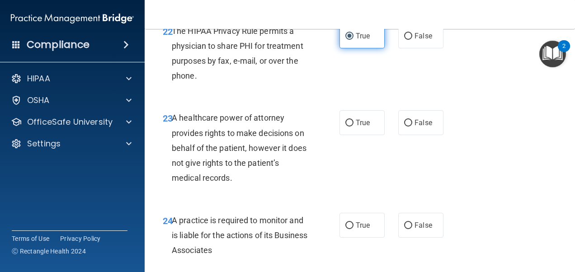
scroll to position [2079, 0]
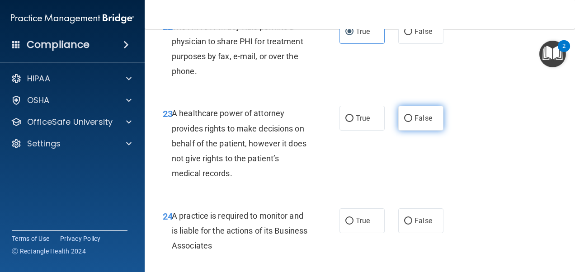
click at [414, 131] on label "False" at bounding box center [420, 118] width 45 height 25
click at [412, 122] on input "False" at bounding box center [408, 118] width 8 height 7
radio input "true"
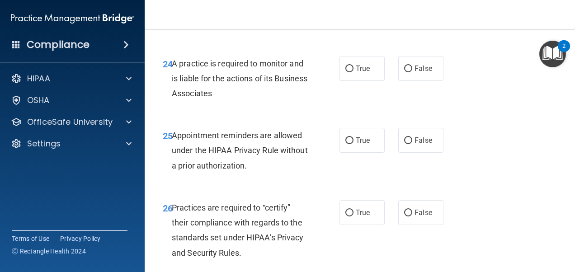
scroll to position [2232, 0]
click at [413, 80] on label "False" at bounding box center [420, 68] width 45 height 25
click at [412, 72] on input "False" at bounding box center [408, 68] width 8 height 7
radio input "true"
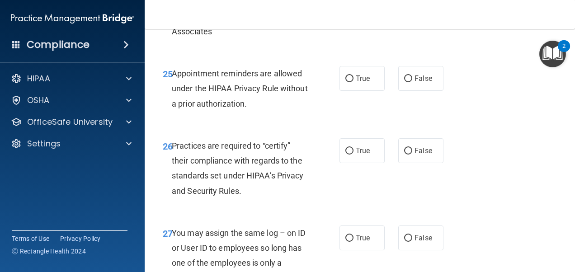
scroll to position [2294, 0]
click at [370, 90] on label "True" at bounding box center [362, 78] width 45 height 25
click at [354, 82] on input "True" at bounding box center [349, 78] width 8 height 7
radio input "true"
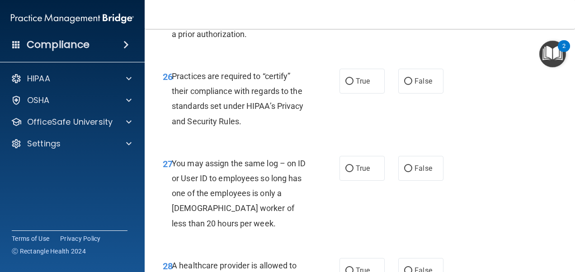
scroll to position [2364, 0]
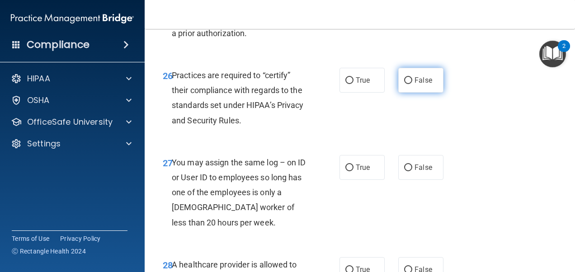
click at [415, 85] on span "False" at bounding box center [424, 80] width 18 height 9
click at [412, 84] on input "False" at bounding box center [408, 80] width 8 height 7
radio input "true"
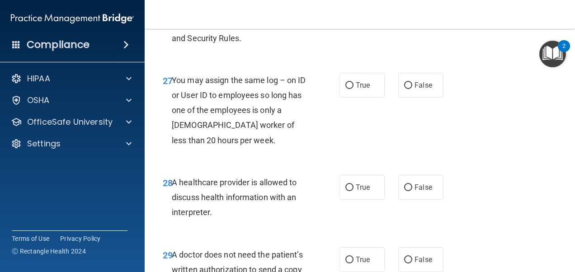
scroll to position [2447, 0]
click at [415, 89] on span "False" at bounding box center [424, 84] width 18 height 9
click at [412, 88] on input "False" at bounding box center [408, 84] width 8 height 7
radio input "true"
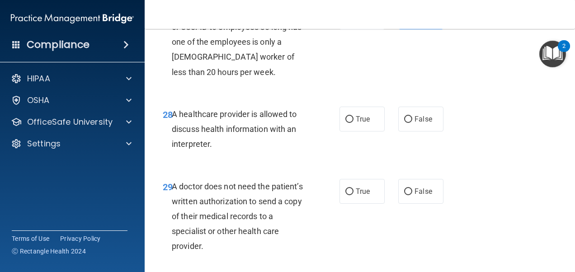
scroll to position [2515, 0]
click at [362, 123] on span "True" at bounding box center [363, 118] width 14 height 9
click at [354, 123] on input "True" at bounding box center [349, 119] width 8 height 7
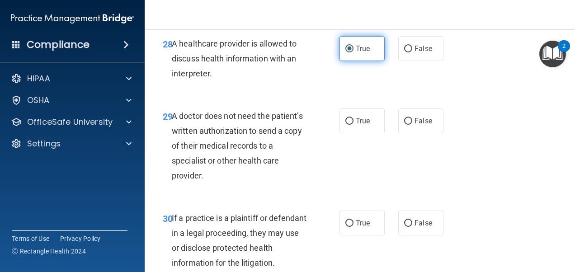
scroll to position [2588, 0]
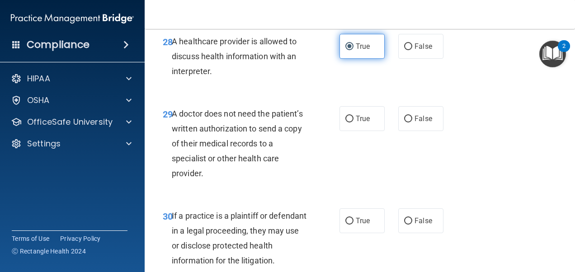
click at [362, 123] on span "True" at bounding box center [363, 118] width 14 height 9
click at [354, 123] on input "True" at bounding box center [349, 119] width 8 height 7
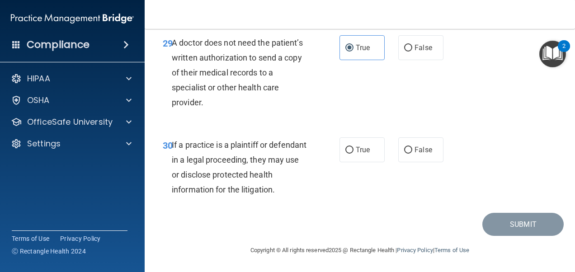
scroll to position [2700, 0]
click at [362, 160] on label "True" at bounding box center [362, 149] width 45 height 25
click at [354, 154] on input "True" at bounding box center [349, 150] width 8 height 7
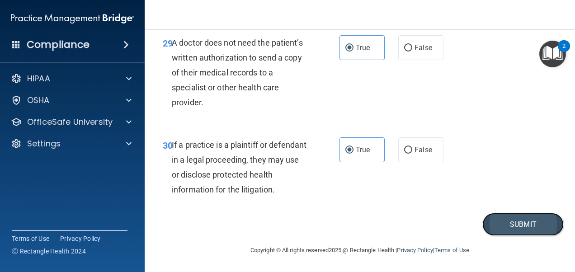
click at [482, 226] on button "Submit" at bounding box center [522, 224] width 81 height 23
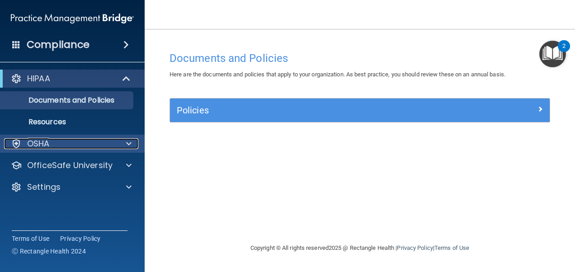
click at [116, 147] on div at bounding box center [127, 143] width 23 height 11
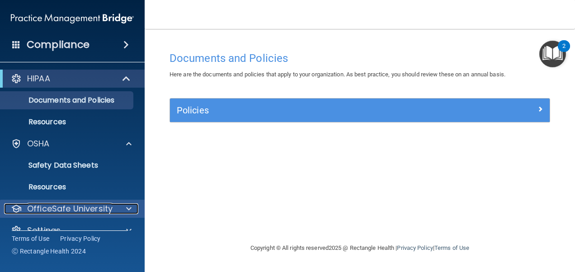
click at [105, 206] on p "OfficeSafe University" at bounding box center [69, 208] width 85 height 11
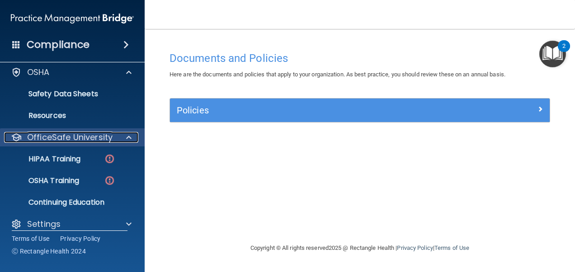
scroll to position [72, 0]
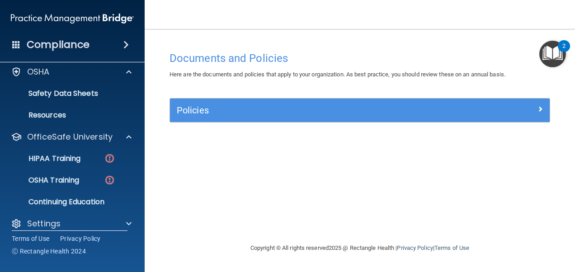
click at [72, 149] on ul "HIPAA Training OSHA Training Continuing Education" at bounding box center [73, 178] width 164 height 65
click at [74, 151] on link "HIPAA Training" at bounding box center [62, 159] width 142 height 18
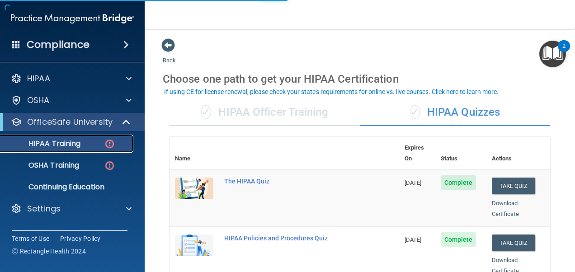
click at [70, 150] on link "HIPAA Training" at bounding box center [62, 144] width 142 height 18
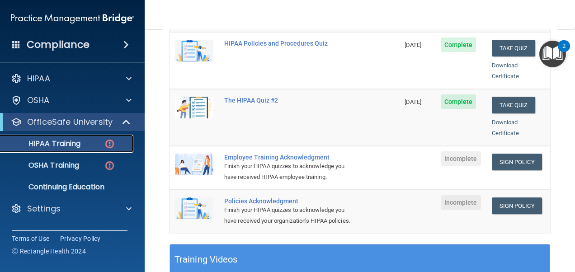
scroll to position [196, 0]
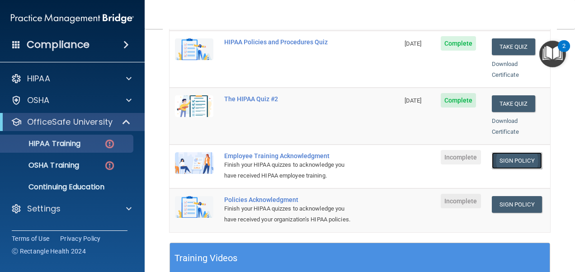
click at [508, 152] on link "Sign Policy" at bounding box center [517, 160] width 50 height 17
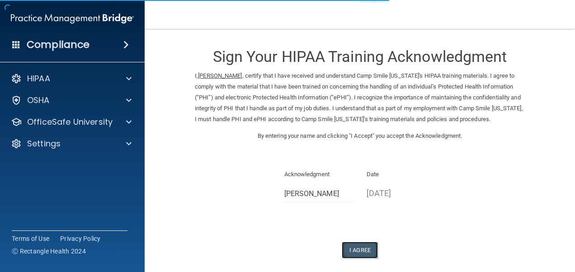
click at [354, 259] on button "I Agree" at bounding box center [360, 250] width 36 height 17
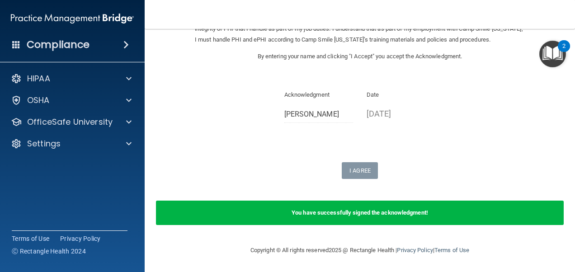
scroll to position [90, 0]
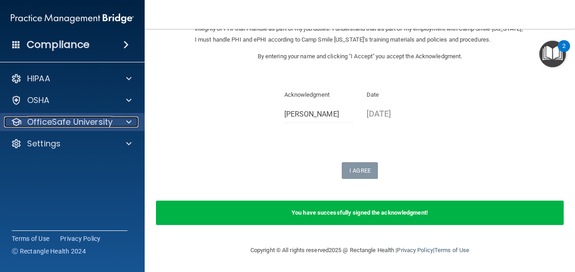
click at [123, 119] on div at bounding box center [127, 122] width 23 height 11
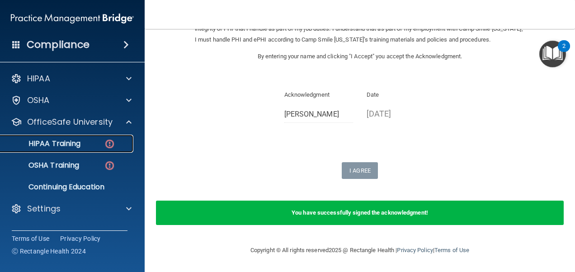
click at [83, 144] on div "HIPAA Training" at bounding box center [67, 143] width 123 height 9
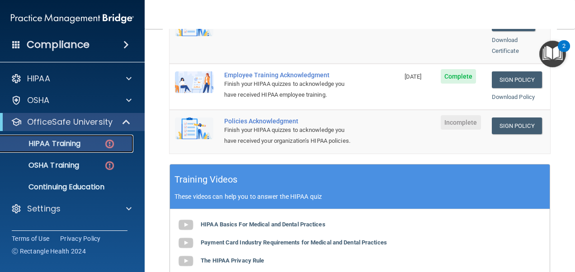
scroll to position [276, 0]
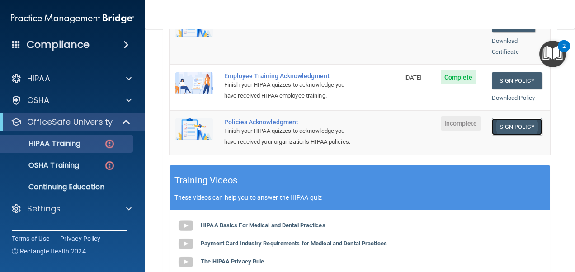
click at [492, 118] on link "Sign Policy" at bounding box center [517, 126] width 50 height 17
click at [73, 148] on p "HIPAA Training" at bounding box center [43, 143] width 75 height 9
click at [94, 139] on link "HIPAA Training" at bounding box center [62, 144] width 142 height 18
click at [81, 169] on div "OSHA Training" at bounding box center [67, 165] width 123 height 9
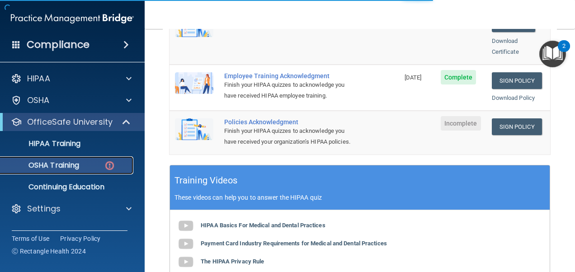
scroll to position [287, 0]
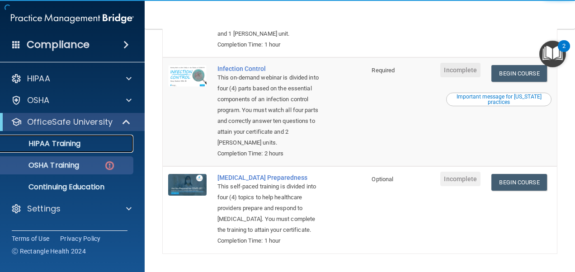
click at [78, 141] on p "HIPAA Training" at bounding box center [43, 143] width 75 height 9
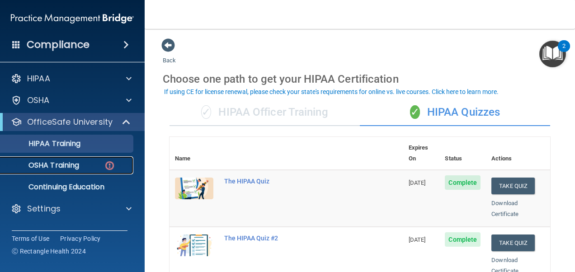
click at [93, 169] on div "OSHA Training" at bounding box center [67, 165] width 123 height 9
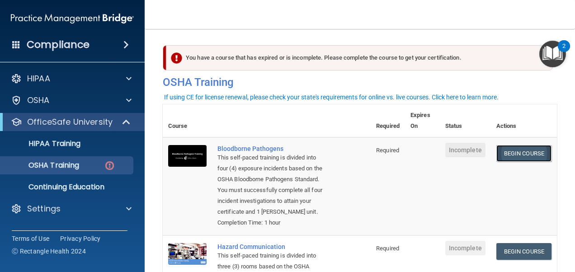
click at [520, 147] on link "Begin Course" at bounding box center [523, 153] width 55 height 17
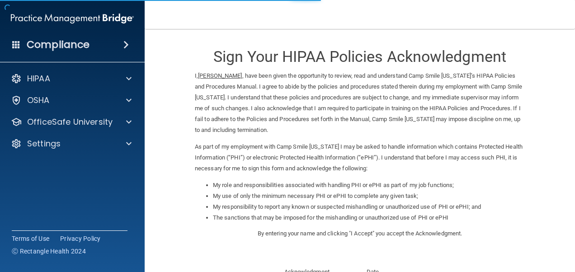
scroll to position [142, 0]
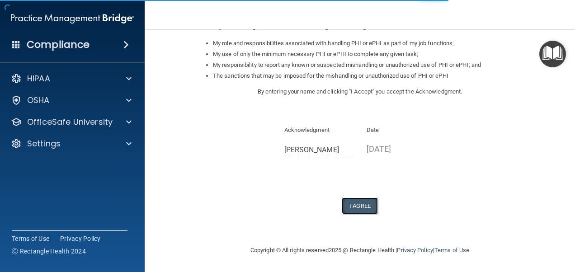
click at [362, 205] on button "I Agree" at bounding box center [360, 206] width 36 height 17
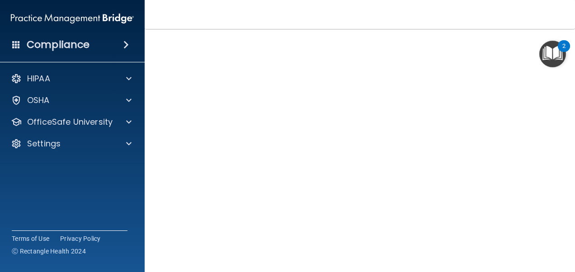
scroll to position [37, 0]
click at [541, 66] on img "Open Resource Center, 2 new notifications" at bounding box center [552, 54] width 27 height 27
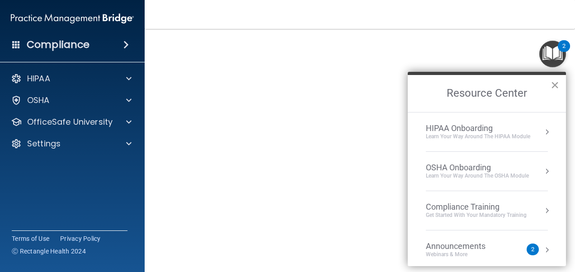
click at [554, 87] on button "×" at bounding box center [555, 85] width 9 height 14
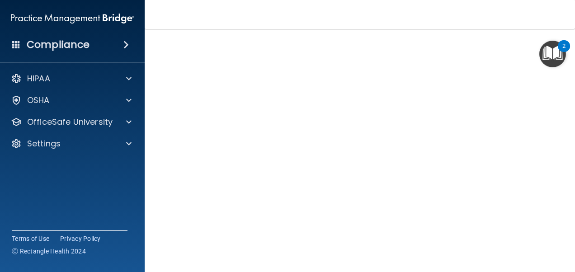
scroll to position [71, 0]
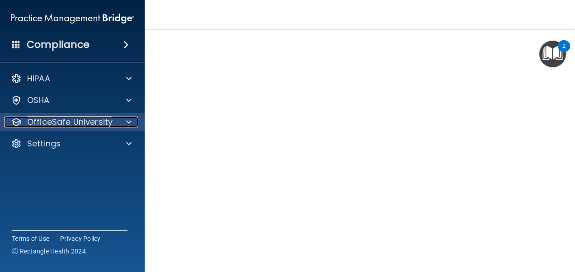
click at [113, 124] on div "OfficeSafe University" at bounding box center [60, 122] width 112 height 11
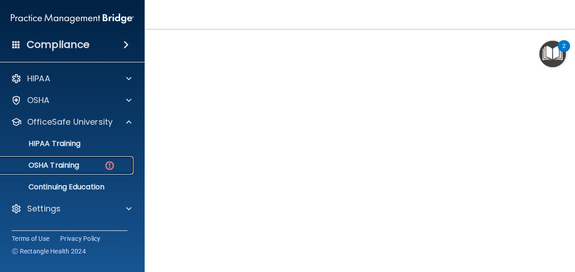
click at [77, 170] on link "OSHA Training" at bounding box center [62, 165] width 142 height 18
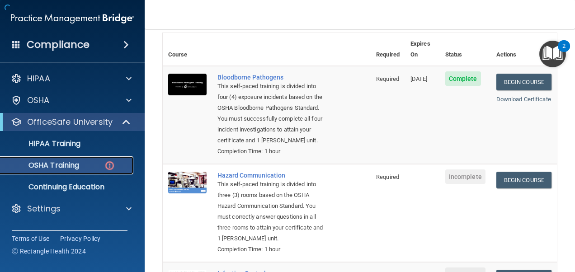
click at [478, 189] on td "Incomplete" at bounding box center [465, 213] width 51 height 98
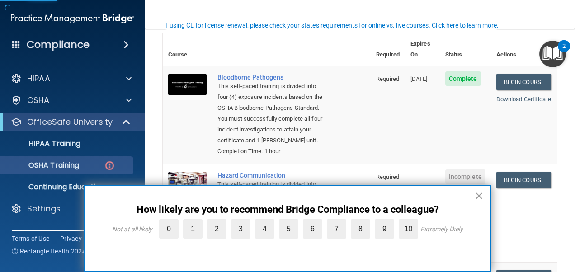
click at [481, 198] on button "×" at bounding box center [479, 196] width 9 height 14
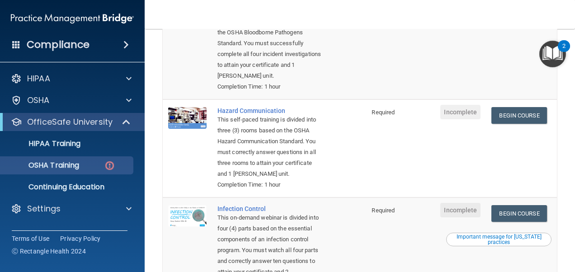
scroll to position [128, 0]
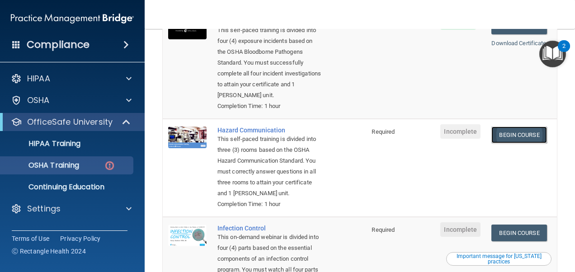
click at [519, 136] on link "Begin Course" at bounding box center [518, 135] width 55 height 17
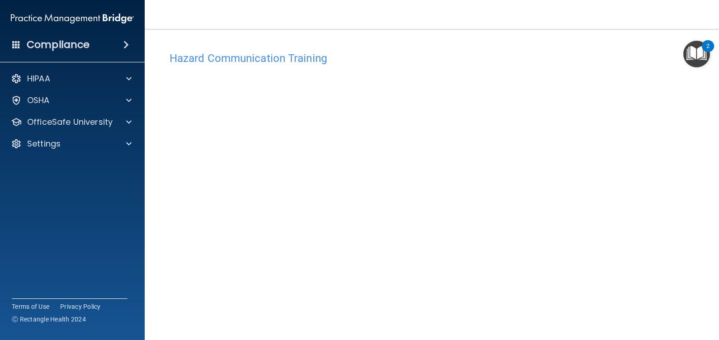
scroll to position [22, 0]
